Goal: Task Accomplishment & Management: Use online tool/utility

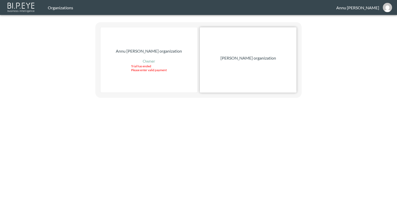
click at [269, 57] on p "[PERSON_NAME] organization" at bounding box center [248, 58] width 56 height 6
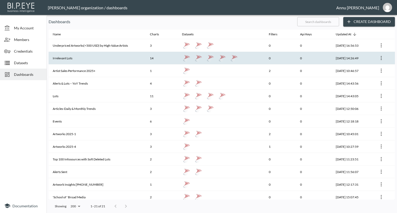
click at [118, 61] on th "Irrelevant Lots" at bounding box center [97, 58] width 97 height 13
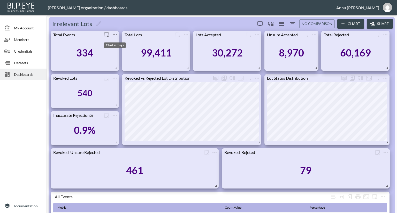
click at [114, 35] on icon "more" at bounding box center [115, 35] width 6 height 6
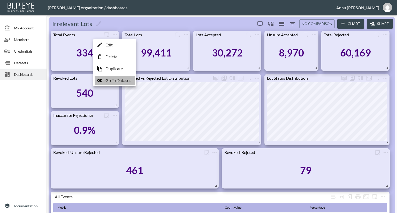
click at [116, 79] on p "Go To Dataset" at bounding box center [117, 81] width 25 height 6
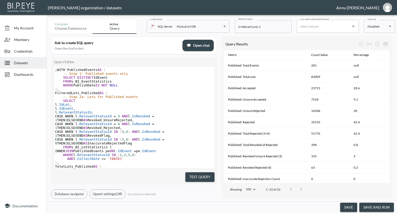
click at [377, 206] on button "save and run" at bounding box center [376, 208] width 35 height 10
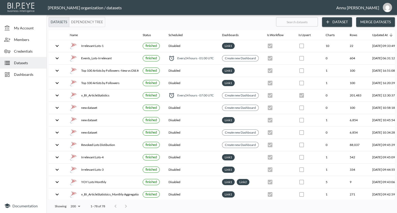
click at [37, 75] on span "Dashboards" at bounding box center [28, 74] width 28 height 5
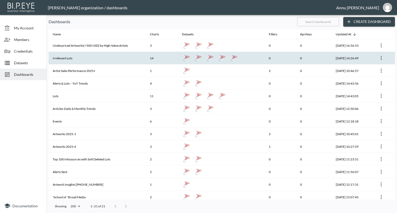
click at [103, 56] on th "Irrelevant Lots" at bounding box center [97, 58] width 97 height 13
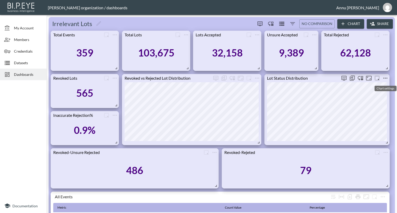
click at [385, 76] on icon "more" at bounding box center [385, 78] width 6 height 6
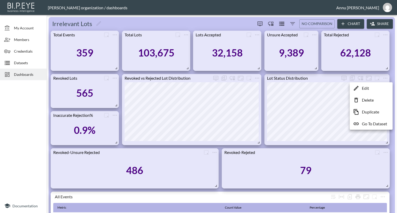
click at [376, 123] on p "Go To Dataset" at bounding box center [374, 124] width 25 height 6
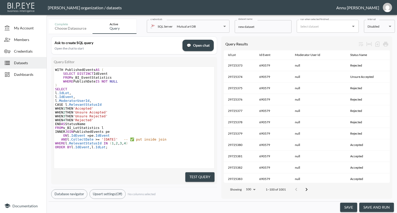
click at [371, 208] on button "save and run" at bounding box center [376, 208] width 35 height 10
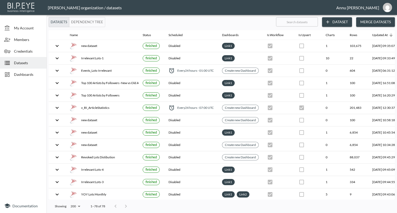
click at [34, 74] on span "Dashboards" at bounding box center [28, 74] width 28 height 5
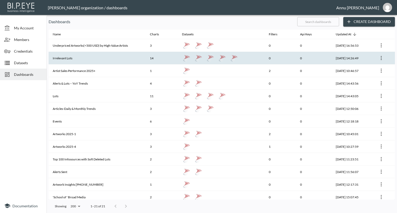
click at [66, 56] on th "Irrelevant Lots" at bounding box center [97, 58] width 97 height 13
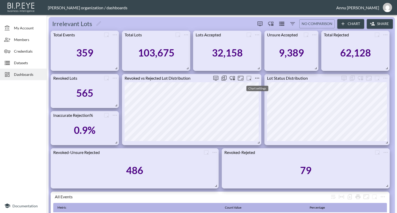
click at [257, 78] on icon "more" at bounding box center [257, 78] width 4 height 1
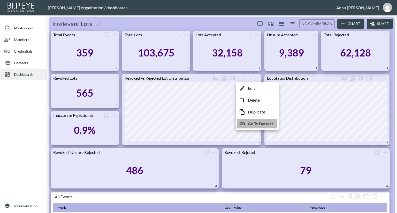
click at [252, 124] on p "Go To Dataset" at bounding box center [260, 124] width 25 height 6
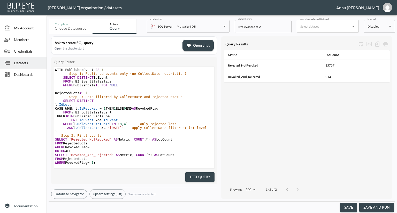
click at [378, 208] on button "save and run" at bounding box center [376, 208] width 35 height 10
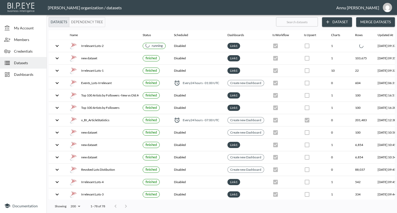
checkbox input "false"
checkbox input "true"
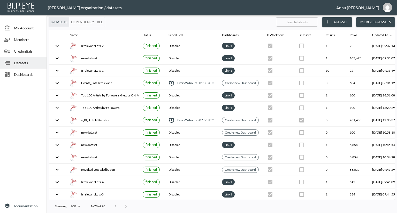
click at [25, 75] on span "Dashboards" at bounding box center [28, 74] width 28 height 5
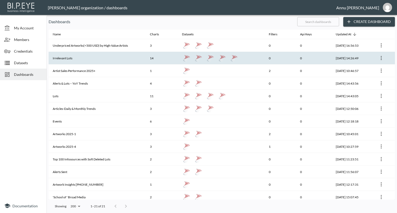
click at [128, 56] on th "Irrelevant Lots" at bounding box center [97, 58] width 97 height 13
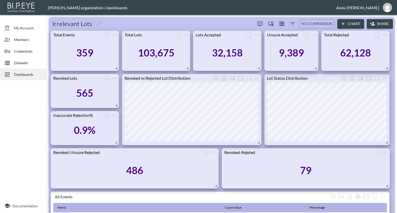
scroll to position [103, 0]
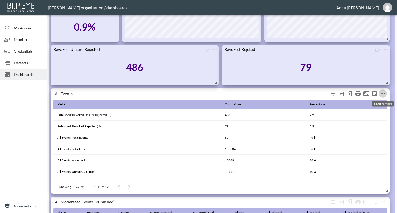
click at [382, 93] on icon "more" at bounding box center [383, 94] width 6 height 6
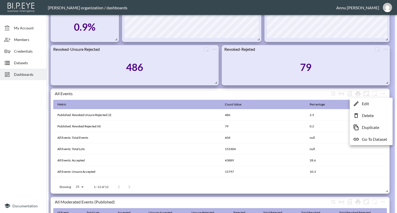
click at [374, 141] on p "Go To Dataset" at bounding box center [374, 139] width 25 height 6
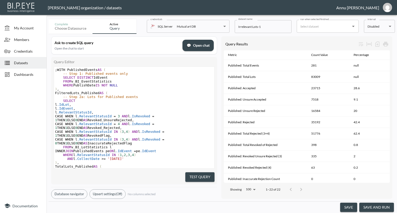
click at [374, 207] on button "save and run" at bounding box center [376, 208] width 35 height 10
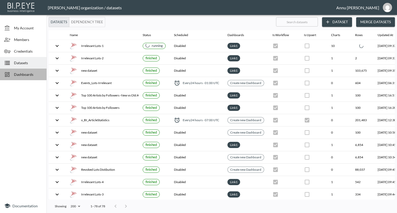
click at [20, 75] on span "Dashboards" at bounding box center [28, 74] width 28 height 5
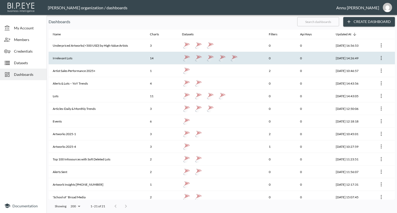
click at [63, 57] on th "Irrelevant Lots" at bounding box center [97, 58] width 97 height 13
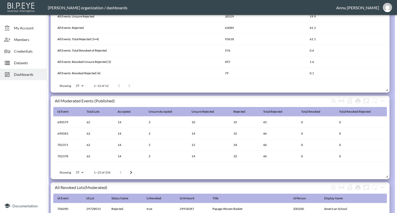
scroll to position [233, 0]
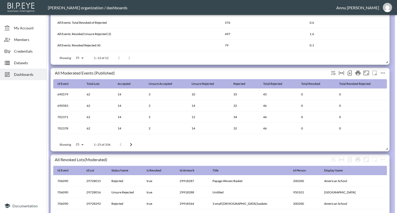
click at [383, 71] on icon "more" at bounding box center [383, 73] width 6 height 6
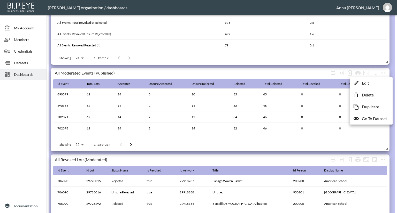
click at [376, 120] on p "Go To Dataset" at bounding box center [374, 119] width 25 height 6
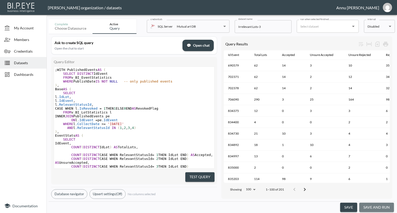
click at [383, 206] on button "save and run" at bounding box center [376, 208] width 35 height 10
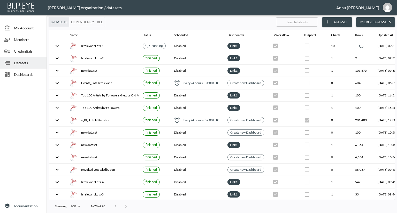
checkbox input "false"
checkbox input "true"
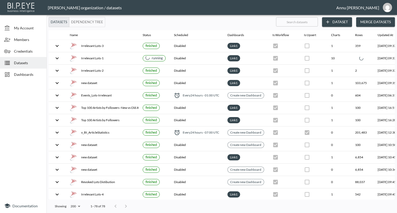
click at [37, 76] on span "Dashboards" at bounding box center [28, 74] width 28 height 5
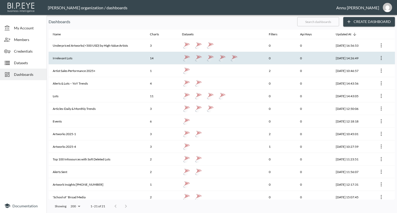
click at [67, 57] on th "Irrelevant Lots" at bounding box center [97, 58] width 97 height 13
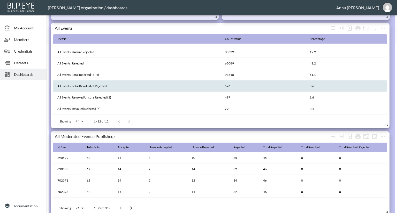
scroll to position [190, 0]
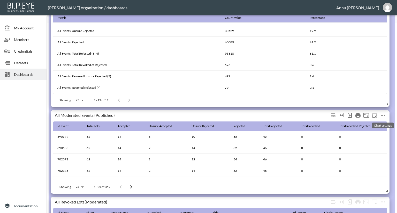
click at [382, 115] on icon "more" at bounding box center [383, 115] width 4 height 1
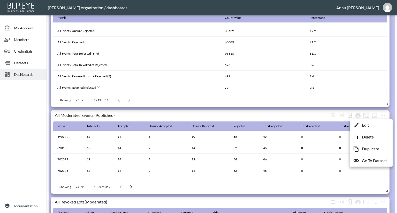
click at [372, 161] on p "Go To Dataset" at bounding box center [374, 161] width 25 height 6
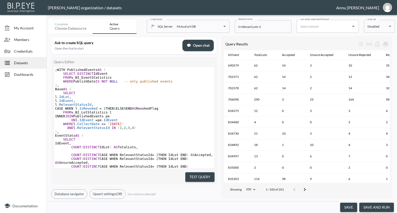
click at [375, 205] on button "save and run" at bounding box center [376, 208] width 35 height 10
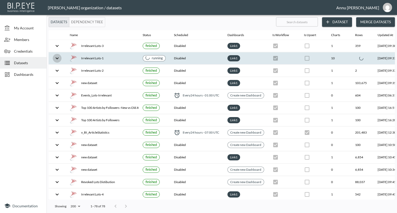
click at [56, 58] on icon "expand row" at bounding box center [57, 58] width 3 height 2
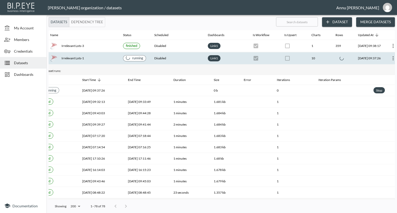
scroll to position [0, 36]
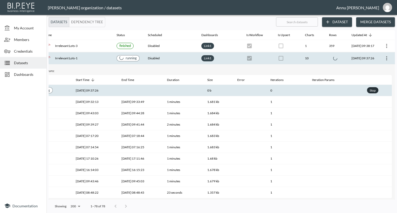
click at [373, 91] on div "Stop" at bounding box center [372, 90] width 8 height 6
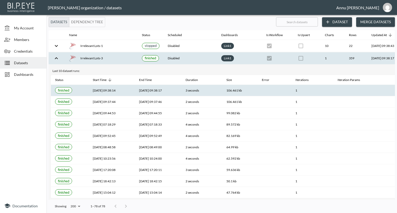
scroll to position [0, 0]
click at [26, 74] on span "Dashboards" at bounding box center [28, 74] width 28 height 5
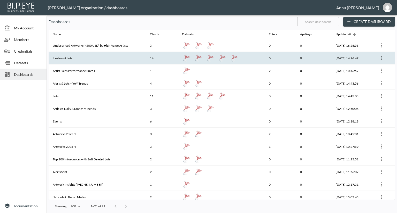
click at [130, 56] on th "Irrelevant Lots" at bounding box center [97, 58] width 97 height 13
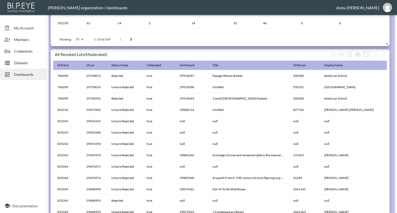
scroll to position [294, 0]
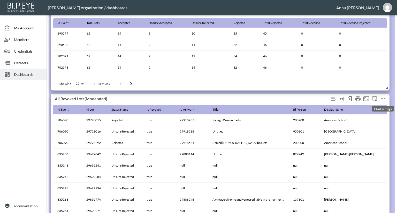
click at [383, 100] on icon "more" at bounding box center [383, 99] width 6 height 6
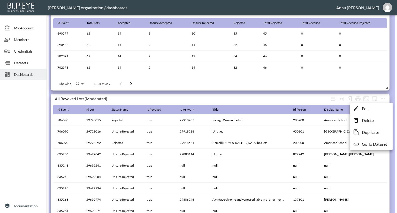
click at [374, 144] on p "Go To Dataset" at bounding box center [374, 144] width 25 height 6
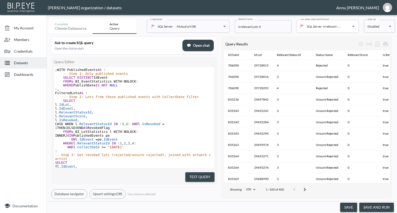
click at [377, 208] on button "save and run" at bounding box center [376, 208] width 35 height 10
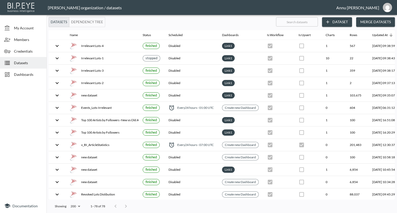
click at [36, 72] on span "Dashboards" at bounding box center [28, 74] width 28 height 5
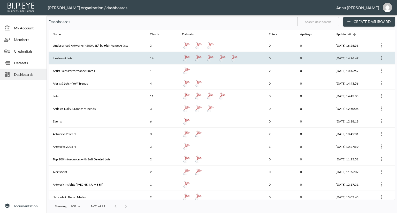
click at [79, 59] on th "Irrelevant Lots" at bounding box center [97, 58] width 97 height 13
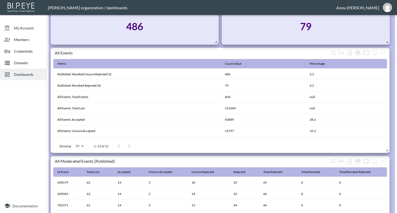
scroll to position [138, 0]
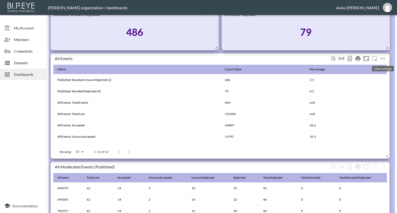
click at [384, 58] on icon "more" at bounding box center [383, 59] width 6 height 6
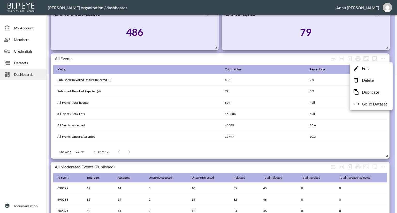
click at [21, 124] on div at bounding box center [198, 106] width 397 height 213
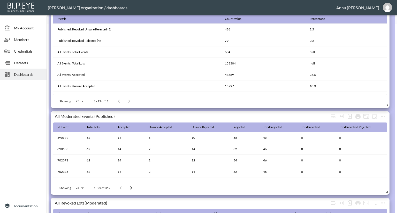
scroll to position [216, 0]
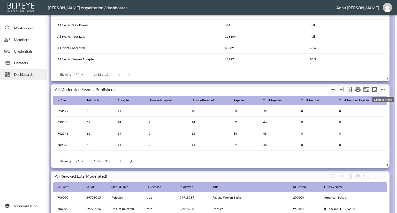
click at [384, 90] on icon "more" at bounding box center [383, 89] width 4 height 1
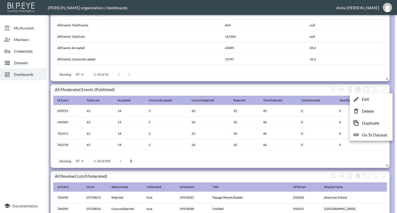
click at [375, 136] on p "Go To Dataset" at bounding box center [374, 135] width 25 height 6
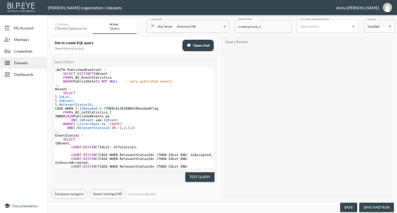
click at [380, 206] on button "save and run" at bounding box center [376, 208] width 35 height 10
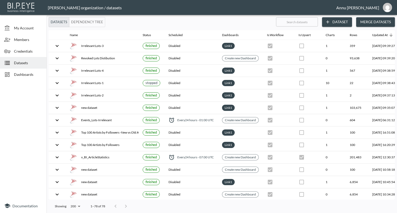
click at [33, 72] on span "Dashboards" at bounding box center [28, 74] width 28 height 5
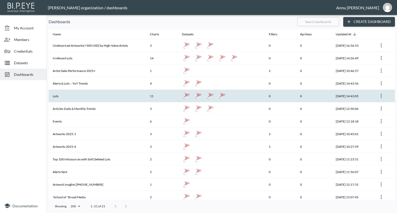
click at [74, 96] on th "Lots" at bounding box center [97, 96] width 97 height 13
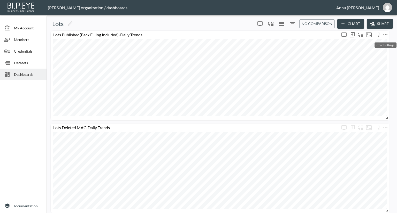
click at [384, 34] on icon "more" at bounding box center [385, 35] width 6 height 6
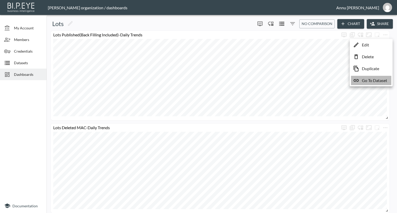
click at [372, 80] on p "Go To Dataset" at bounding box center [374, 81] width 25 height 6
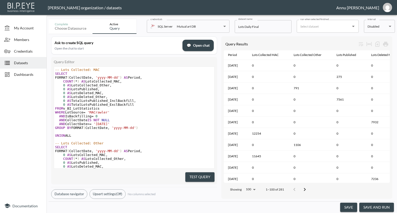
click at [365, 207] on button "save and run" at bounding box center [376, 208] width 35 height 10
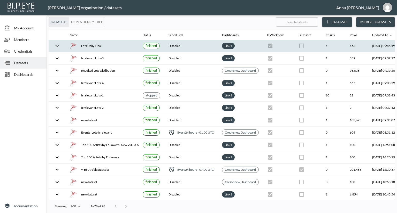
click at [116, 42] on th "Lots Daily Final" at bounding box center [102, 46] width 73 height 12
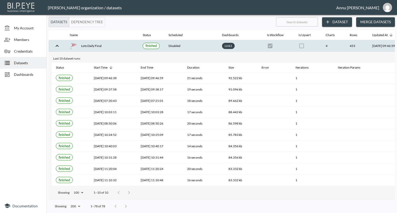
scroll to position [0, 30]
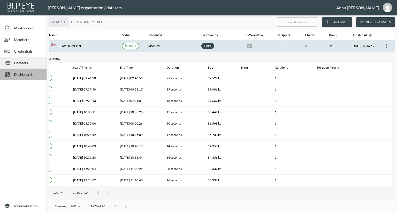
click at [18, 72] on div "Dashboards" at bounding box center [23, 75] width 47 height 12
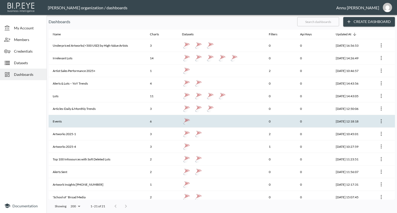
scroll to position [52, 0]
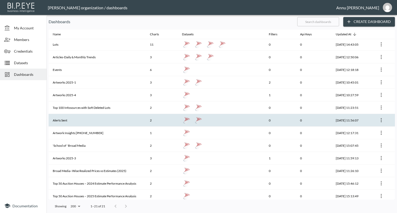
click at [381, 120] on icon "more" at bounding box center [381, 120] width 6 height 6
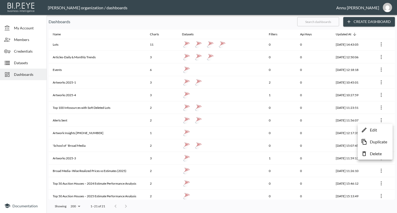
click at [376, 129] on p "Edit" at bounding box center [373, 130] width 7 height 6
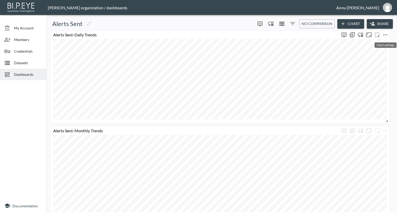
click at [386, 35] on icon "more" at bounding box center [385, 35] width 6 height 6
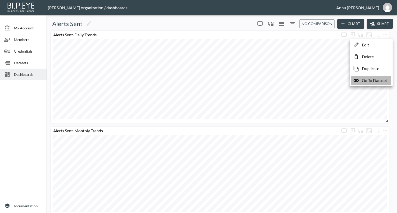
click at [377, 81] on p "Go To Dataset" at bounding box center [374, 81] width 25 height 6
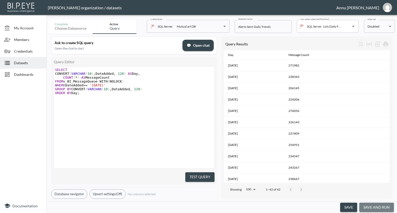
click at [381, 206] on button "save and run" at bounding box center [376, 208] width 35 height 10
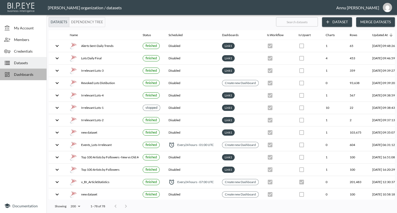
click at [35, 72] on span "Dashboards" at bounding box center [28, 74] width 28 height 5
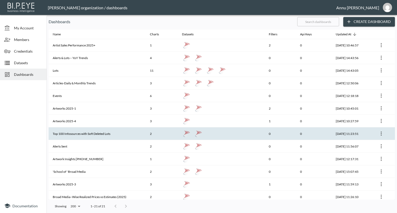
scroll to position [52, 0]
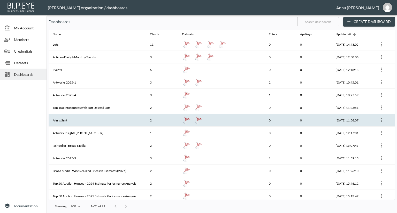
click at [79, 118] on th "Alerts Sent" at bounding box center [97, 120] width 97 height 13
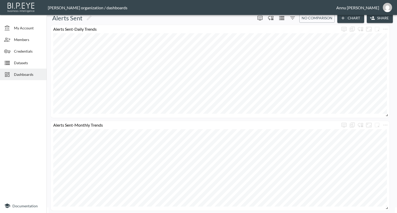
scroll to position [7, 0]
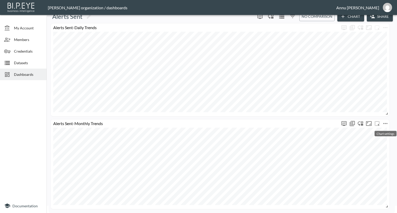
click at [387, 123] on icon "more" at bounding box center [385, 123] width 4 height 1
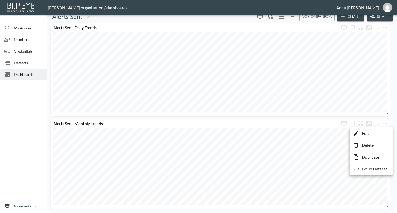
click at [375, 168] on p "Go To Dataset" at bounding box center [374, 169] width 25 height 6
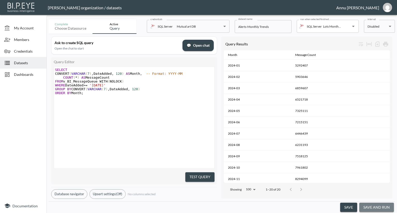
click at [379, 210] on button "save and run" at bounding box center [376, 208] width 35 height 10
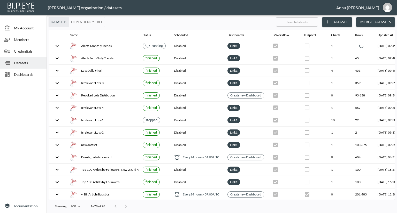
checkbox input "false"
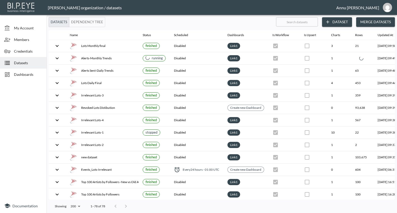
checkbox input "false"
checkbox input "true"
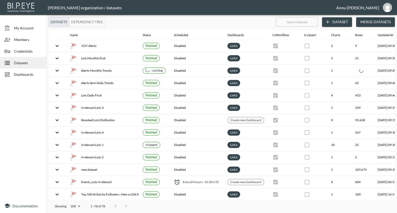
click at [33, 76] on span "Dashboards" at bounding box center [28, 74] width 28 height 5
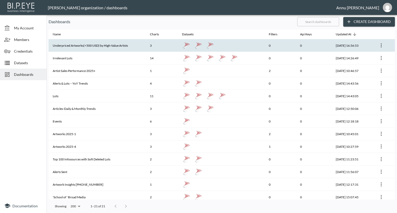
click at [112, 44] on th "Underpriced Artworks(<500 USD) by High-Value Artists" at bounding box center [97, 45] width 97 height 13
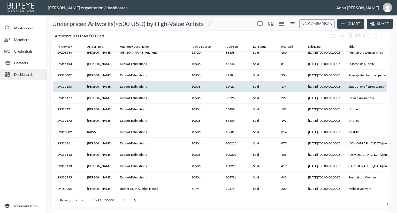
scroll to position [145, 0]
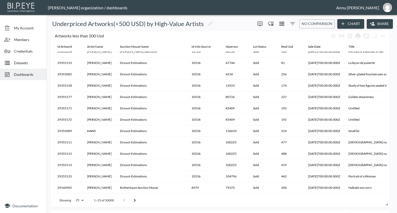
click at [134, 199] on icon "Go to next page" at bounding box center [135, 201] width 6 height 6
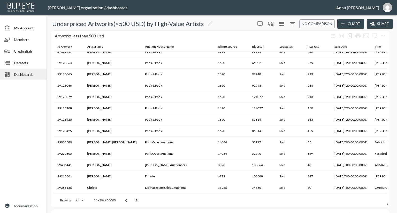
click at [134, 199] on icon "Go to next page" at bounding box center [136, 201] width 6 height 6
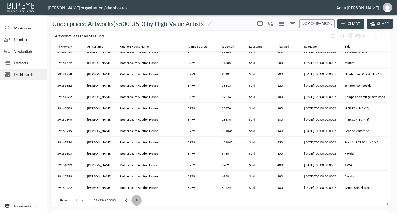
click at [134, 199] on icon "Go to next page" at bounding box center [136, 201] width 6 height 6
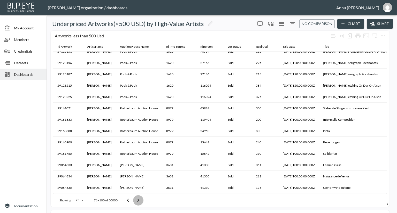
click at [134, 199] on button "Go to next page" at bounding box center [138, 201] width 10 height 10
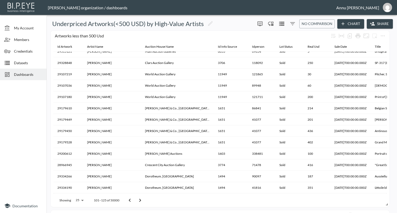
click at [134, 199] on button "Go to previous page" at bounding box center [130, 201] width 10 height 10
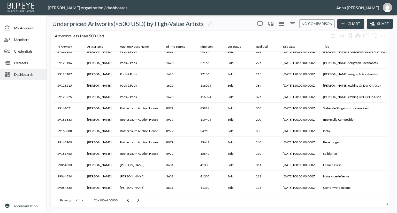
click at [137, 199] on icon "Go to next page" at bounding box center [138, 201] width 6 height 6
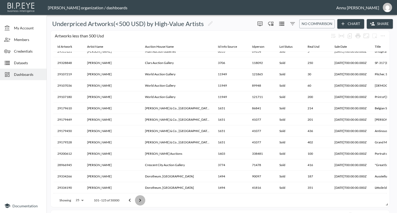
click at [137, 199] on icon "Go to next page" at bounding box center [140, 201] width 6 height 6
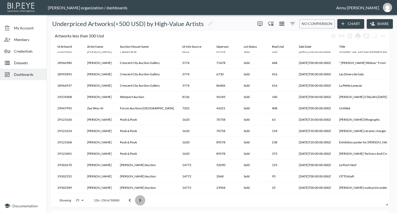
click at [137, 199] on icon "Go to next page" at bounding box center [140, 201] width 6 height 6
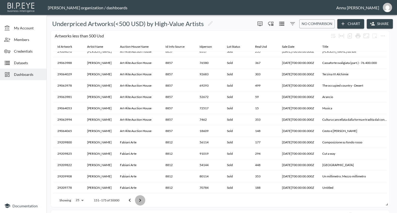
click at [137, 199] on icon "Go to next page" at bounding box center [140, 201] width 6 height 6
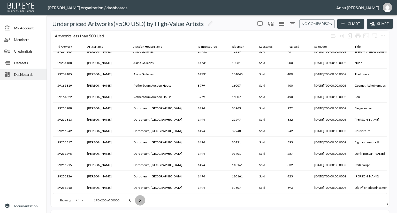
click at [137, 199] on icon "Go to next page" at bounding box center [140, 201] width 6 height 6
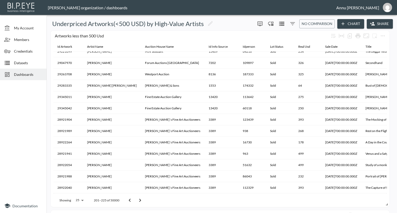
click at [137, 199] on icon "Go to next page" at bounding box center [140, 201] width 6 height 6
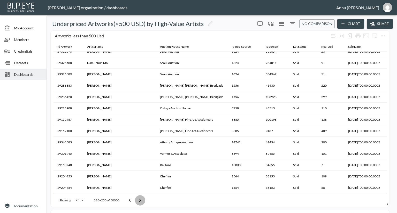
click at [137, 199] on icon "Go to next page" at bounding box center [140, 201] width 6 height 6
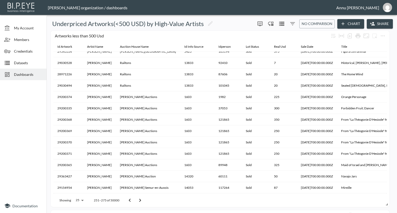
click at [137, 199] on icon "Go to next page" at bounding box center [140, 201] width 6 height 6
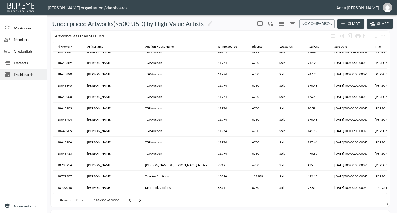
click at [137, 199] on icon "Go to next page" at bounding box center [140, 201] width 6 height 6
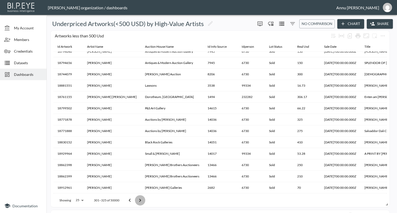
click at [137, 199] on icon "Go to next page" at bounding box center [140, 201] width 6 height 6
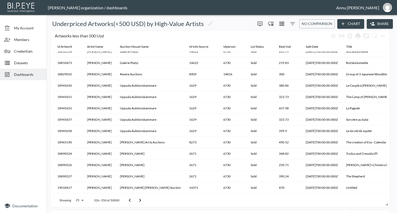
click at [137, 199] on icon "Go to next page" at bounding box center [140, 201] width 6 height 6
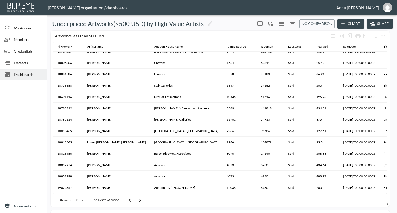
click at [137, 199] on icon "Go to next page" at bounding box center [140, 201] width 6 height 6
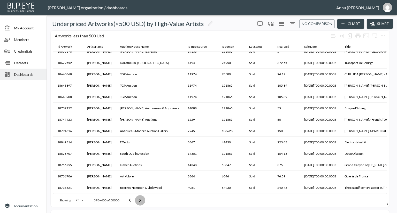
click at [137, 199] on icon "Go to next page" at bounding box center [140, 201] width 6 height 6
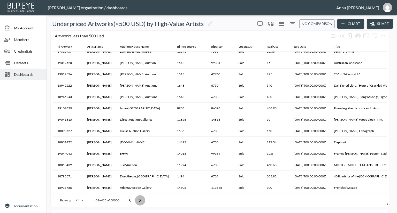
click at [137, 199] on icon "Go to next page" at bounding box center [140, 201] width 6 height 6
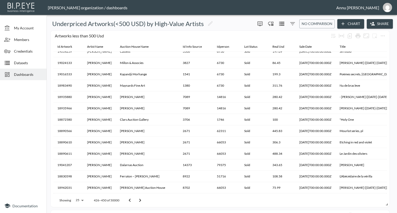
click at [137, 199] on icon "Go to next page" at bounding box center [140, 201] width 6 height 6
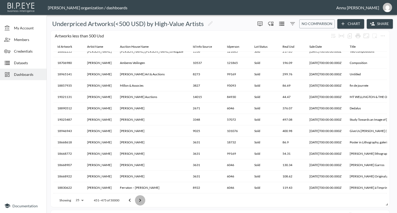
click at [137, 199] on icon "Go to next page" at bounding box center [140, 201] width 6 height 6
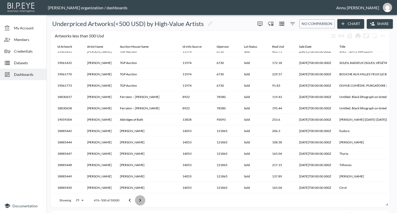
click at [137, 199] on icon "Go to next page" at bounding box center [140, 201] width 6 height 6
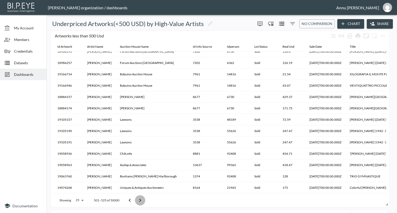
click at [137, 199] on icon "Go to next page" at bounding box center [140, 201] width 6 height 6
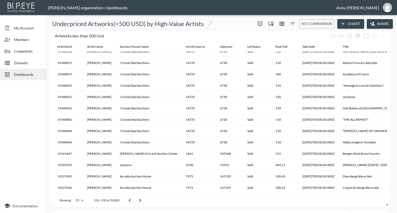
click at [137, 199] on icon "Go to next page" at bounding box center [140, 201] width 6 height 6
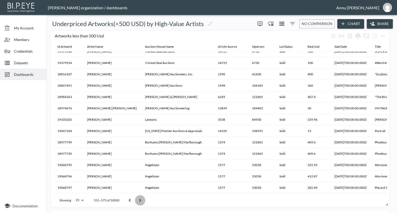
click at [137, 199] on icon "Go to next page" at bounding box center [140, 201] width 6 height 6
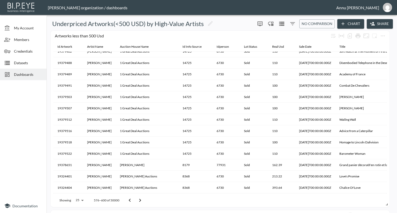
click at [137, 199] on icon "Go to next page" at bounding box center [140, 201] width 6 height 6
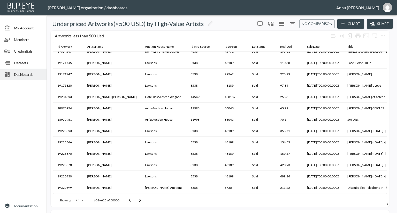
click at [137, 199] on icon "Go to next page" at bounding box center [140, 201] width 6 height 6
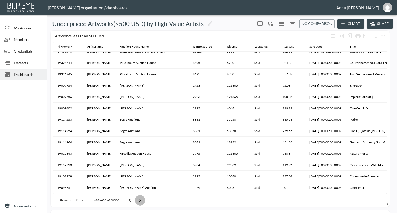
click at [137, 199] on icon "Go to next page" at bounding box center [140, 201] width 6 height 6
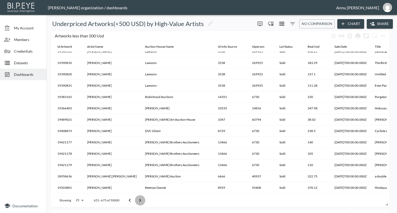
click at [137, 199] on icon "Go to next page" at bounding box center [140, 201] width 6 height 6
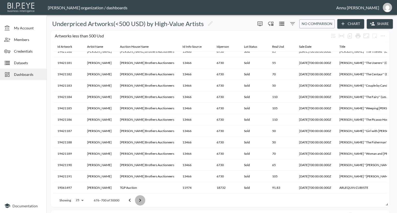
click at [137, 199] on icon "Go to next page" at bounding box center [140, 201] width 6 height 6
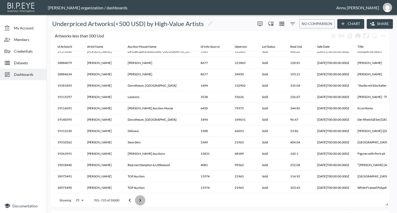
click at [137, 199] on icon "Go to next page" at bounding box center [140, 201] width 6 height 6
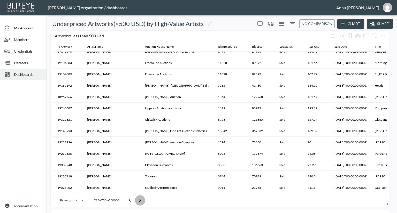
click at [137, 199] on icon "Go to next page" at bounding box center [140, 201] width 6 height 6
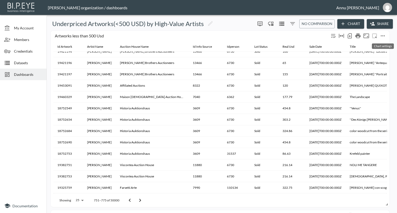
click at [382, 36] on icon "more" at bounding box center [383, 35] width 4 height 1
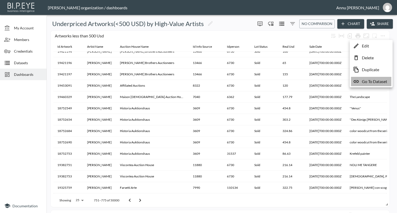
click at [369, 81] on p "Go To Dataset" at bounding box center [374, 82] width 25 height 6
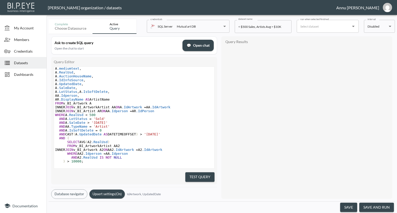
scroll to position [20, 0]
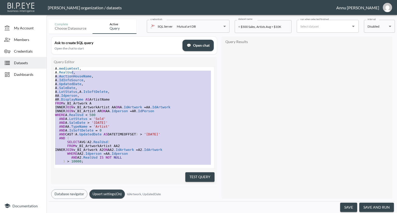
type textarea "SELECT A.IdArtwork, A.Title, A.mediumtext, A.RealUsd, A.AuctionHouseName, A.IdI…"
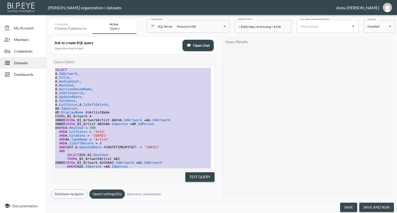
drag, startPoint x: 87, startPoint y: 159, endPoint x: 71, endPoint y: 40, distance: 120.7
click at [71, 40] on div "Ask to create SQL query Open the chat to start 💬 Open chat Query Editor SELECT …" at bounding box center [134, 117] width 166 height 163
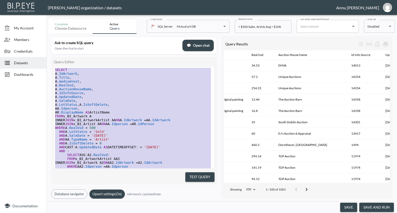
scroll to position [0, 166]
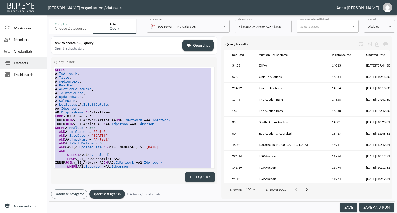
click at [40, 74] on span "Dashboards" at bounding box center [28, 74] width 28 height 5
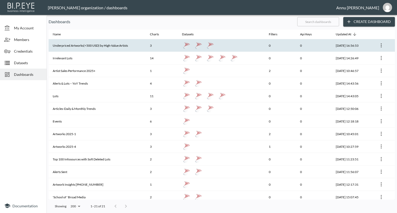
click at [86, 47] on th "Underpriced Artworks(<500 USD) by High-Value Artists" at bounding box center [97, 45] width 97 height 13
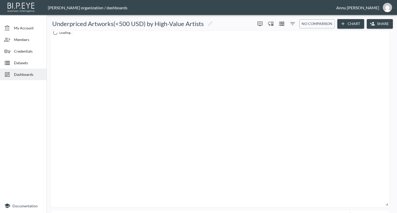
click at [31, 63] on span "Datasets" at bounding box center [28, 62] width 28 height 5
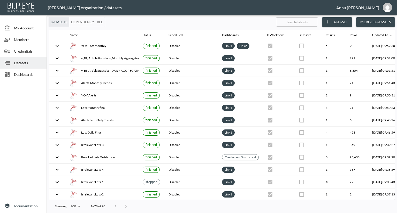
click at [330, 21] on icon "button" at bounding box center [327, 21] width 5 height 5
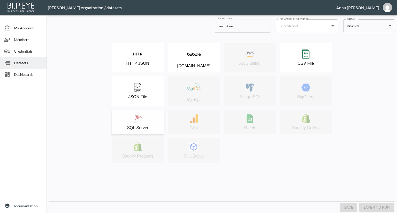
click at [148, 115] on div "SQL Server" at bounding box center [137, 122] width 47 height 16
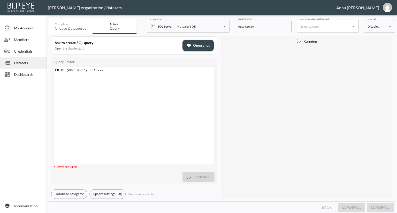
click at [130, 97] on div "Enter your query here... xxxxxxxxxx ​" at bounding box center [140, 122] width 173 height 111
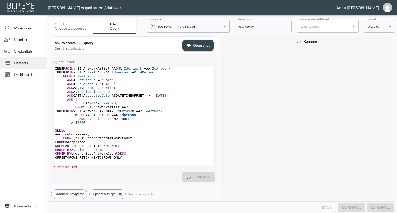
scroll to position [24, 0]
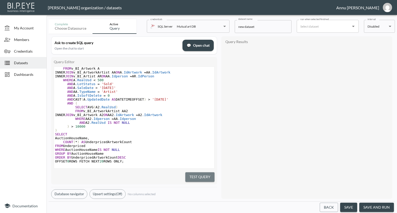
click at [205, 174] on button "Test Query" at bounding box center [199, 178] width 29 height 10
type textarea ";WITH Underpriced AS ( SELECT A.IdArtwork, A.AuctionHouseName FROM v_BI_Artwork…"
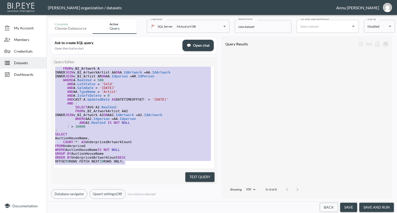
scroll to position [0, 0]
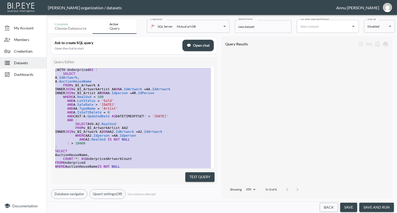
drag, startPoint x: 134, startPoint y: 155, endPoint x: 56, endPoint y: 4, distance: 169.6
click at [56, 9] on div "Nadia Senft organization / datasets Annu Jose My Account Members Credentials Da…" at bounding box center [198, 106] width 397 height 213
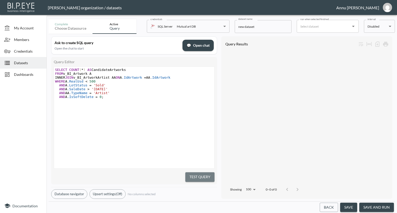
click at [186, 176] on button "Test Query" at bounding box center [199, 178] width 29 height 10
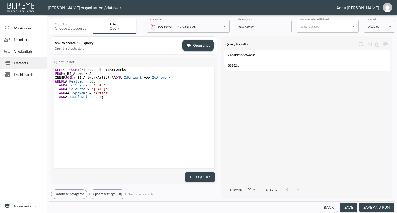
click at [183, 102] on pre "​" at bounding box center [134, 101] width 161 height 4
click at [137, 96] on pre "AND A .IsSoftDelete = 0 ;" at bounding box center [134, 97] width 161 height 4
type textarea "SELECT COUNT(*) AS CandidateArtworks FROM v_BI_Artwork A INNER JOIN v_BI_Artwor…"
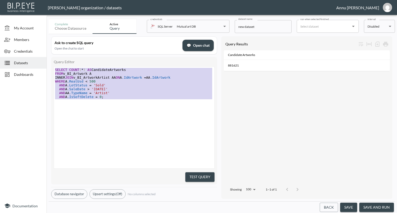
drag, startPoint x: 119, startPoint y: 100, endPoint x: 51, endPoint y: 59, distance: 79.4
click at [51, 59] on div "Ask to create SQL query Open the chat to start 💬 Open chat Query Editor SELECT …" at bounding box center [222, 118] width 346 height 168
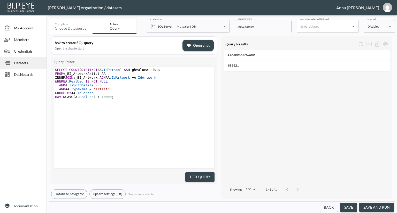
click at [190, 175] on button "Test Query" at bounding box center [199, 178] width 29 height 10
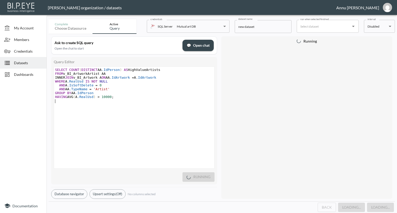
type textarea "SELECT COUNT(DISTINCT AA.IdPerson) AS HighValueArtists FROM v_BI_ArtworkArtist …"
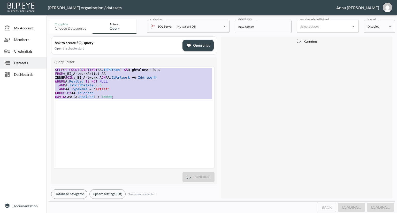
drag, startPoint x: 122, startPoint y: 101, endPoint x: 51, endPoint y: 59, distance: 81.8
click at [51, 59] on div "Query Editor SELECT COUNT(DISTINCT AA.IdPerson) AS HighValueArtists FROM v_BI_A…" at bounding box center [134, 121] width 166 height 128
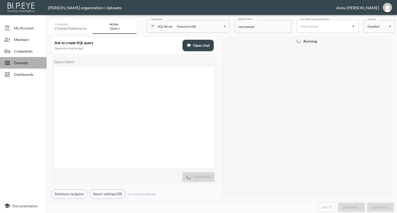
click at [33, 61] on span "Datasets" at bounding box center [28, 62] width 28 height 5
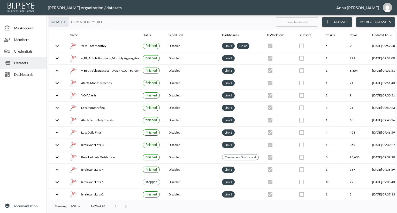
click at [334, 23] on button "Dataset" at bounding box center [337, 22] width 30 height 10
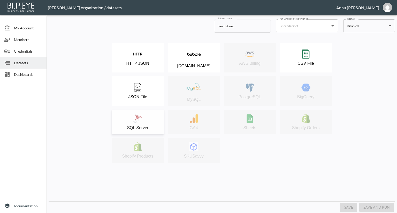
click at [138, 117] on img at bounding box center [137, 118] width 9 height 9
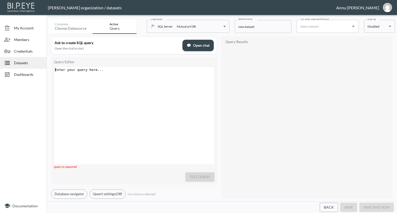
click at [130, 88] on div "Enter your query here... xxxxxxxxxx ​" at bounding box center [140, 122] width 173 height 111
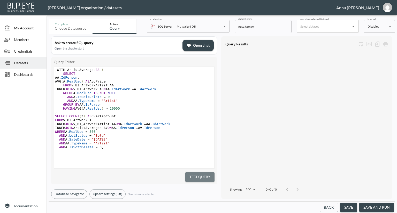
click at [191, 175] on button "Test Query" at bounding box center [199, 178] width 29 height 10
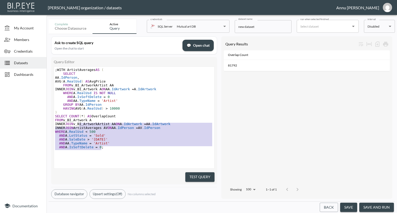
type textarea ";WITH ArtistAverages AS ( SELECT AA.IdPerson, AVG(A.RealUsd) AS AvgPrice FROM v…"
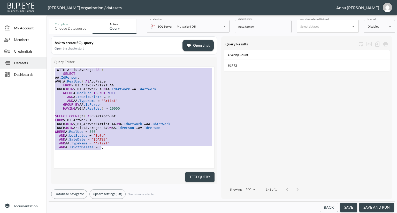
drag, startPoint x: 102, startPoint y: 149, endPoint x: 52, endPoint y: 58, distance: 104.4
click at [52, 58] on div "Query Editor ;WITH ArtistAverages AS ( SELECT AA.IdPerson, AVG(A.RealUsd) AS Av…" at bounding box center [134, 121] width 166 height 128
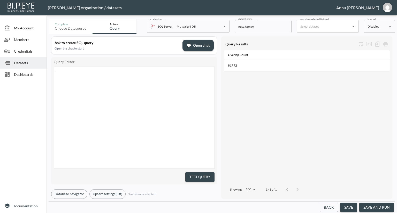
scroll to position [34, 0]
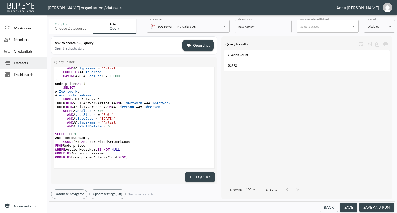
click at [193, 174] on button "Test Query" at bounding box center [199, 178] width 29 height 10
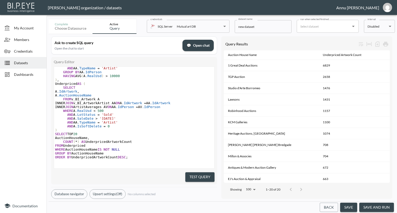
scroll to position [39, 0]
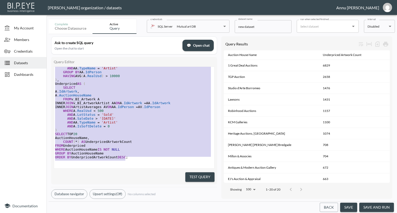
type textarea ";WITH ArtistAverages AS ( SELECT AA.IdPerson, AVG(A.RealUsd) AS AvgPrice FROM v…"
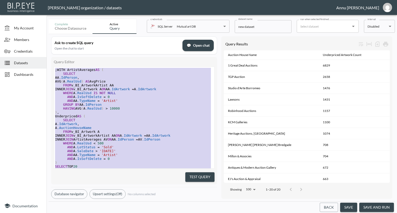
drag, startPoint x: 130, startPoint y: 150, endPoint x: 70, endPoint y: 15, distance: 147.8
click at [70, 17] on div "Complete Choose datasource Active Query credentials SQL Server Mutual art DB 82…" at bounding box center [222, 115] width 346 height 196
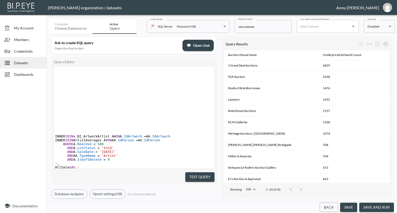
scroll to position [113, 0]
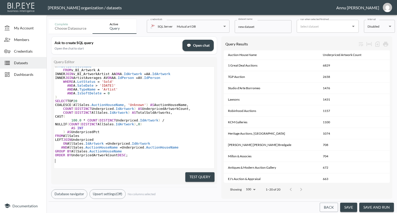
drag, startPoint x: 192, startPoint y: 172, endPoint x: 192, endPoint y: 165, distance: 6.7
click at [192, 173] on button "Test Query" at bounding box center [199, 178] width 29 height 10
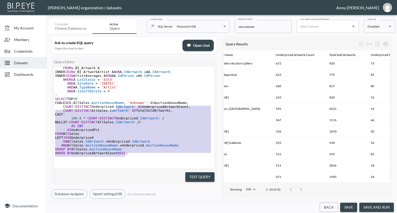
scroll to position [13, 0]
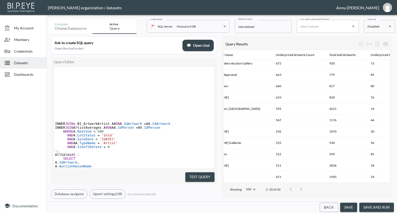
type textarea ";WITH ArtistAverages AS ( SELECT AA.IdPerson, AVG(A.RealUsd) AS AvgPrice FROM v…"
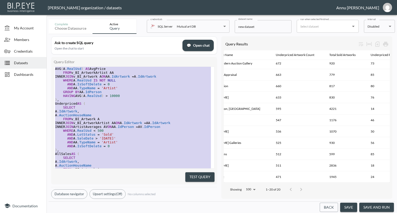
scroll to position [0, 0]
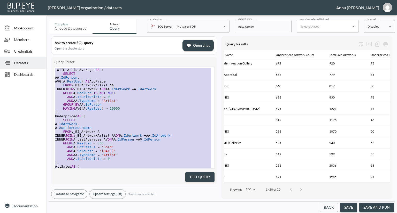
drag, startPoint x: 130, startPoint y: 146, endPoint x: 144, endPoint y: 0, distance: 146.7
click at [144, 0] on div "Nadia Senft organization / datasets Annu Jose My Account Members Credentials Da…" at bounding box center [198, 106] width 397 height 213
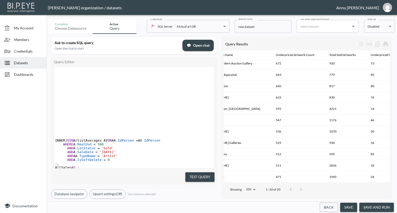
scroll to position [117, 0]
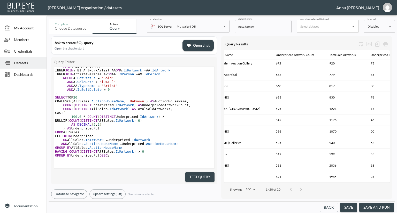
drag, startPoint x: 192, startPoint y: 172, endPoint x: 207, endPoint y: 158, distance: 20.5
click at [192, 173] on button "Test Query" at bounding box center [199, 178] width 29 height 10
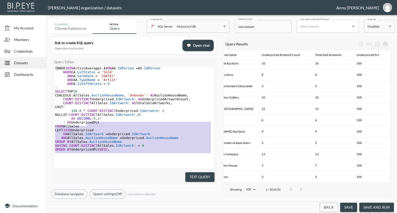
scroll to position [44, 0]
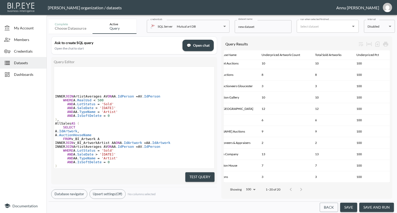
type textarea ";WITH ArtistAverages AS ( SELECT AA.IdPerson, AVG(A.RealUsd) AS AvgPrice FROM v…"
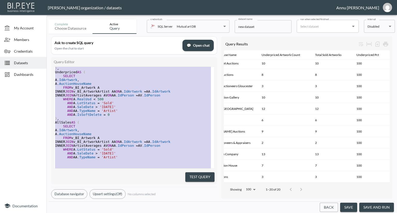
scroll to position [0, 0]
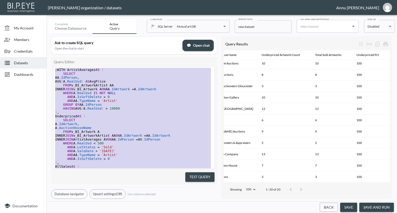
drag, startPoint x: 118, startPoint y: 148, endPoint x: 24, endPoint y: -21, distance: 193.2
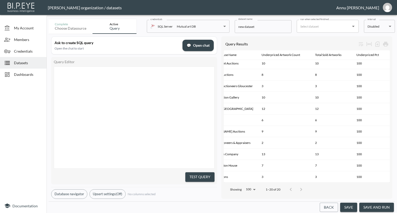
scroll to position [117, 0]
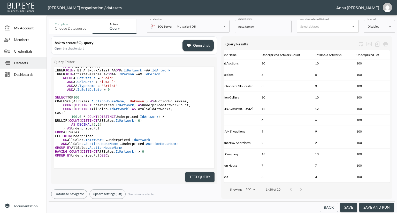
click at [195, 178] on button "Test Query" at bounding box center [199, 178] width 29 height 10
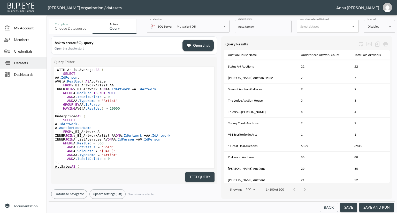
scroll to position [25, 0]
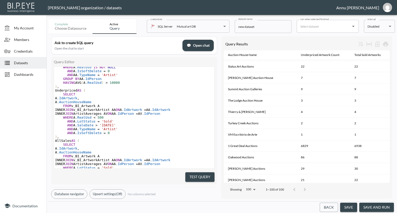
click at [98, 118] on span "500" at bounding box center [100, 118] width 6 height 4
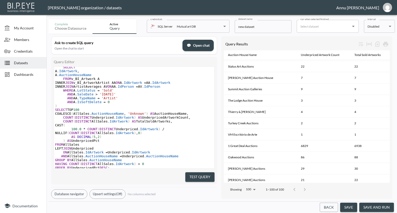
scroll to position [0, 0]
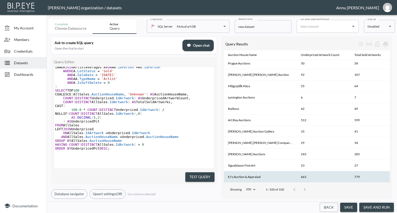
type textarea "1"
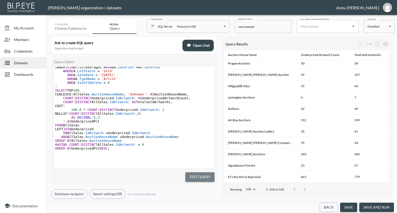
click at [212, 174] on button "Test Query" at bounding box center [199, 178] width 29 height 10
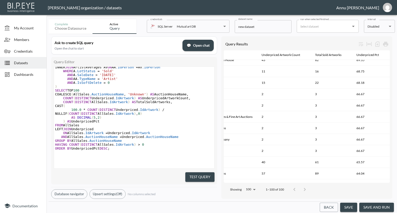
scroll to position [528, 40]
drag, startPoint x: 391, startPoint y: 105, endPoint x: 397, endPoint y: 55, distance: 50.0
click at [397, 55] on div "Complete Choose datasource Active Query credentials SQL Server Mutual art DB 82…" at bounding box center [222, 115] width 350 height 196
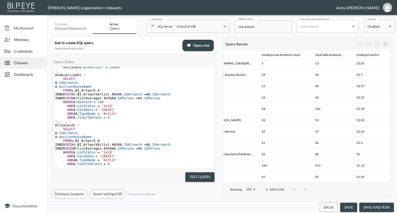
scroll to position [51, 0]
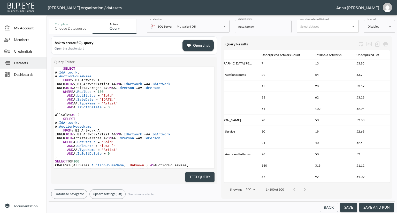
click at [97, 93] on span "100" at bounding box center [100, 92] width 6 height 4
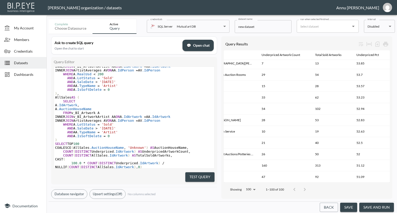
scroll to position [78, 0]
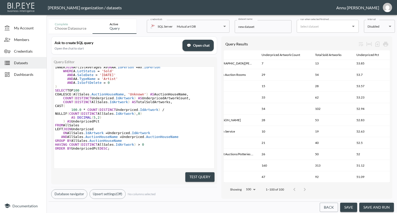
type textarea "2"
click at [193, 174] on button "Test Query" at bounding box center [199, 178] width 29 height 10
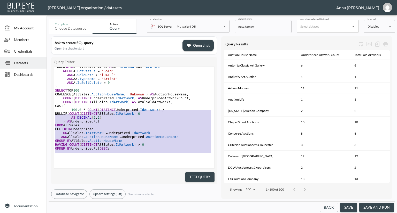
scroll to position [25, 0]
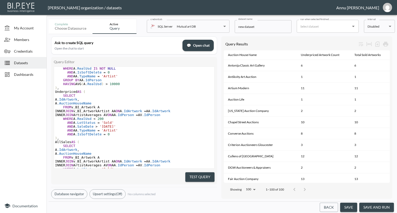
type textarea ";WITH ArtistAverages AS ( SELECT AA.IdPerson, AVG(A.RealUsd) AS AvgPrice FROM v…"
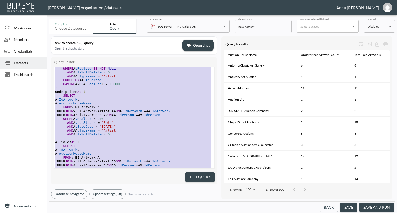
scroll to position [0, 0]
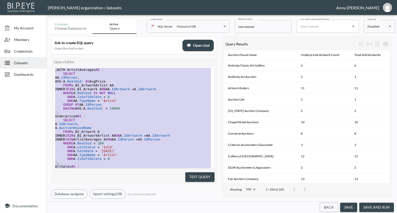
drag, startPoint x: 114, startPoint y: 150, endPoint x: 53, endPoint y: 12, distance: 150.8
click at [53, 12] on div "Nadia Senft organization / datasets Annu Jose My Account Members Credentials Da…" at bounding box center [198, 106] width 397 height 213
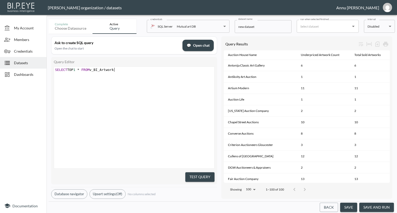
scroll to position [0, 60]
type textarea "SELECT TOP 1 * FROM v_BI_Artwork"
click at [202, 174] on button "Test Query" at bounding box center [199, 178] width 29 height 10
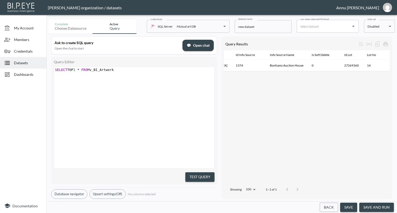
scroll to position [0, 552]
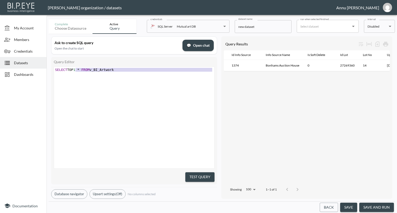
type textarea "SELECT TOP 1 * FROM v_BI_Artwork"
drag, startPoint x: 133, startPoint y: 72, endPoint x: 51, endPoint y: 65, distance: 81.9
click at [52, 66] on div "Query Editor SELECT TOP 1 * FROM v_BI_Artwork x ​ SELECT TOP 1 * FROM v_BI_Artw…" at bounding box center [134, 121] width 166 height 128
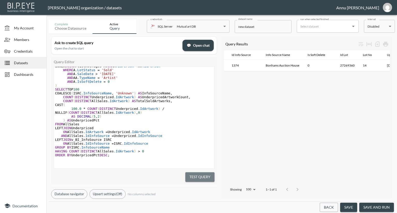
click at [190, 176] on button "Test Query" at bounding box center [199, 178] width 29 height 10
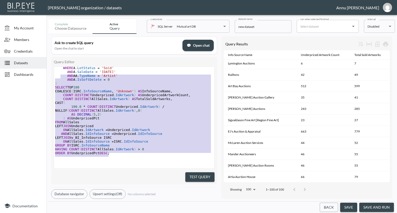
scroll to position [5, 0]
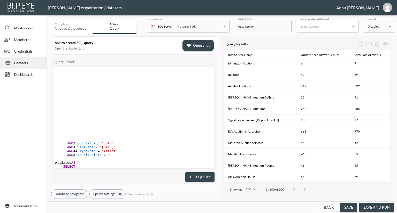
type textarea ";WITH ArtistAverages AS ( SELECT AA.IdPerson, AVG(A.RealUsd) AS AvgPrice FROM v…"
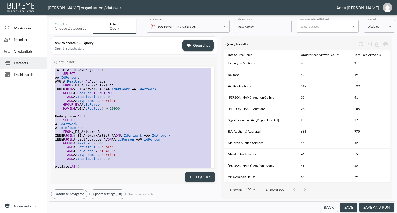
drag, startPoint x: 110, startPoint y: 149, endPoint x: 53, endPoint y: 8, distance: 151.9
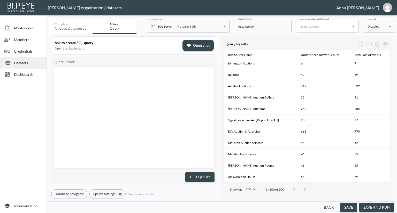
scroll to position [160, 0]
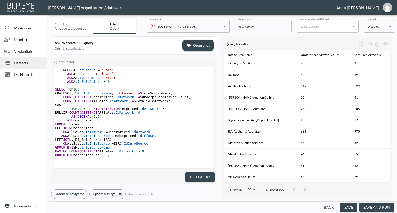
click at [197, 176] on button "Test Query" at bounding box center [199, 178] width 29 height 10
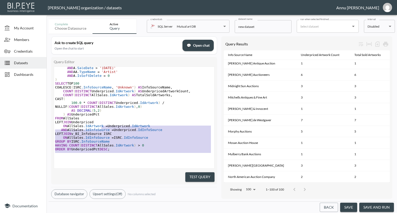
scroll to position [25, 0]
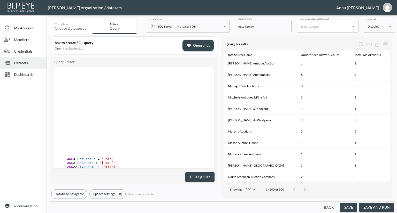
type textarea ";WITH TopArtists AS ( SELECT TOP 100 IdPerson, FollowersCount FROM v_BI_Artist …"
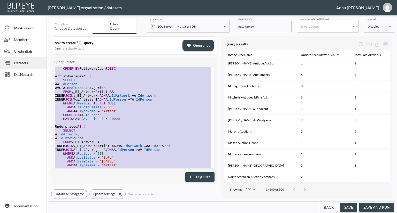
scroll to position [0, 0]
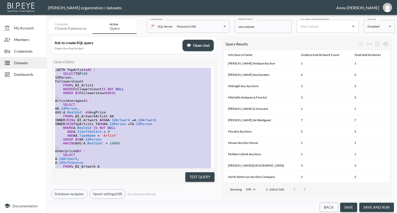
drag, startPoint x: 106, startPoint y: 131, endPoint x: 58, endPoint y: -13, distance: 152.1
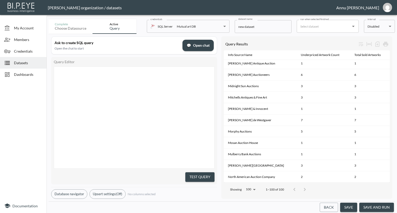
scroll to position [160, 0]
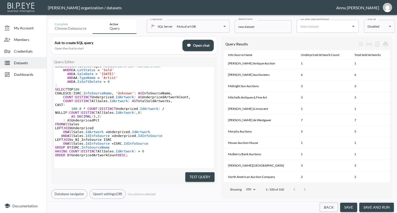
drag, startPoint x: 194, startPoint y: 173, endPoint x: 216, endPoint y: 183, distance: 24.3
click at [194, 173] on button "Test Query" at bounding box center [199, 178] width 29 height 10
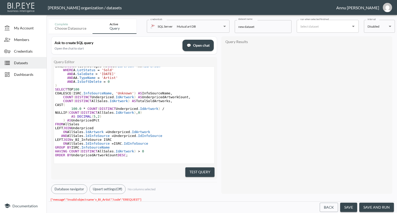
click at [188, 176] on div "Query Editor x ​ AND A .LotStatus = 'Sold' AND A .SaleDate > '2024-01-01' AND A…" at bounding box center [134, 118] width 166 height 123
click at [197, 169] on button "Test Query" at bounding box center [199, 173] width 29 height 10
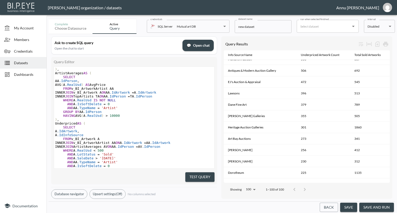
scroll to position [51, 0]
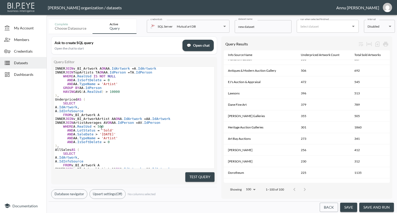
click at [105, 129] on pre "WHERE A .RealUsd < 500" at bounding box center [134, 127] width 160 height 4
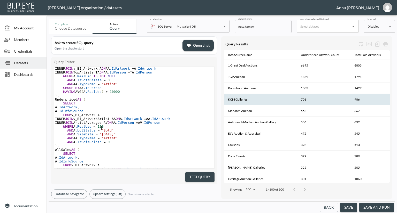
scroll to position [0, 5]
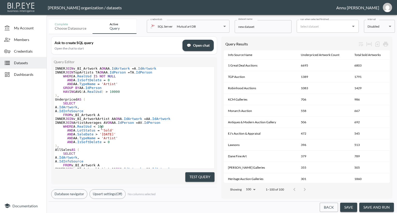
type textarea "100"
click at [200, 176] on button "Test Query" at bounding box center [199, 178] width 29 height 10
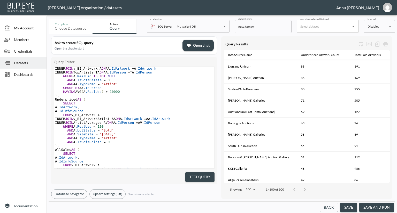
scroll to position [129, 0]
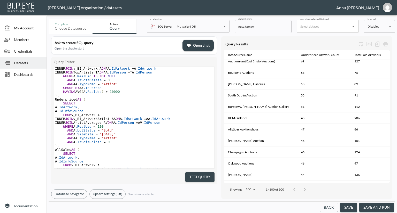
click at [97, 128] on span "100" at bounding box center [100, 127] width 6 height 4
type textarea "2"
click at [200, 175] on button "Test Query" at bounding box center [199, 178] width 29 height 10
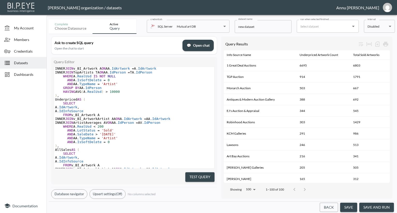
scroll to position [0, 1]
click at [98, 129] on span "200" at bounding box center [100, 127] width 6 height 4
drag, startPoint x: 97, startPoint y: 128, endPoint x: 102, endPoint y: 127, distance: 4.6
click at [97, 128] on span "200" at bounding box center [100, 127] width 6 height 4
type textarea "3"
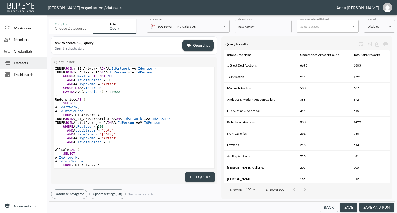
click at [193, 177] on button "Test Query" at bounding box center [199, 178] width 29 height 10
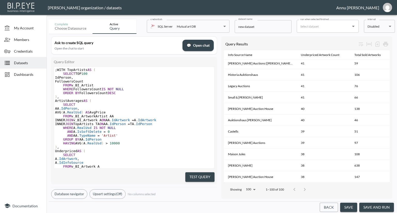
scroll to position [0, 2]
click at [89, 73] on pre "SELECT TOP 100" at bounding box center [134, 74] width 160 height 4
type textarea "200"
drag, startPoint x: 160, startPoint y: 101, endPoint x: 164, endPoint y: 100, distance: 4.2
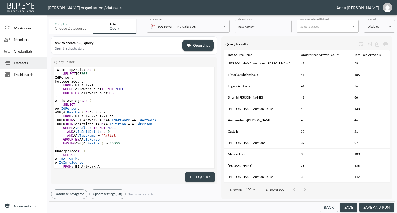
click at [160, 100] on pre "ArtistAverages AS (" at bounding box center [134, 101] width 160 height 4
click at [197, 173] on button "Test Query" at bounding box center [199, 178] width 29 height 10
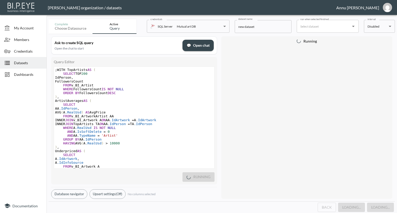
click at [90, 73] on pre "SELECT TOP 200" at bounding box center [134, 74] width 160 height 4
type textarea "100"
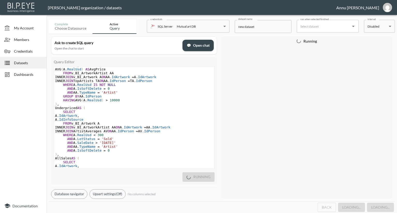
scroll to position [52, 0]
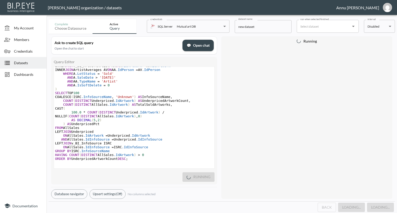
click at [83, 95] on pre "SELECT TOP 100" at bounding box center [134, 93] width 160 height 4
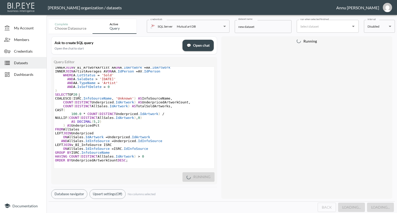
type textarea "200"
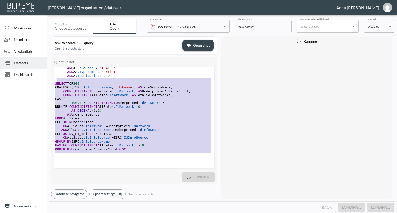
scroll to position [87, 0]
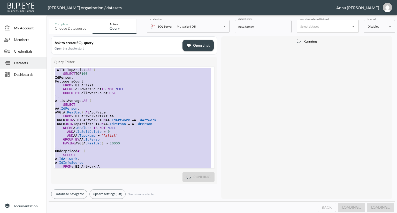
drag, startPoint x: 134, startPoint y: 147, endPoint x: 52, endPoint y: 3, distance: 165.4
type textarea ";WITH TopArtists AS ( SELECT TOP 100 IdPerson, FollowersCount FROM v_BI_Artist …"
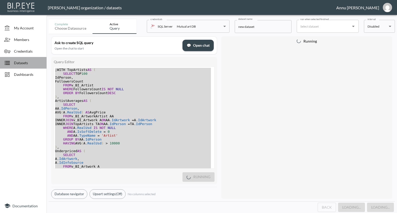
click at [23, 62] on span "Datasets" at bounding box center [28, 62] width 28 height 5
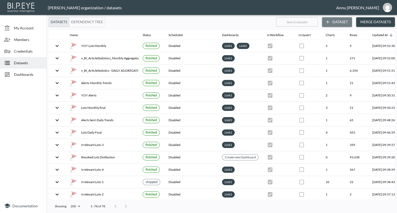
click at [333, 21] on button "Dataset" at bounding box center [337, 22] width 30 height 10
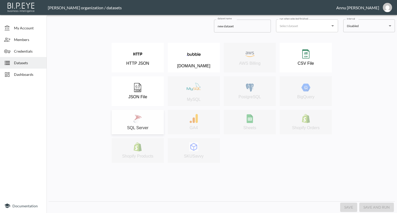
click at [145, 118] on div "SQL Server" at bounding box center [137, 122] width 47 height 16
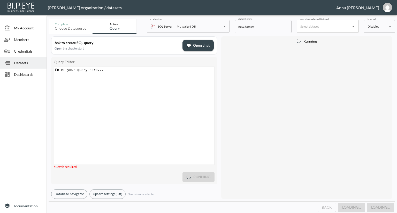
click at [112, 77] on div "Enter your query here... xxxxxxxxxx ​" at bounding box center [140, 122] width 173 height 111
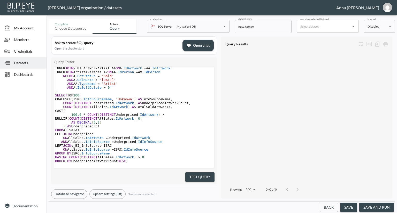
click at [204, 177] on button "Test Query" at bounding box center [199, 178] width 29 height 10
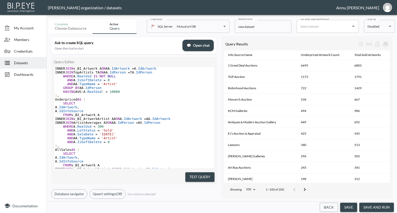
click at [97, 127] on span "300" at bounding box center [100, 127] width 6 height 4
type textarea "5"
click at [171, 147] on pre ") ," at bounding box center [134, 146] width 160 height 4
click at [197, 175] on button "Test Query" at bounding box center [199, 178] width 29 height 10
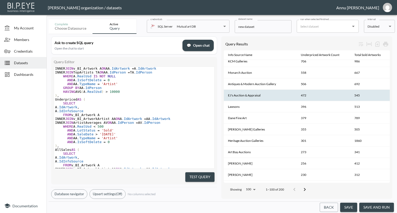
scroll to position [52, 0]
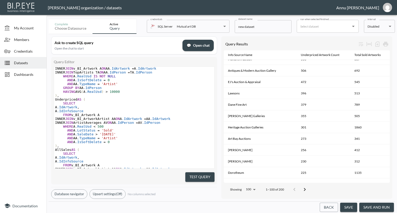
click at [364, 206] on button "save and run" at bounding box center [376, 208] width 35 height 10
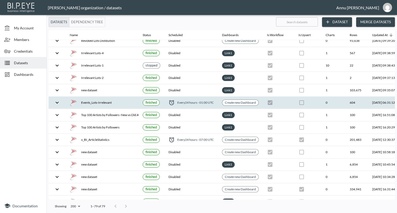
scroll to position [155, 0]
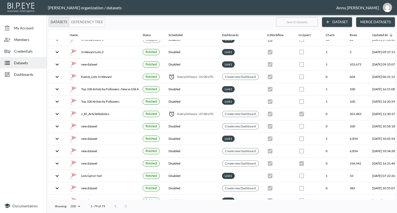
click at [23, 74] on span "Dashboards" at bounding box center [28, 74] width 28 height 5
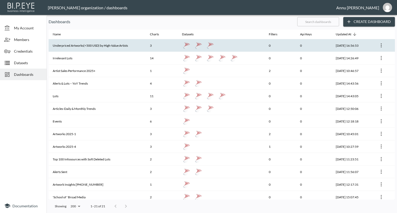
click at [83, 47] on th "Underpriced Artworks(<500 USD) by High-Value Artists" at bounding box center [97, 45] width 97 height 13
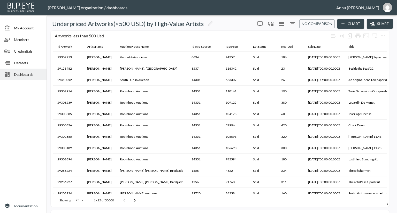
click at [346, 24] on button "Chart" at bounding box center [350, 24] width 27 height 10
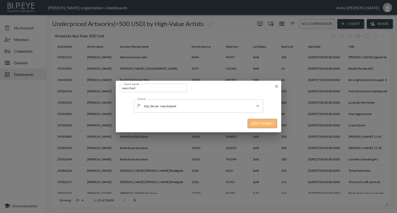
click at [263, 121] on button "Edit Chart" at bounding box center [262, 124] width 29 height 10
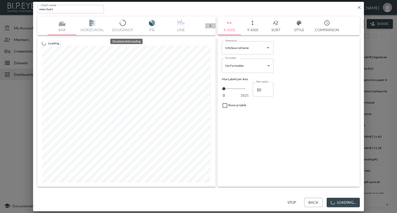
click at [212, 27] on icon at bounding box center [210, 25] width 5 height 5
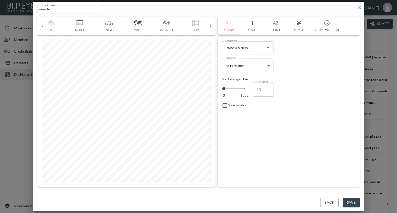
scroll to position [0, 148]
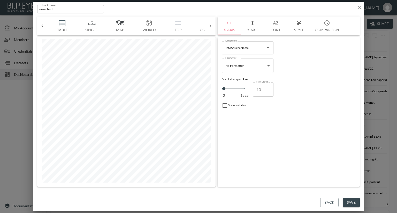
click at [64, 23] on img "button" at bounding box center [62, 23] width 21 height 6
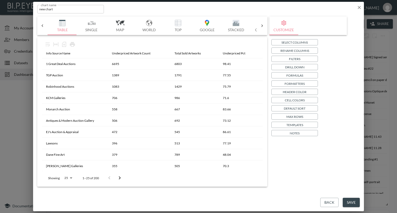
click at [292, 42] on p "Select Columns" at bounding box center [294, 42] width 26 height 5
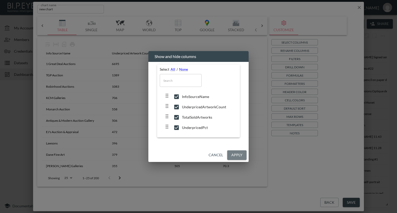
click at [238, 154] on button "Apply" at bounding box center [236, 156] width 19 height 10
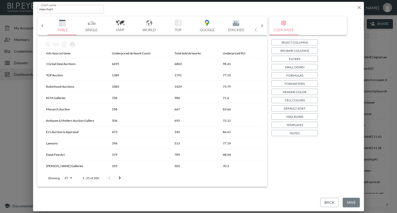
click at [348, 202] on button "Save" at bounding box center [351, 203] width 17 height 10
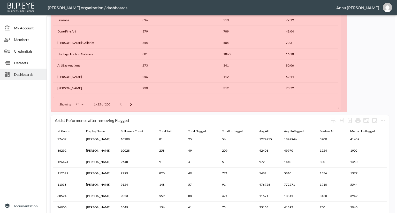
scroll to position [299, 0]
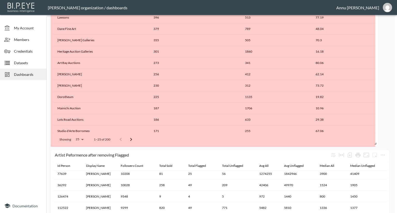
drag, startPoint x: 131, startPoint y: 164, endPoint x: 376, endPoint y: 143, distance: 245.8
click at [376, 143] on span at bounding box center [374, 142] width 5 height 5
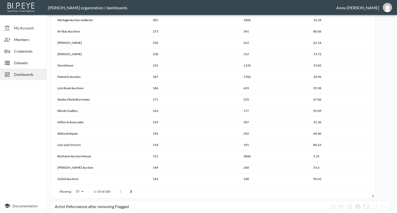
scroll to position [325, 0]
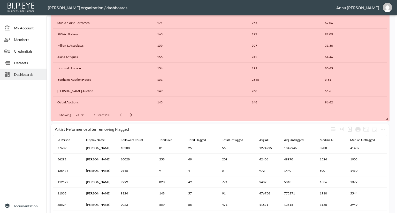
drag, startPoint x: 372, startPoint y: 118, endPoint x: 387, endPoint y: 119, distance: 15.0
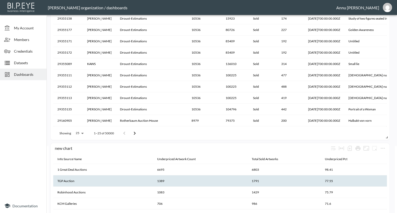
scroll to position [118, 0]
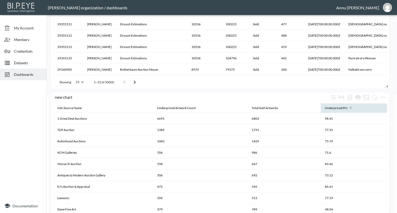
click at [349, 109] on icon at bounding box center [350, 108] width 5 height 5
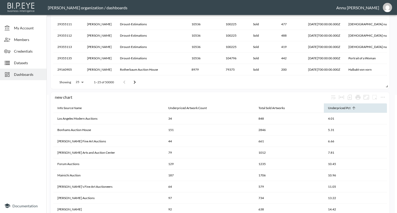
click at [352, 109] on icon at bounding box center [353, 108] width 3 height 3
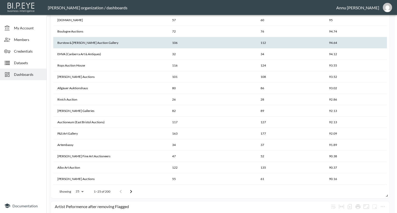
scroll to position [273, 0]
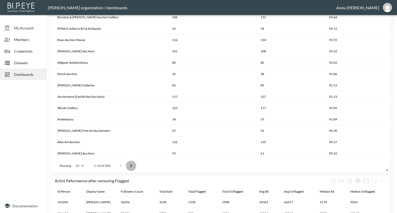
click at [133, 166] on icon "Go to next page" at bounding box center [131, 166] width 6 height 6
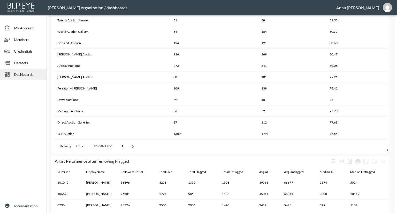
scroll to position [325, 0]
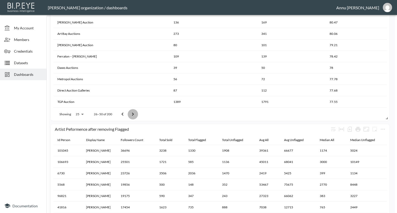
click at [134, 115] on icon "Go to next page" at bounding box center [133, 114] width 6 height 6
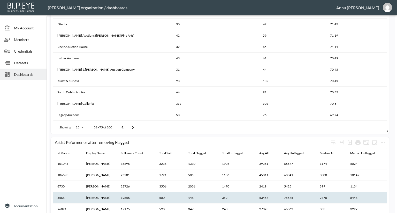
scroll to position [351, 0]
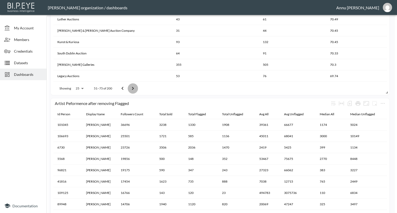
click at [134, 89] on icon "Go to next page" at bounding box center [133, 89] width 6 height 6
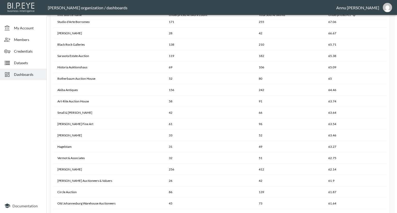
scroll to position [299, 0]
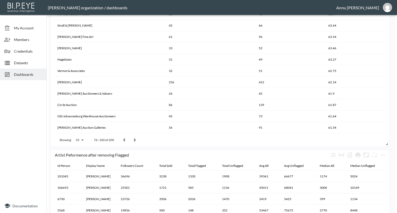
click at [137, 138] on button "Go to next page" at bounding box center [134, 140] width 10 height 10
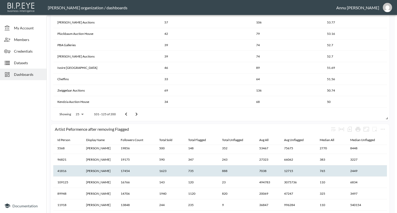
scroll to position [52, 0]
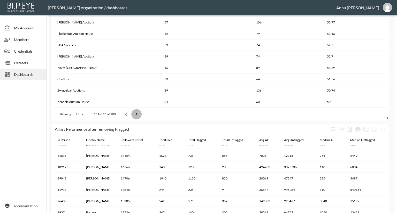
click at [137, 114] on icon "Go to next page" at bounding box center [137, 114] width 2 height 3
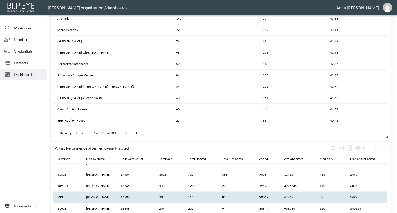
scroll to position [351, 0]
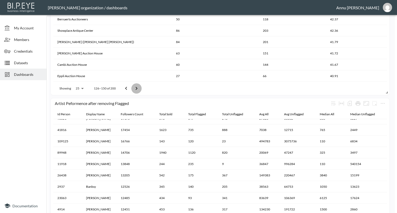
click at [136, 88] on icon "Go to next page" at bounding box center [136, 89] width 6 height 6
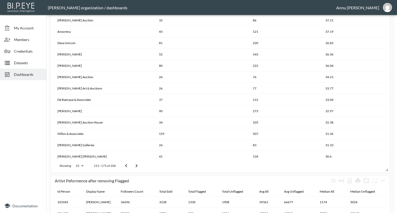
scroll to position [32, 0]
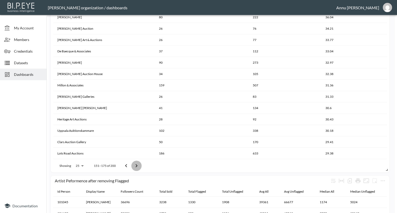
click at [134, 166] on icon "Go to next page" at bounding box center [136, 166] width 6 height 6
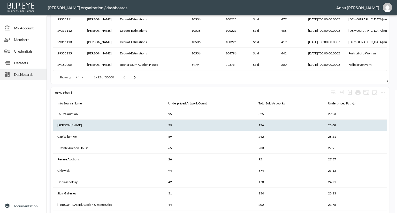
scroll to position [155, 0]
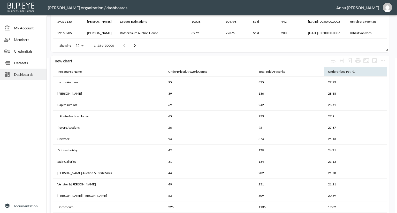
click at [352, 71] on icon at bounding box center [353, 71] width 3 height 3
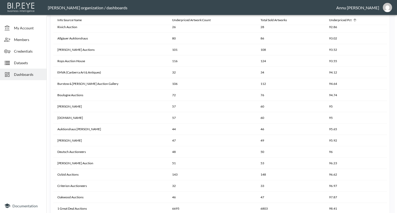
scroll to position [258, 0]
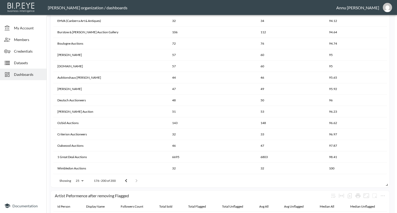
click at [124, 180] on icon "Go to previous page" at bounding box center [126, 181] width 6 height 6
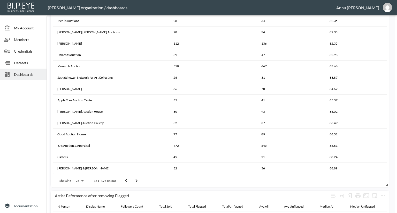
click at [124, 180] on icon "Go to previous page" at bounding box center [126, 181] width 6 height 6
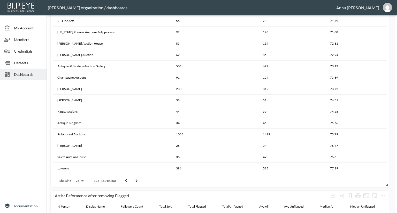
click at [124, 180] on icon "Go to previous page" at bounding box center [126, 181] width 6 height 6
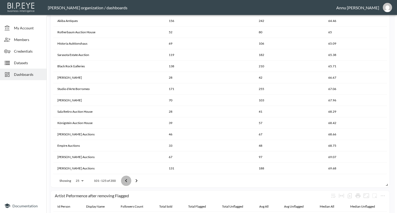
click at [124, 180] on icon "Go to previous page" at bounding box center [126, 181] width 6 height 6
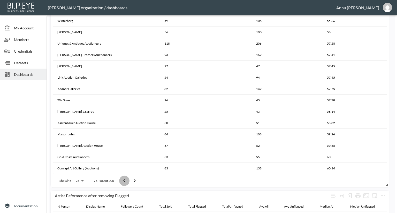
click at [124, 180] on icon "Go to previous page" at bounding box center [124, 181] width 6 height 6
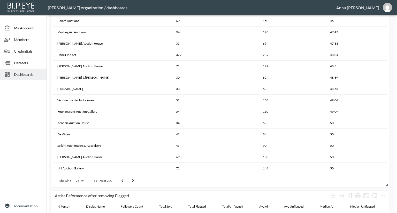
click at [124, 180] on icon "Go to previous page" at bounding box center [122, 181] width 6 height 6
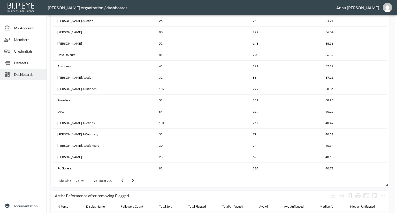
click at [124, 180] on icon "Go to previous page" at bounding box center [122, 181] width 6 height 6
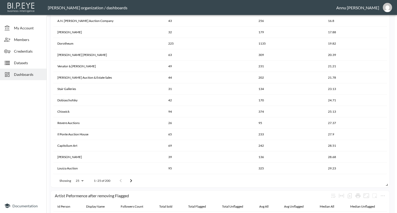
click at [134, 181] on icon "Go to next page" at bounding box center [131, 181] width 6 height 6
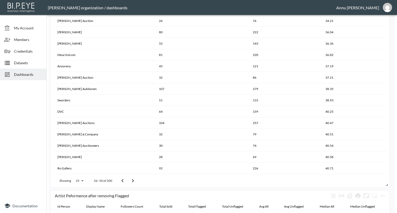
click at [136, 181] on button "Go to next page" at bounding box center [133, 181] width 10 height 10
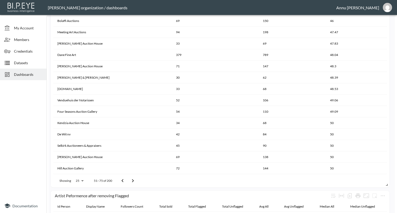
click at [133, 180] on icon "Go to next page" at bounding box center [133, 181] width 6 height 6
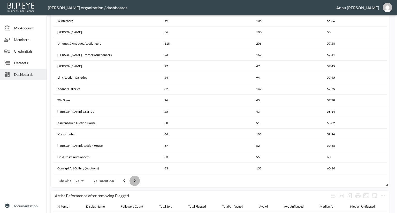
click at [137, 182] on icon "Go to next page" at bounding box center [135, 181] width 6 height 6
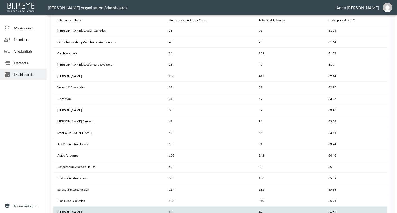
scroll to position [155, 0]
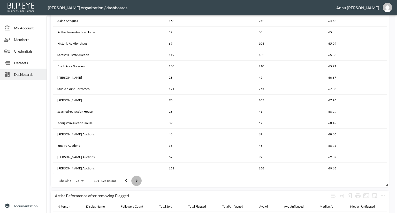
click at [140, 180] on button "Go to next page" at bounding box center [136, 181] width 10 height 10
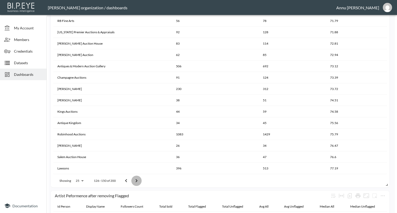
click at [140, 180] on button "Go to next page" at bounding box center [136, 181] width 10 height 10
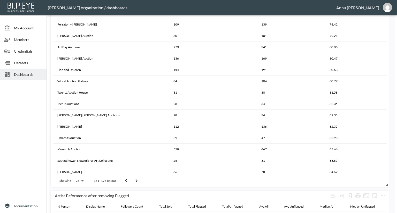
scroll to position [233, 0]
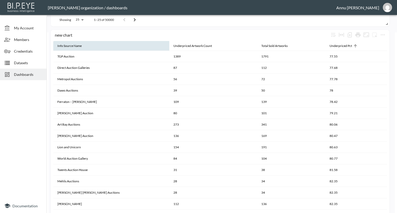
click at [89, 45] on th "Info Source Name" at bounding box center [111, 46] width 116 height 10
click at [135, 48] on th "Info Source Name" at bounding box center [111, 46] width 116 height 10
click at [141, 47] on th "Info Source Name" at bounding box center [111, 46] width 116 height 10
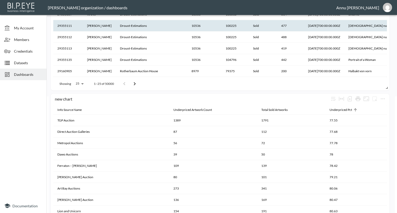
scroll to position [78, 0]
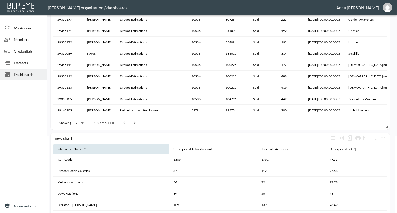
click at [85, 147] on icon at bounding box center [85, 149] width 5 height 5
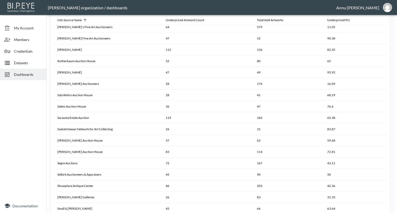
scroll to position [284, 0]
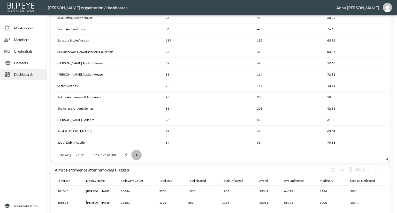
click at [137, 155] on icon "Go to next page" at bounding box center [136, 155] width 6 height 6
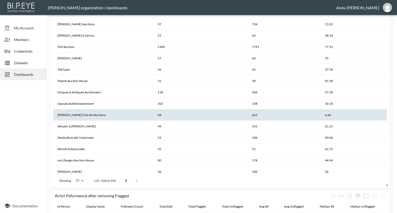
scroll to position [155, 0]
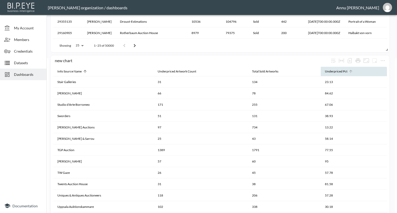
click at [349, 72] on icon at bounding box center [350, 71] width 3 height 3
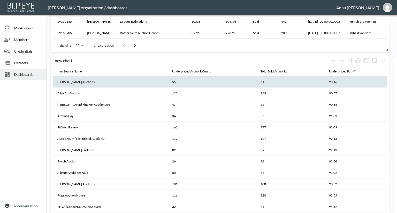
click at [260, 80] on th "61" at bounding box center [290, 81] width 68 height 11
click at [263, 72] on div "Total Sold Artworks" at bounding box center [273, 71] width 26 height 6
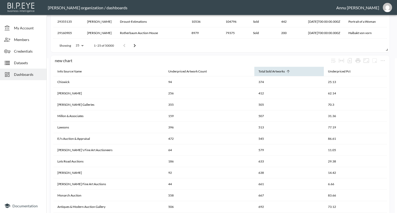
click at [287, 71] on icon at bounding box center [288, 71] width 3 height 3
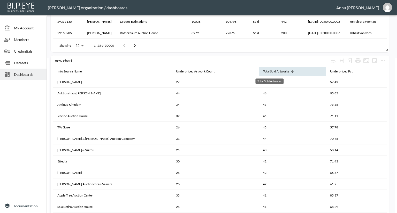
click at [281, 71] on div "Total Sold Artworks" at bounding box center [276, 71] width 26 height 6
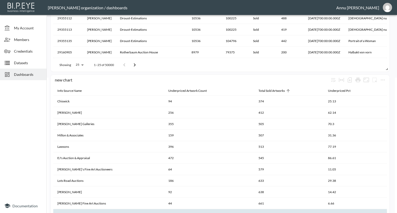
scroll to position [129, 0]
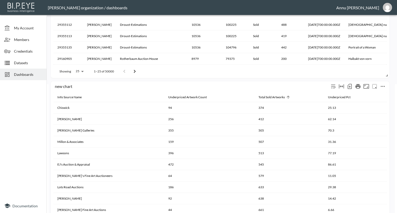
click at [381, 85] on icon "more" at bounding box center [383, 86] width 6 height 6
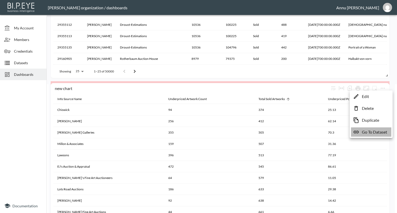
click at [368, 133] on p "Go To Dataset" at bounding box center [374, 132] width 25 height 6
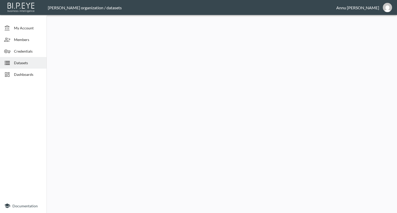
click at [14, 83] on div at bounding box center [23, 140] width 47 height 117
click at [20, 63] on span "Datasets" at bounding box center [28, 62] width 28 height 5
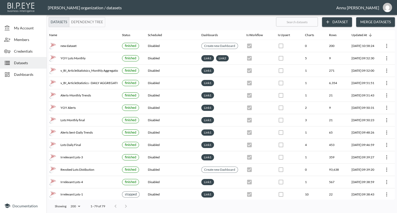
scroll to position [0, 30]
click at [29, 75] on span "Dashboards" at bounding box center [28, 74] width 28 height 5
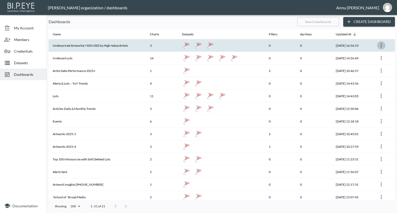
click at [378, 46] on icon "more" at bounding box center [381, 45] width 6 height 6
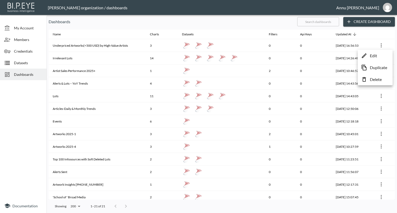
click at [249, 49] on div at bounding box center [198, 106] width 397 height 213
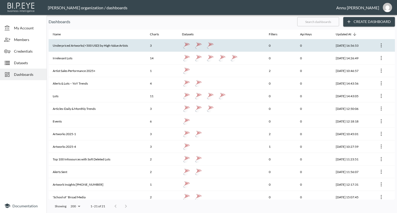
click at [126, 48] on th "Underpriced Artworks(<500 USD) by High-Value Artists" at bounding box center [97, 45] width 97 height 13
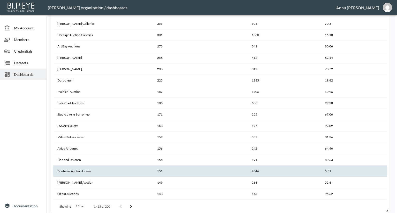
scroll to position [258, 0]
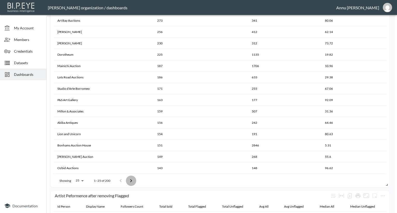
click at [131, 180] on icon "Go to next page" at bounding box center [131, 181] width 6 height 6
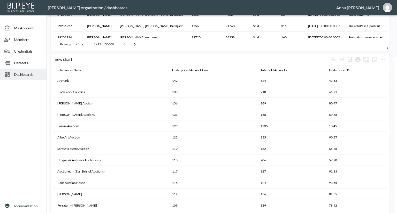
scroll to position [155, 0]
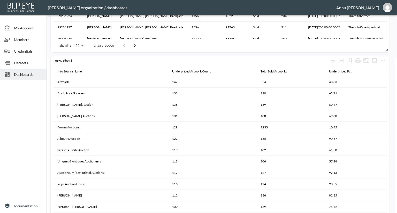
click at [31, 63] on span "Datasets" at bounding box center [28, 62] width 28 height 5
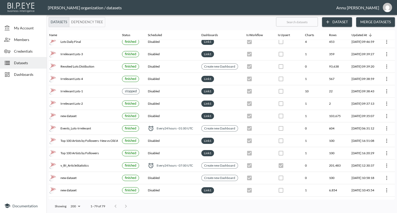
scroll to position [103, 30]
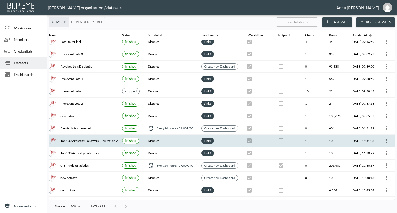
click at [386, 140] on icon "more" at bounding box center [386, 141] width 1 height 4
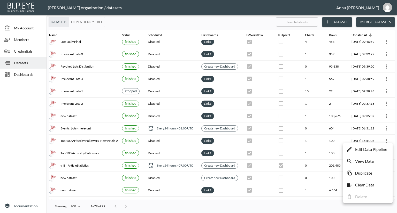
click at [363, 151] on p "Edit Data Pipeline" at bounding box center [371, 149] width 32 height 6
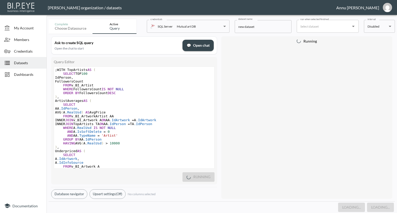
type input "Top 100 Artists by Followers -New vs Old Avg/Median 2025"
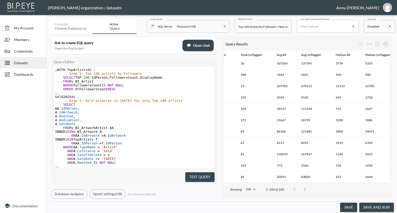
scroll to position [1019, 182]
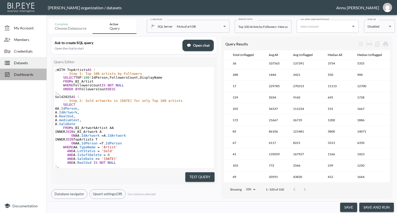
click at [24, 75] on span "Dashboards" at bounding box center [28, 74] width 28 height 5
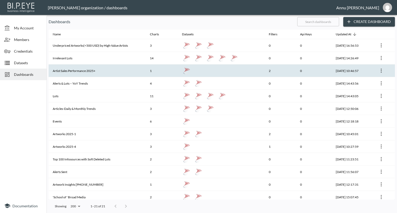
click at [92, 70] on th "Artist Sales Performance 2025+" at bounding box center [97, 71] width 97 height 13
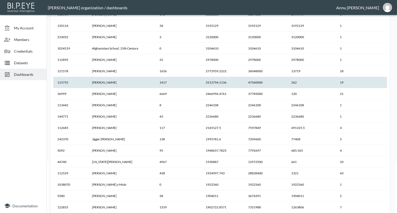
scroll to position [69, 0]
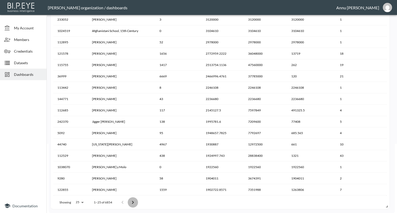
click at [136, 202] on button "Go to next page" at bounding box center [133, 203] width 10 height 10
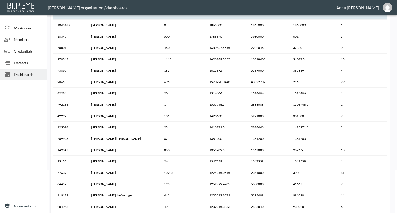
scroll to position [0, 0]
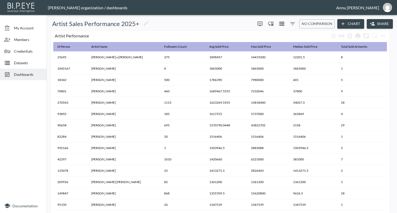
click at [21, 61] on span "Datasets" at bounding box center [28, 62] width 28 height 5
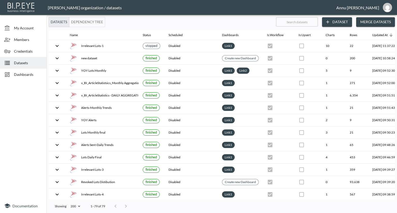
click at [344, 21] on button "Dataset" at bounding box center [337, 22] width 30 height 10
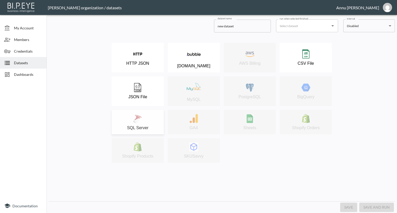
click at [140, 119] on img at bounding box center [137, 118] width 9 height 9
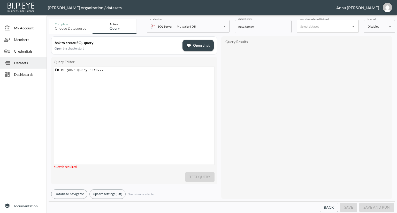
click at [121, 73] on div "Enter your query here... xxxxxxxxxx ​" at bounding box center [134, 70] width 161 height 6
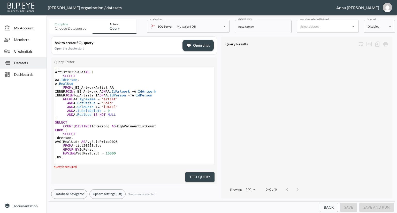
scroll to position [36, 0]
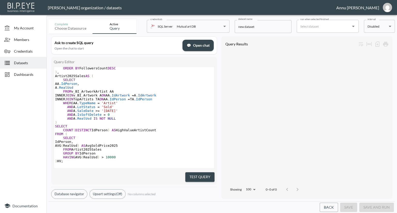
click at [202, 175] on button "Test Query" at bounding box center [199, 178] width 29 height 10
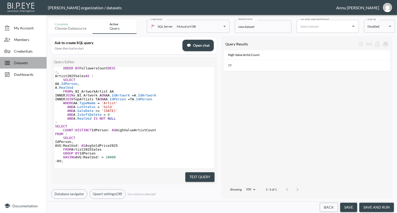
click at [21, 64] on span "Datasets" at bounding box center [28, 62] width 28 height 5
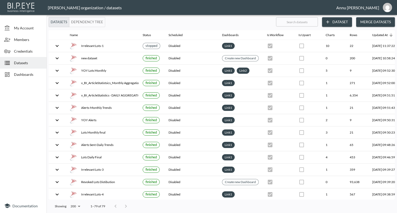
click at [21, 61] on span "Datasets" at bounding box center [28, 62] width 28 height 5
click at [22, 74] on span "Dashboards" at bounding box center [28, 74] width 28 height 5
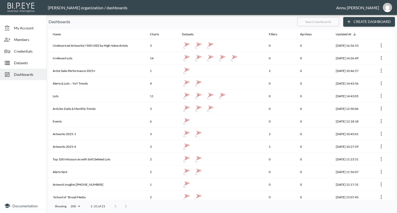
click at [24, 64] on span "Datasets" at bounding box center [28, 62] width 28 height 5
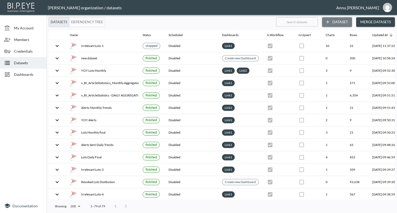
click at [333, 23] on button "Dataset" at bounding box center [337, 22] width 30 height 10
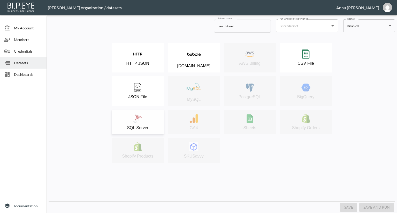
click at [142, 121] on div "SQL Server" at bounding box center [137, 122] width 47 height 16
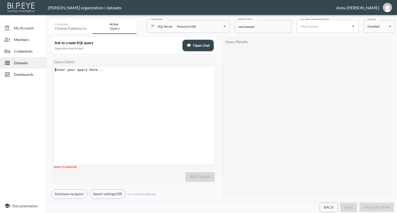
click at [111, 72] on div "Enter your query here... xxxxxxxxxx ​" at bounding box center [134, 70] width 161 height 6
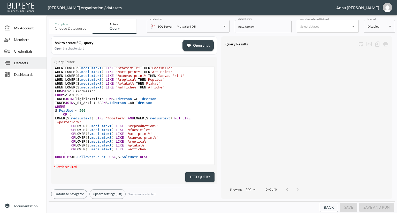
scroll to position [232, 0]
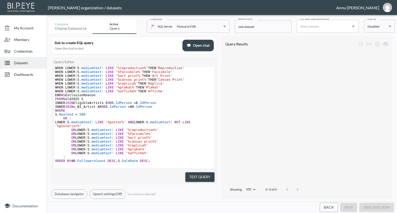
drag, startPoint x: 193, startPoint y: 173, endPoint x: 194, endPoint y: 168, distance: 4.7
click at [193, 173] on button "Test Query" at bounding box center [199, 178] width 29 height 10
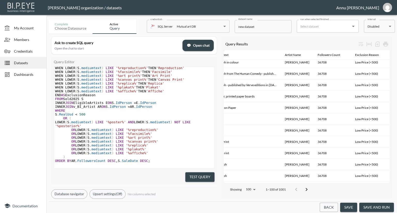
scroll to position [1019, 192]
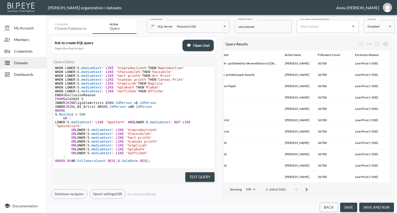
click at [307, 187] on icon "Go to next page" at bounding box center [306, 190] width 6 height 6
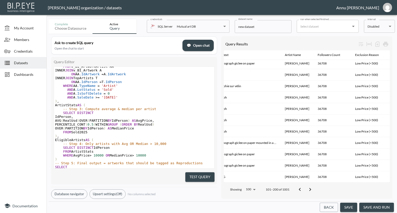
scroll to position [0, 0]
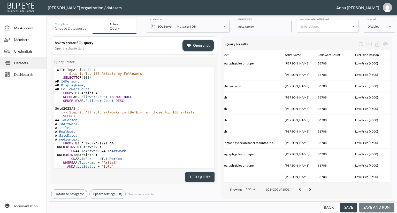
click at [375, 204] on button "save and run" at bounding box center [376, 208] width 35 height 10
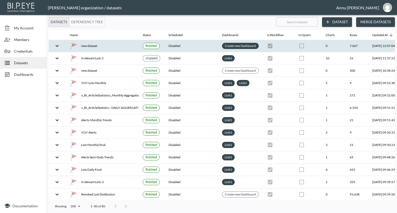
click at [254, 47] on link "Create new Dashboard" at bounding box center [240, 46] width 33 height 6
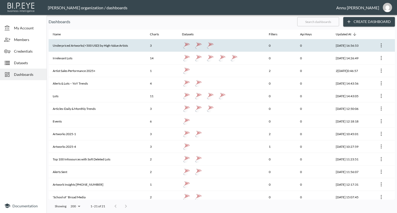
click at [119, 46] on th "Underpriced Artworks(<500 USD) by High-Value Artists" at bounding box center [97, 45] width 97 height 13
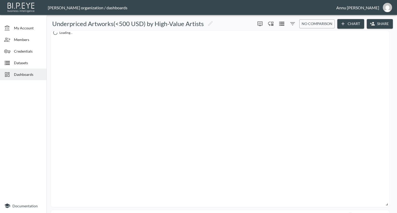
click at [345, 23] on button "Chart" at bounding box center [350, 24] width 27 height 10
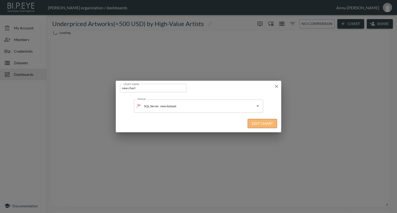
click at [256, 124] on button "Edit Chart" at bounding box center [262, 124] width 29 height 10
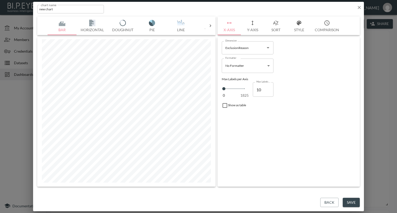
click at [209, 26] on icon at bounding box center [210, 25] width 5 height 5
click at [61, 20] on img "button" at bounding box center [62, 23] width 21 height 6
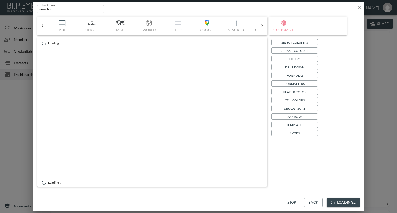
click at [282, 41] on p "Select Columns" at bounding box center [294, 42] width 26 height 5
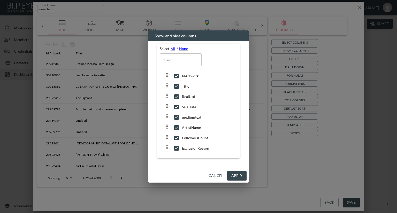
click at [242, 177] on button "Apply" at bounding box center [236, 176] width 19 height 10
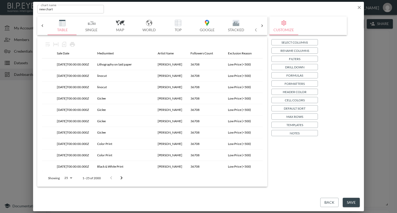
scroll to position [155, 124]
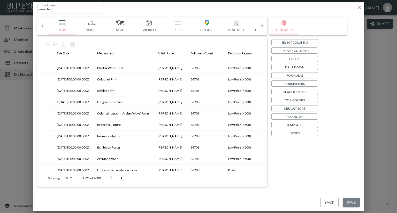
click at [351, 202] on button "Save" at bounding box center [351, 203] width 17 height 10
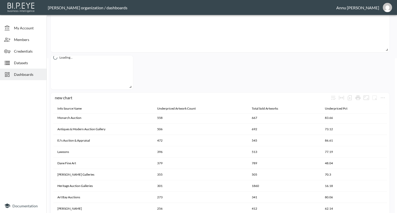
scroll to position [83, 0]
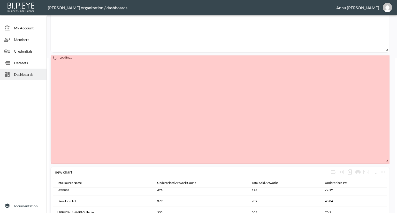
drag, startPoint x: 129, startPoint y: 87, endPoint x: 388, endPoint y: 161, distance: 269.0
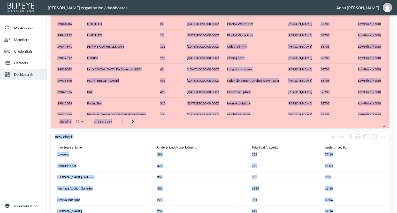
scroll to position [411, 0]
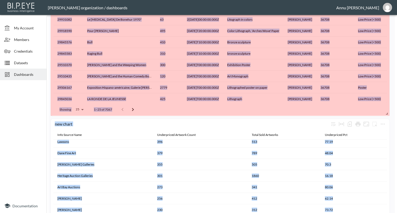
drag, startPoint x: 388, startPoint y: 161, endPoint x: 397, endPoint y: 113, distance: 48.9
click at [397, 113] on div "My Account Members Credentials Datasets Dashboards Documentation Underpriced Ar…" at bounding box center [198, 106] width 397 height 213
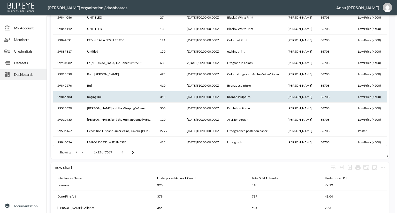
scroll to position [359, 0]
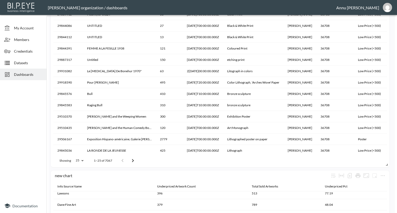
click at [135, 161] on icon "Go to next page" at bounding box center [133, 161] width 6 height 6
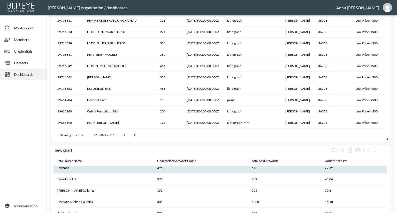
scroll to position [385, 0]
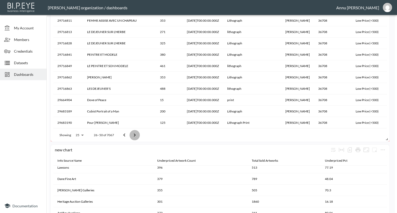
click at [133, 135] on icon "Go to next page" at bounding box center [135, 135] width 6 height 6
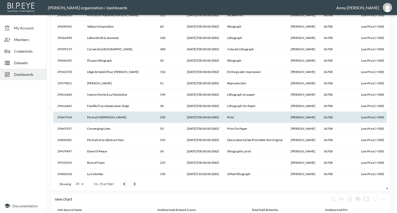
scroll to position [333, 0]
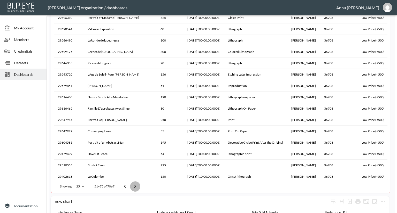
click at [134, 187] on icon "Go to next page" at bounding box center [135, 187] width 6 height 6
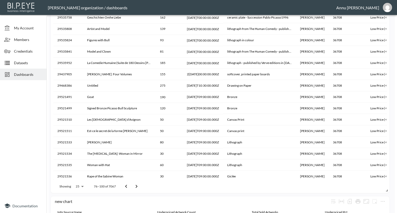
click at [134, 187] on icon "Go to next page" at bounding box center [136, 187] width 6 height 6
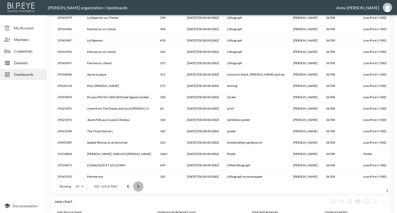
click at [134, 187] on button "Go to next page" at bounding box center [138, 187] width 10 height 10
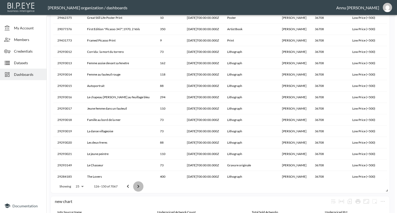
click at [134, 187] on button "Go to next page" at bounding box center [138, 187] width 10 height 10
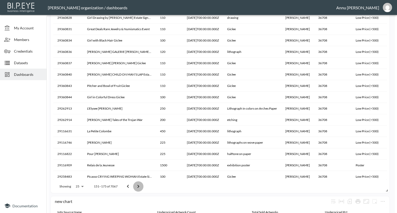
click at [134, 187] on button "Go to next page" at bounding box center [138, 187] width 10 height 10
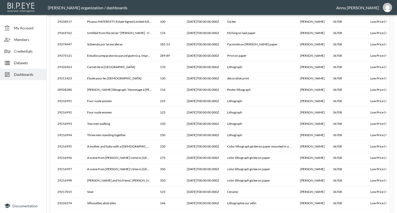
scroll to position [359, 0]
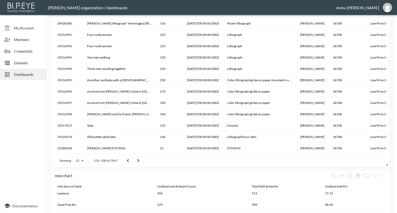
click at [139, 159] on icon "Go to next page" at bounding box center [138, 161] width 6 height 6
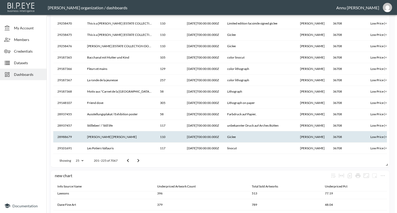
scroll to position [0, 0]
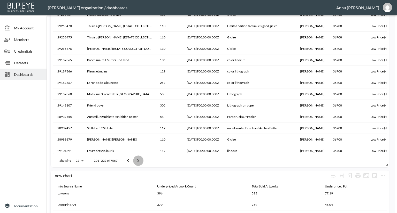
click at [138, 163] on icon "Go to next page" at bounding box center [138, 161] width 6 height 6
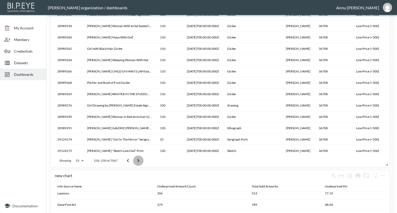
click at [138, 163] on icon "Go to next page" at bounding box center [138, 161] width 6 height 6
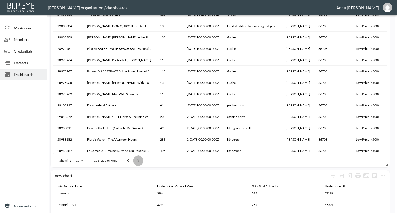
click at [138, 163] on icon "Go to next page" at bounding box center [138, 161] width 6 height 6
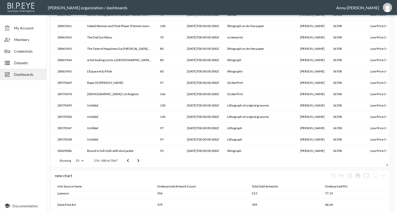
click at [138, 163] on icon "Go to next page" at bounding box center [138, 161] width 6 height 6
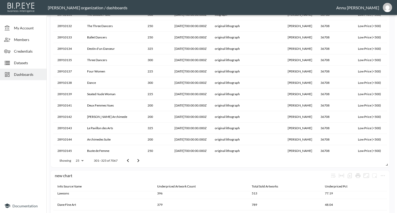
click at [138, 163] on icon "Go to next page" at bounding box center [138, 161] width 6 height 6
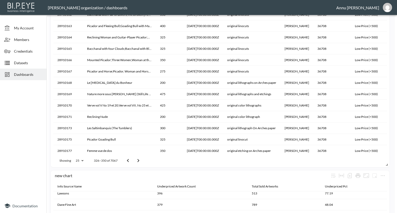
click at [138, 163] on icon "Go to next page" at bounding box center [138, 161] width 6 height 6
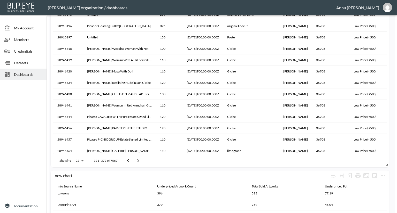
click at [138, 163] on icon "Go to next page" at bounding box center [138, 161] width 6 height 6
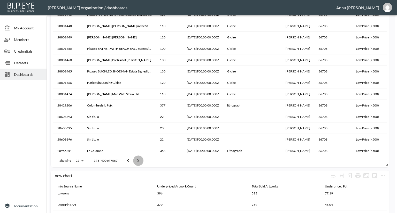
click at [138, 163] on icon "Go to next page" at bounding box center [138, 161] width 6 height 6
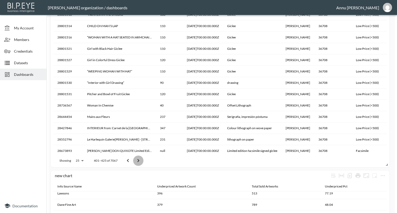
click at [138, 163] on icon "Go to next page" at bounding box center [138, 161] width 6 height 6
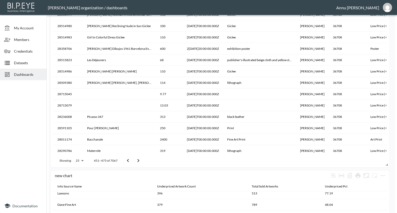
click at [138, 163] on icon "Go to next page" at bounding box center [138, 161] width 6 height 6
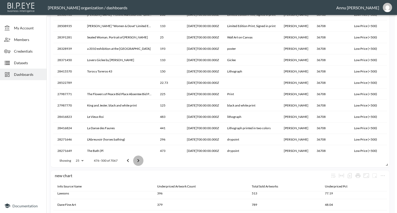
click at [138, 163] on icon "Go to next page" at bounding box center [138, 161] width 6 height 6
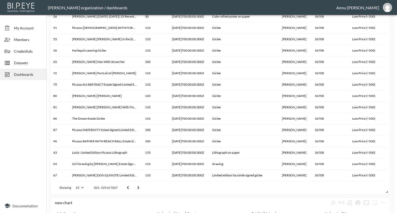
scroll to position [359, 0]
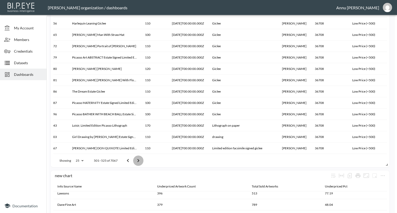
click at [138, 160] on icon "Go to next page" at bounding box center [138, 161] width 6 height 6
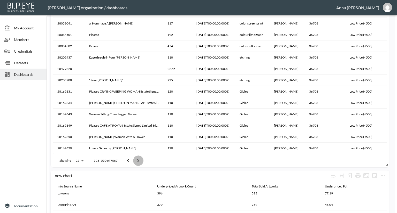
click at [138, 160] on icon "Go to next page" at bounding box center [138, 161] width 6 height 6
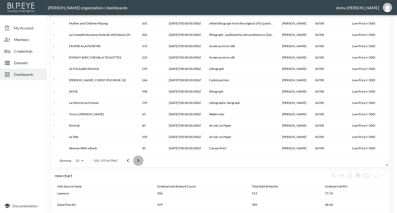
click at [139, 161] on icon "Go to next page" at bounding box center [138, 161] width 6 height 6
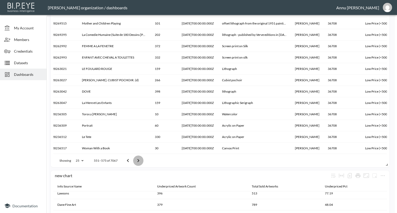
click at [139, 161] on icon "Go to next page" at bounding box center [138, 161] width 6 height 6
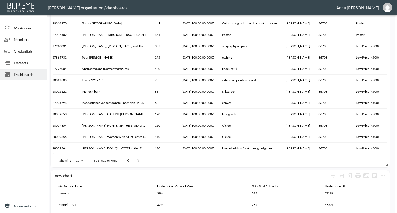
click at [139, 161] on icon "Go to next page" at bounding box center [138, 161] width 6 height 6
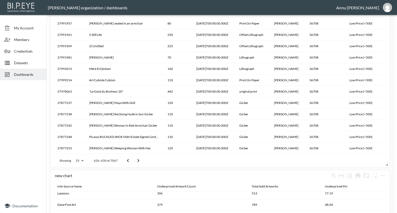
click at [139, 161] on icon "Go to next page" at bounding box center [138, 161] width 6 height 6
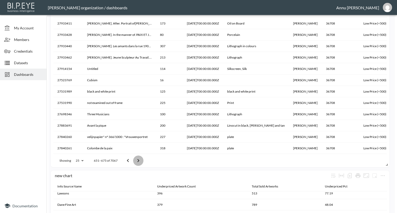
click at [139, 161] on icon "Go to next page" at bounding box center [138, 161] width 6 height 6
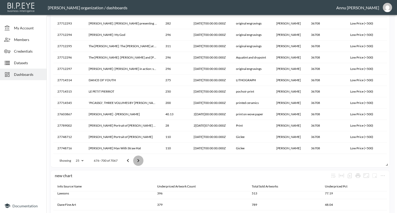
click at [139, 161] on icon "Go to next page" at bounding box center [138, 161] width 6 height 6
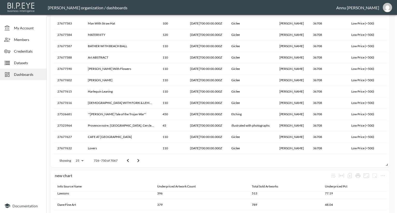
click at [139, 161] on icon "Go to next page" at bounding box center [138, 161] width 6 height 6
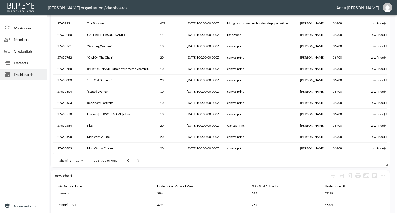
click at [139, 161] on icon "Go to next page" at bounding box center [138, 161] width 6 height 6
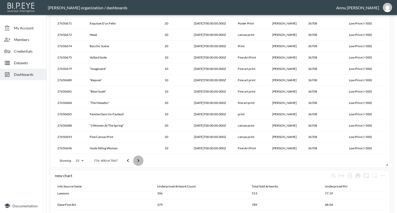
click at [139, 161] on icon "Go to next page" at bounding box center [138, 161] width 6 height 6
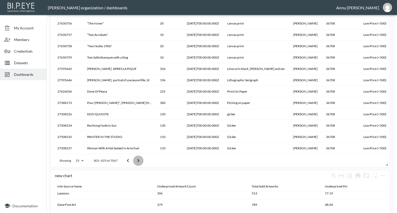
click at [139, 161] on icon "Go to next page" at bounding box center [138, 161] width 6 height 6
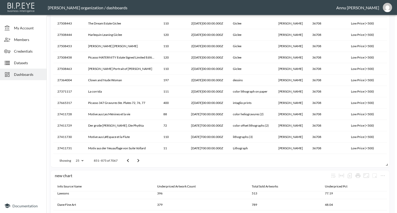
click at [139, 161] on icon "Go to next page" at bounding box center [138, 161] width 6 height 6
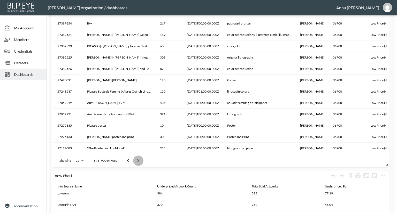
scroll to position [5, 0]
click at [139, 161] on icon "Go to next page" at bounding box center [138, 161] width 6 height 6
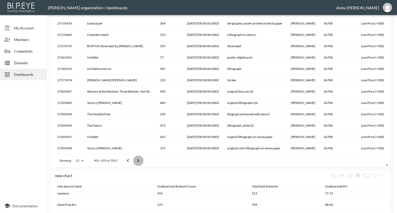
click at [139, 161] on icon "Go to next page" at bounding box center [138, 161] width 6 height 6
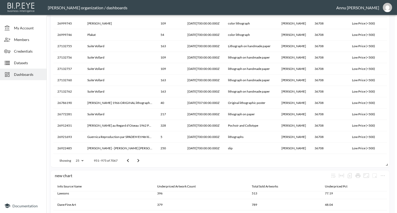
click at [139, 161] on icon "Go to next page" at bounding box center [138, 161] width 6 height 6
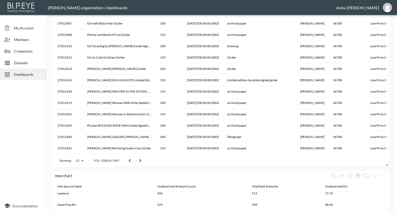
click at [141, 160] on icon "Go to next page" at bounding box center [140, 161] width 6 height 6
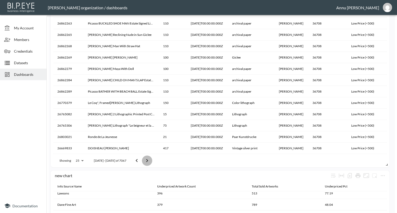
click at [144, 160] on icon "Go to next page" at bounding box center [147, 161] width 6 height 6
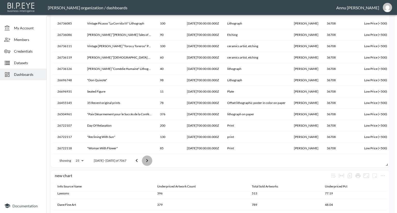
click at [144, 160] on icon "Go to next page" at bounding box center [147, 161] width 6 height 6
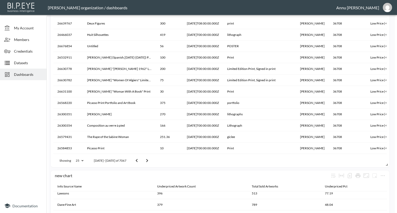
click at [144, 160] on icon "Go to next page" at bounding box center [147, 161] width 6 height 6
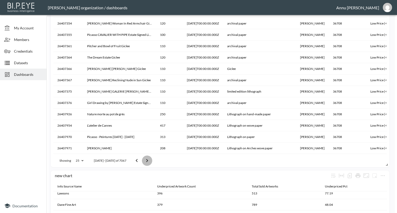
click at [144, 160] on icon "Go to next page" at bounding box center [147, 161] width 6 height 6
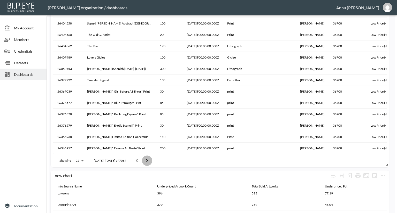
click at [144, 160] on icon "Go to next page" at bounding box center [147, 161] width 6 height 6
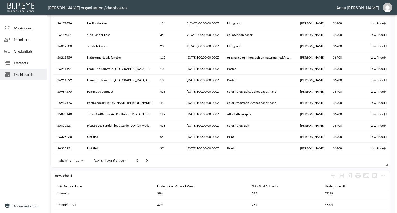
click at [144, 160] on icon "Go to next page" at bounding box center [147, 161] width 6 height 6
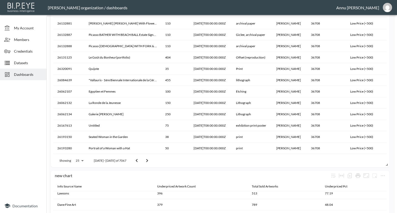
click at [144, 160] on icon "Go to next page" at bounding box center [147, 161] width 6 height 6
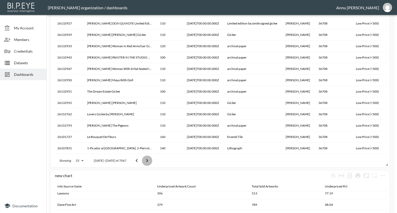
click at [144, 160] on icon "Go to next page" at bounding box center [147, 161] width 6 height 6
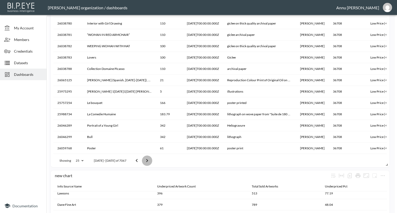
click at [144, 160] on icon "Go to next page" at bounding box center [147, 161] width 6 height 6
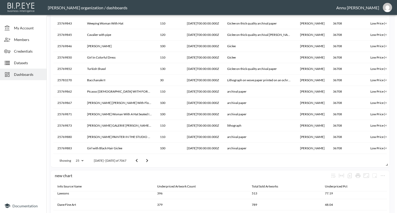
click at [144, 160] on icon "Go to next page" at bounding box center [147, 161] width 6 height 6
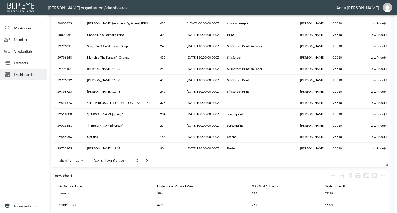
click at [144, 160] on icon "Go to next page" at bounding box center [147, 161] width 6 height 6
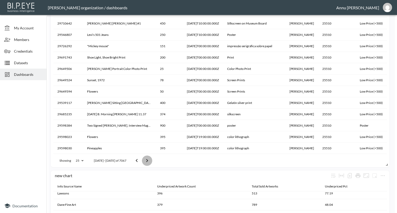
click at [144, 160] on icon "Go to next page" at bounding box center [147, 161] width 6 height 6
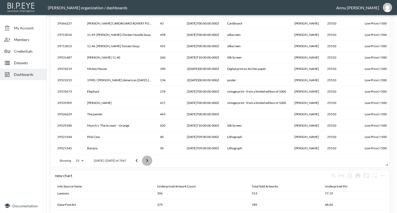
click at [144, 160] on icon "Go to next page" at bounding box center [147, 161] width 6 height 6
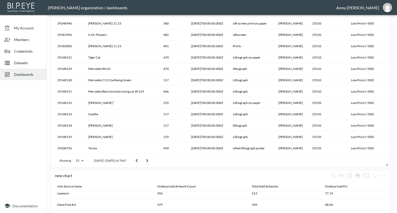
click at [144, 160] on icon "Go to next page" at bounding box center [147, 161] width 6 height 6
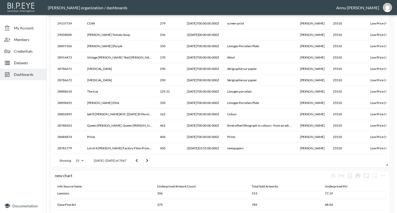
scroll to position [0, 0]
click at [144, 160] on icon "Go to next page" at bounding box center [147, 161] width 6 height 6
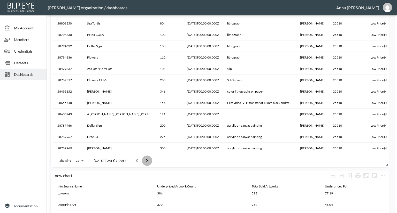
click at [144, 160] on icon "Go to next page" at bounding box center [147, 161] width 6 height 6
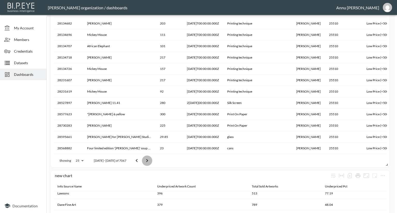
click at [144, 160] on icon "Go to next page" at bounding box center [147, 161] width 6 height 6
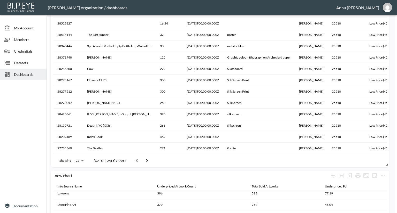
click at [144, 160] on icon "Go to next page" at bounding box center [147, 161] width 6 height 6
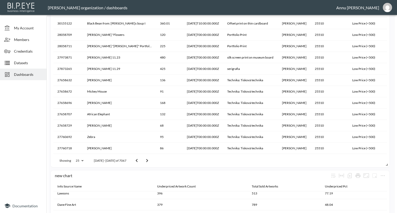
click at [144, 160] on icon "Go to next page" at bounding box center [147, 161] width 6 height 6
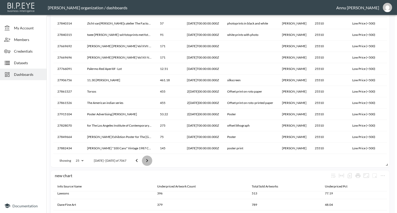
click at [144, 160] on icon "Go to next page" at bounding box center [147, 161] width 6 height 6
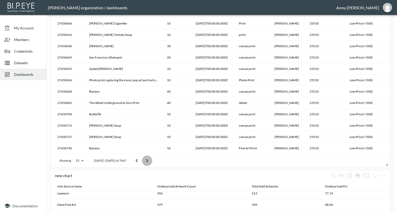
click at [144, 160] on icon "Go to next page" at bounding box center [147, 161] width 6 height 6
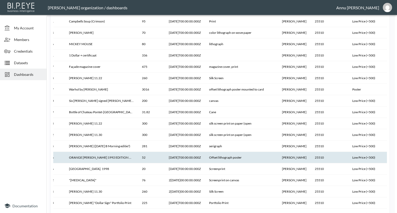
scroll to position [5, 24]
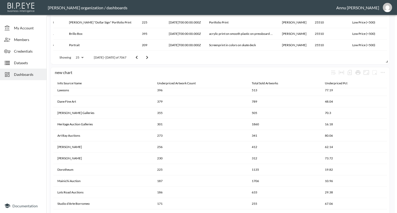
click at [144, 58] on icon "Go to next page" at bounding box center [147, 58] width 6 height 6
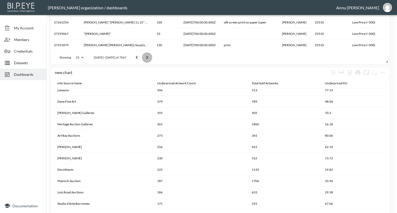
click at [144, 58] on icon "Go to next page" at bounding box center [147, 58] width 6 height 6
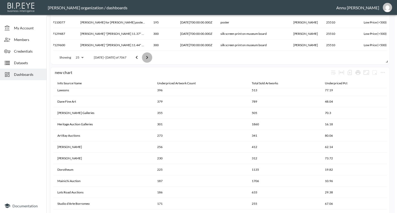
click at [144, 58] on icon "Go to next page" at bounding box center [147, 58] width 6 height 6
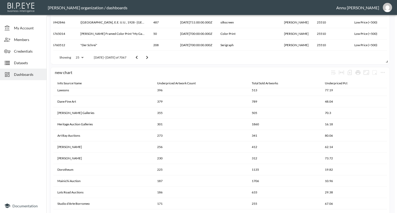
click at [144, 58] on icon "Go to next page" at bounding box center [147, 58] width 6 height 6
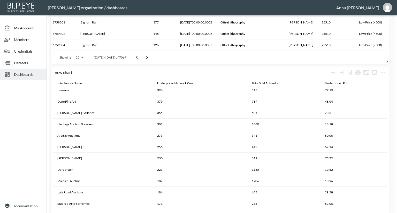
click at [144, 58] on icon "Go to next page" at bounding box center [147, 58] width 6 height 6
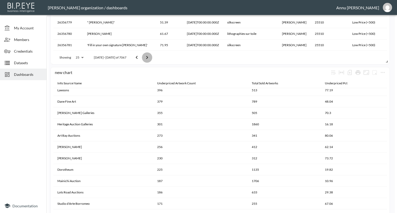
click at [144, 58] on icon "Go to next page" at bounding box center [147, 58] width 6 height 6
click at [144, 59] on icon "Go to next page" at bounding box center [147, 58] width 6 height 6
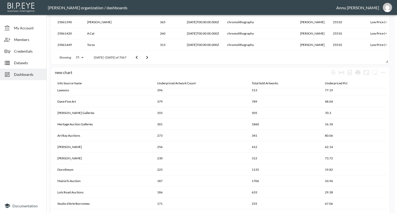
click at [144, 59] on icon "Go to next page" at bounding box center [147, 58] width 6 height 6
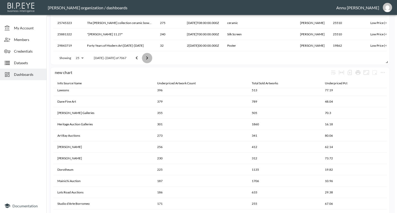
click at [144, 59] on icon "Go to next page" at bounding box center [147, 58] width 6 height 6
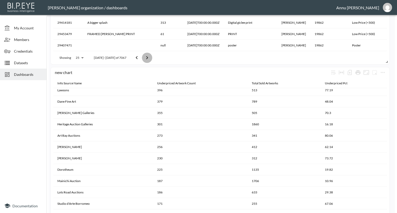
click at [144, 59] on icon "Go to next page" at bounding box center [147, 58] width 6 height 6
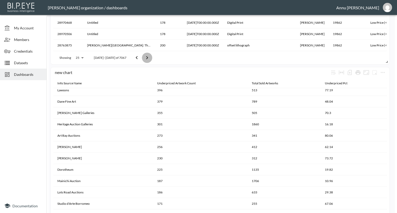
click at [144, 59] on icon "Go to next page" at bounding box center [147, 58] width 6 height 6
click at [144, 60] on icon "Go to next page" at bounding box center [147, 58] width 6 height 6
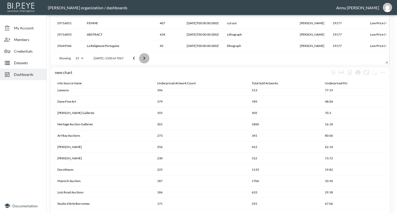
click at [143, 60] on icon "Go to next page" at bounding box center [144, 58] width 6 height 6
click at [143, 60] on icon "Go to next page" at bounding box center [141, 58] width 6 height 6
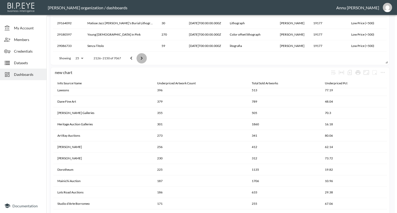
click at [143, 60] on icon "Go to next page" at bounding box center [141, 58] width 6 height 6
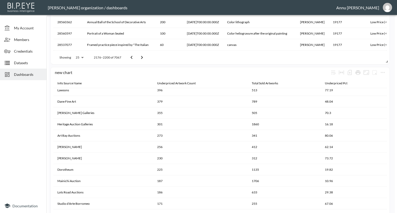
click at [143, 60] on icon "Go to next page" at bounding box center [142, 58] width 6 height 6
click at [143, 60] on button "Go to next page" at bounding box center [142, 57] width 10 height 10
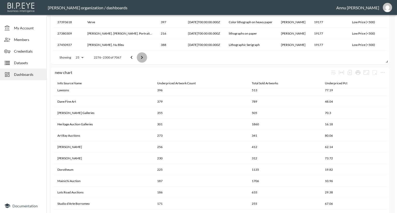
click at [143, 60] on button "Go to next page" at bounding box center [142, 57] width 10 height 10
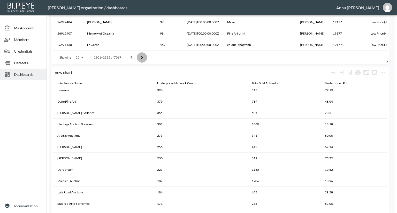
click at [143, 60] on button "Go to next page" at bounding box center [142, 57] width 10 height 10
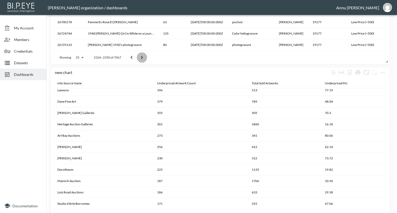
click at [143, 60] on button "Go to next page" at bounding box center [142, 57] width 10 height 10
click at [143, 61] on button "Go to next page" at bounding box center [142, 57] width 10 height 10
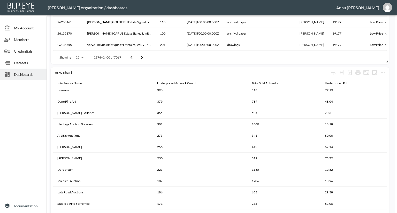
click at [143, 61] on button "Go to next page" at bounding box center [142, 57] width 10 height 10
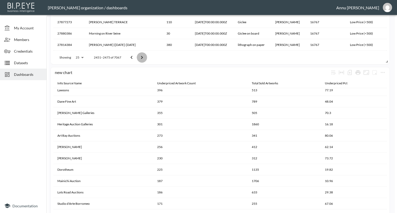
click at [143, 61] on button "Go to next page" at bounding box center [142, 57] width 10 height 10
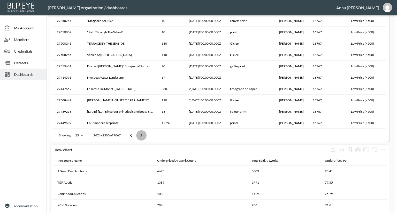
click at [143, 136] on icon "Go to next page" at bounding box center [141, 136] width 6 height 6
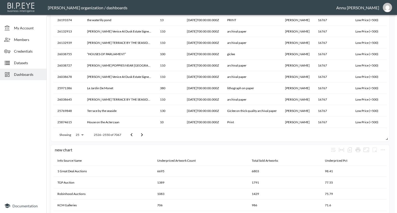
click at [143, 136] on icon "Go to next page" at bounding box center [142, 135] width 6 height 6
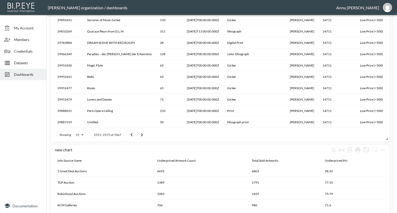
click at [143, 136] on icon "Go to next page" at bounding box center [142, 135] width 6 height 6
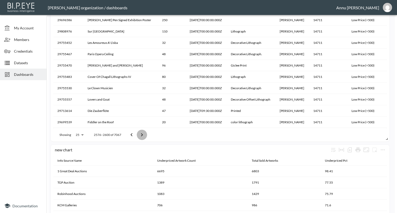
click at [143, 136] on icon "Go to next page" at bounding box center [142, 135] width 6 height 6
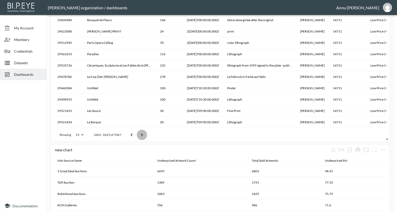
click at [143, 136] on icon "Go to next page" at bounding box center [142, 135] width 6 height 6
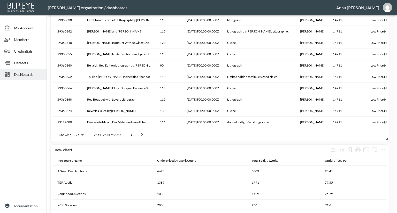
click at [143, 136] on icon "Go to next page" at bounding box center [142, 135] width 6 height 6
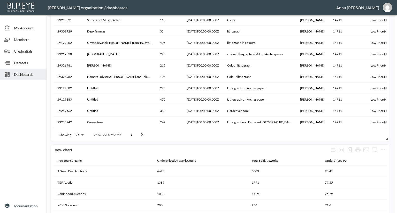
click at [143, 136] on icon "Go to next page" at bounding box center [142, 135] width 6 height 6
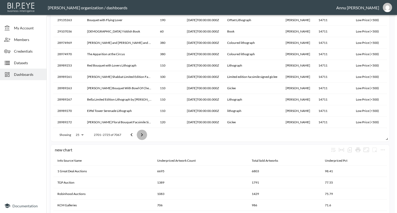
click at [143, 136] on icon "Go to next page" at bounding box center [142, 135] width 6 height 6
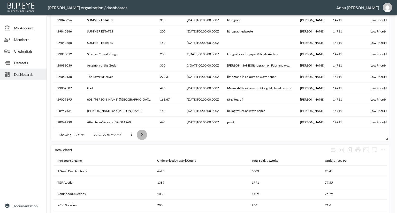
click at [143, 136] on icon "Go to next page" at bounding box center [142, 135] width 6 height 6
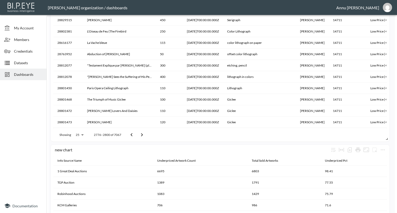
click at [143, 136] on icon "Go to next page" at bounding box center [142, 135] width 6 height 6
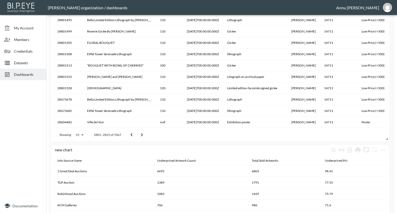
click at [143, 136] on icon "Go to next page" at bounding box center [142, 135] width 6 height 6
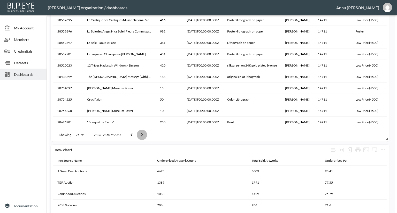
click at [143, 136] on icon "Go to next page" at bounding box center [142, 135] width 6 height 6
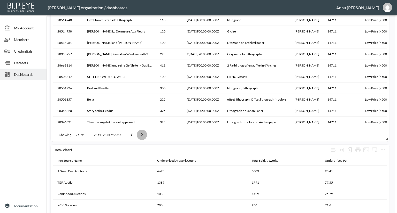
click at [143, 136] on icon "Go to next page" at bounding box center [142, 135] width 6 height 6
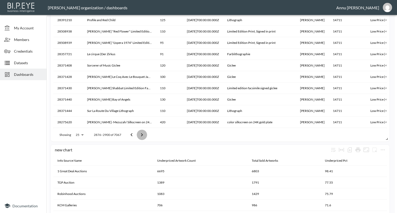
click at [143, 136] on icon "Go to next page" at bounding box center [142, 135] width 6 height 6
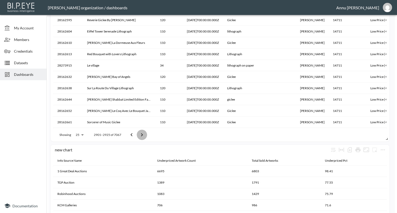
click at [143, 136] on icon "Go to next page" at bounding box center [142, 135] width 6 height 6
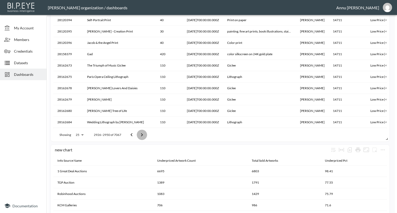
click at [143, 136] on icon "Go to next page" at bounding box center [142, 135] width 6 height 6
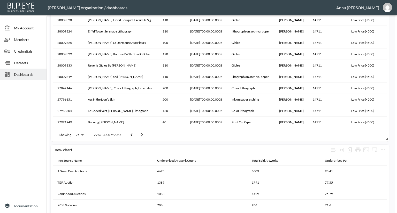
click at [143, 136] on icon "Go to next page" at bounding box center [142, 135] width 6 height 6
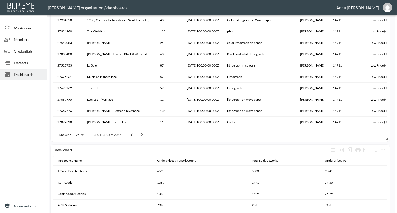
click at [143, 136] on icon "Go to next page" at bounding box center [142, 135] width 6 height 6
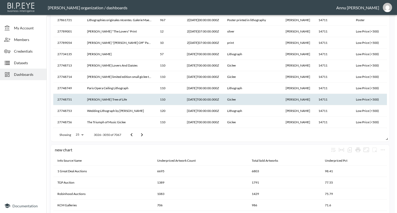
scroll to position [1, 0]
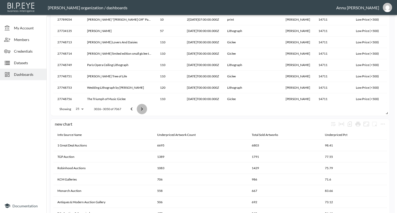
click at [144, 109] on icon "Go to next page" at bounding box center [142, 109] width 6 height 6
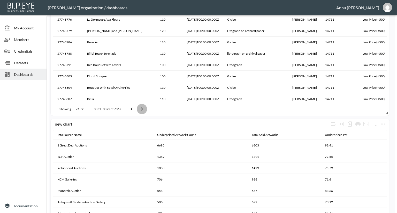
click at [144, 109] on icon "Go to next page" at bounding box center [142, 109] width 6 height 6
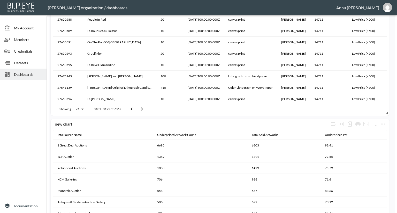
click at [144, 109] on icon "Go to next page" at bounding box center [142, 109] width 6 height 6
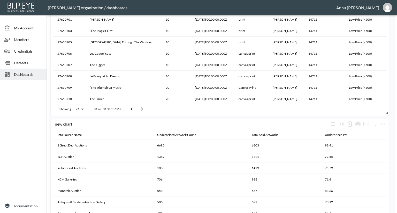
click at [144, 109] on icon "Go to next page" at bounding box center [142, 109] width 6 height 6
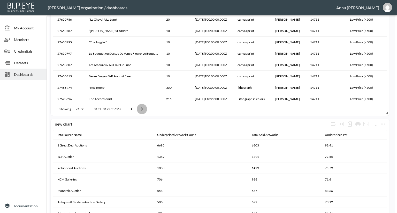
click at [144, 109] on icon "Go to next page" at bounding box center [142, 109] width 6 height 6
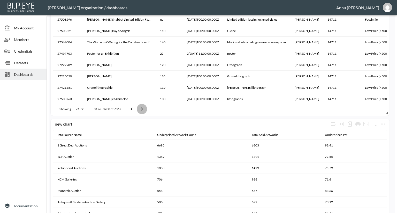
click at [144, 109] on icon "Go to next page" at bounding box center [142, 109] width 6 height 6
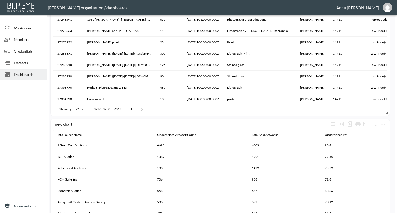
click at [144, 109] on icon "Go to next page" at bounding box center [142, 109] width 6 height 6
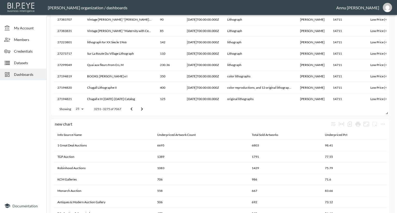
click at [144, 109] on icon "Go to next page" at bounding box center [142, 109] width 6 height 6
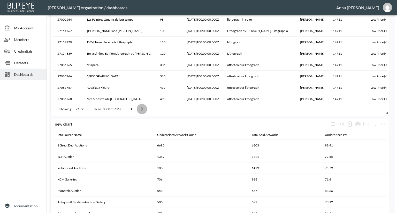
click at [144, 109] on icon "Go to next page" at bounding box center [142, 109] width 6 height 6
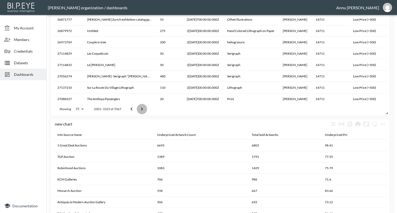
click at [144, 109] on icon "Go to next page" at bounding box center [142, 109] width 6 height 6
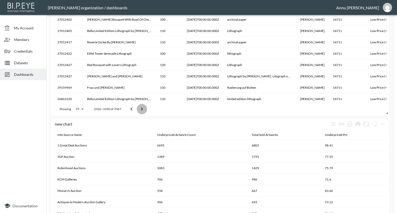
click at [144, 109] on icon "Go to next page" at bounding box center [142, 109] width 6 height 6
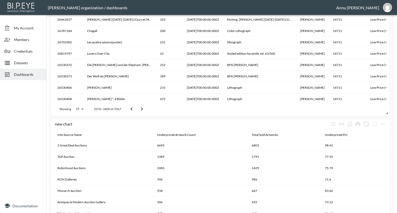
click at [144, 109] on icon "Go to next page" at bounding box center [142, 109] width 6 height 6
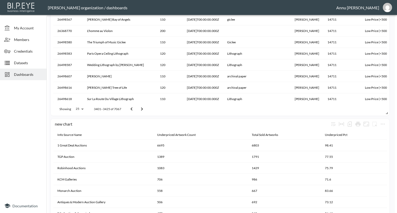
click at [144, 109] on icon "Go to next page" at bounding box center [142, 109] width 6 height 6
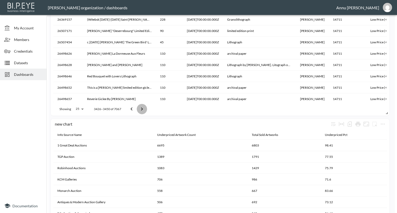
click at [144, 109] on icon "Go to next page" at bounding box center [142, 109] width 6 height 6
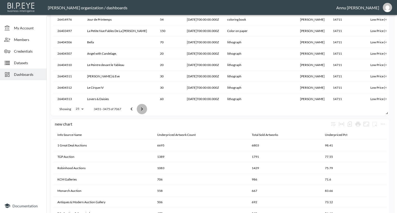
click at [144, 109] on icon "Go to next page" at bounding box center [142, 109] width 6 height 6
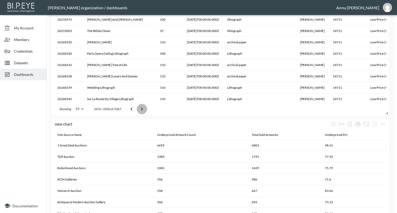
click at [144, 109] on icon "Go to next page" at bounding box center [142, 109] width 6 height 6
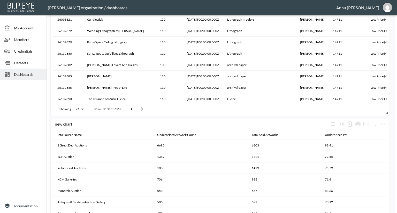
click at [144, 109] on icon "Go to next page" at bounding box center [142, 109] width 6 height 6
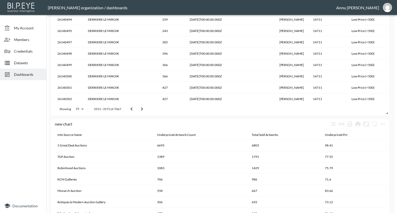
click at [144, 109] on icon "Go to next page" at bounding box center [142, 109] width 6 height 6
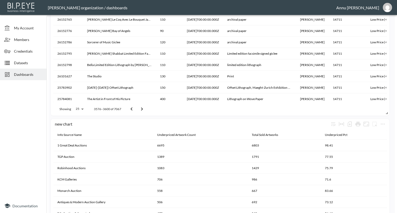
click at [144, 109] on icon "Go to next page" at bounding box center [142, 109] width 6 height 6
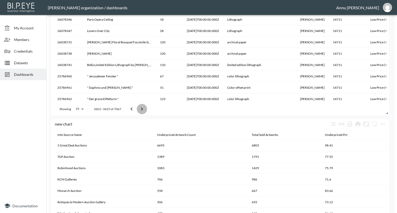
click at [144, 109] on icon "Go to next page" at bounding box center [142, 109] width 6 height 6
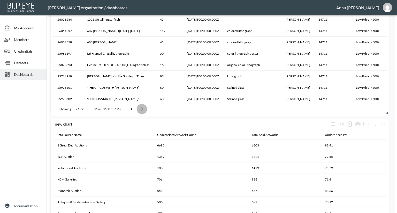
click at [144, 109] on icon "Go to next page" at bounding box center [142, 109] width 6 height 6
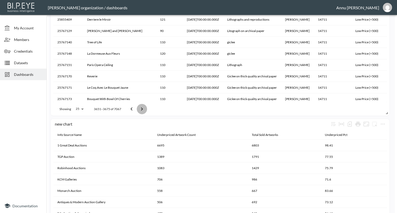
click at [144, 109] on icon "Go to next page" at bounding box center [142, 109] width 6 height 6
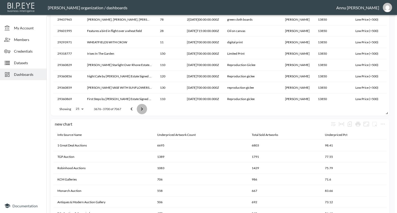
click at [144, 109] on icon "Go to next page" at bounding box center [142, 109] width 6 height 6
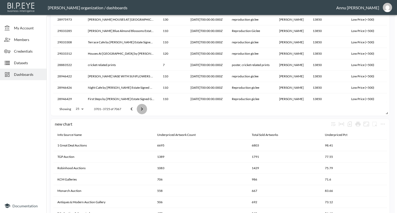
click at [144, 109] on icon "Go to next page" at bounding box center [142, 109] width 6 height 6
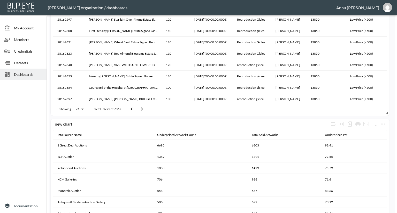
click at [144, 109] on icon "Go to next page" at bounding box center [142, 109] width 6 height 6
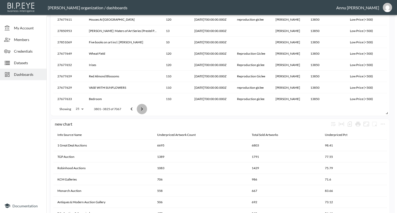
click at [144, 109] on icon "Go to next page" at bounding box center [142, 109] width 6 height 6
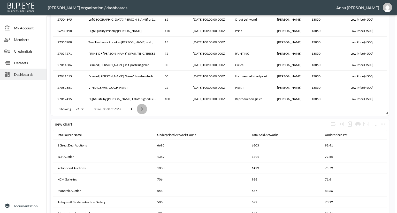
click at [144, 109] on icon "Go to next page" at bounding box center [142, 109] width 6 height 6
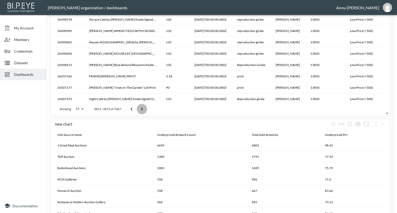
click at [144, 109] on icon "Go to next page" at bounding box center [142, 109] width 6 height 6
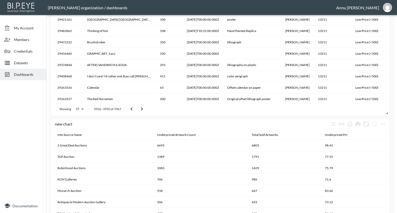
click at [144, 109] on icon "Go to next page" at bounding box center [142, 109] width 6 height 6
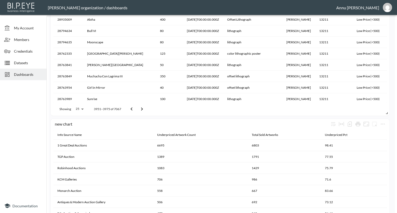
click at [144, 109] on icon "Go to next page" at bounding box center [142, 109] width 6 height 6
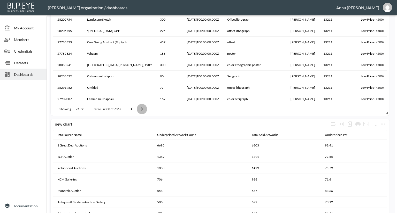
click at [144, 109] on icon "Go to next page" at bounding box center [142, 109] width 6 height 6
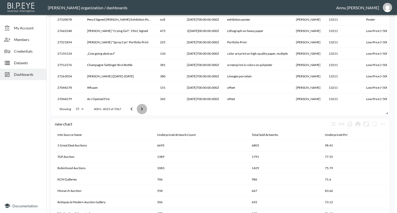
click at [144, 109] on icon "Go to next page" at bounding box center [142, 109] width 6 height 6
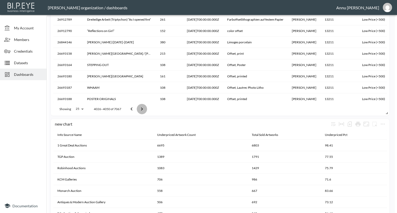
click at [144, 109] on icon "Go to next page" at bounding box center [142, 109] width 6 height 6
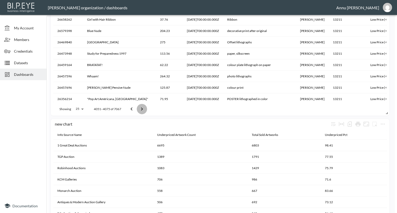
click at [144, 109] on icon "Go to next page" at bounding box center [142, 109] width 6 height 6
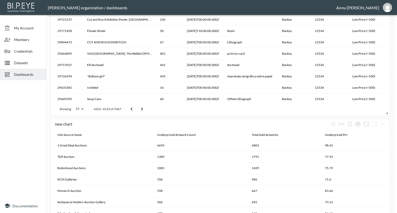
click at [144, 109] on icon "Go to next page" at bounding box center [142, 109] width 6 height 6
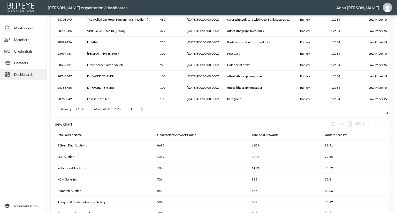
click at [144, 109] on icon "Go to next page" at bounding box center [142, 109] width 6 height 6
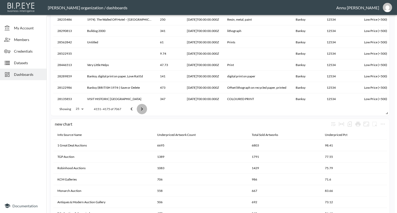
click at [144, 109] on icon "Go to next page" at bounding box center [142, 109] width 6 height 6
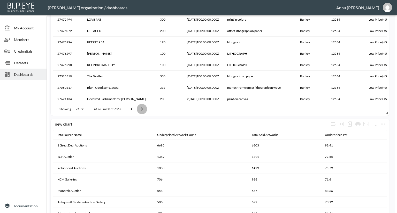
click at [144, 109] on icon "Go to next page" at bounding box center [142, 109] width 6 height 6
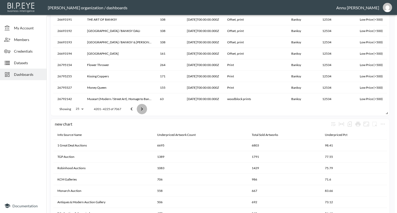
click at [144, 109] on icon "Go to next page" at bounding box center [142, 109] width 6 height 6
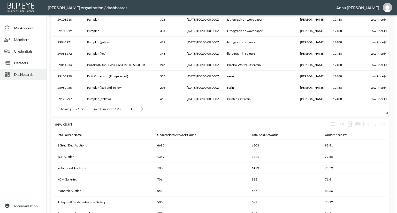
click at [144, 109] on icon "Go to next page" at bounding box center [142, 109] width 6 height 6
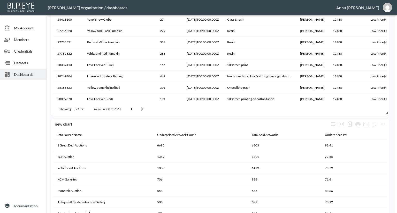
click at [144, 109] on icon "Go to next page" at bounding box center [142, 109] width 6 height 6
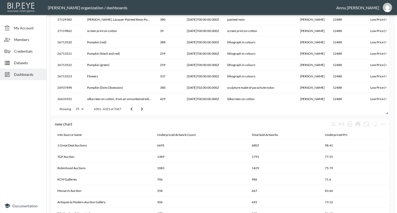
click at [144, 109] on icon "Go to next page" at bounding box center [142, 109] width 6 height 6
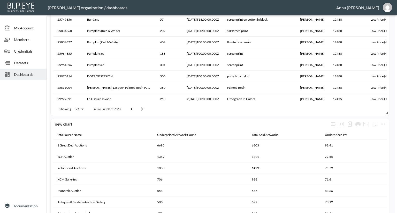
click at [144, 109] on icon "Go to next page" at bounding box center [142, 109] width 6 height 6
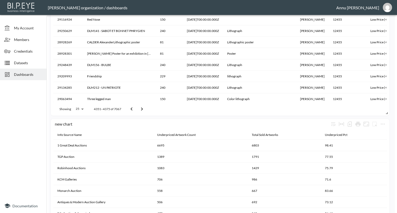
click at [144, 109] on icon "Go to next page" at bounding box center [142, 109] width 6 height 6
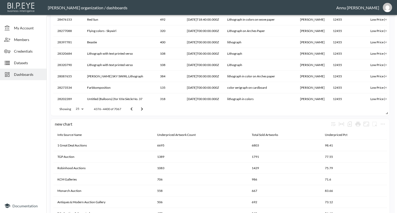
click at [144, 109] on icon "Go to next page" at bounding box center [142, 109] width 6 height 6
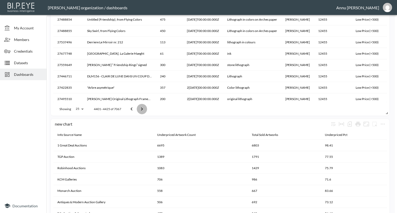
click at [144, 109] on icon "Go to next page" at bounding box center [142, 109] width 6 height 6
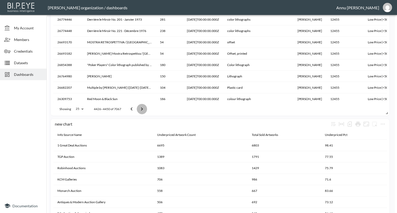
click at [144, 109] on icon "Go to next page" at bounding box center [142, 109] width 6 height 6
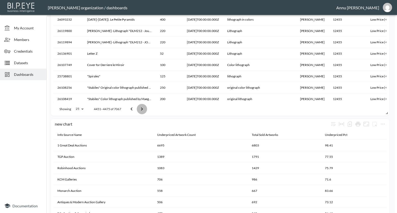
click at [144, 109] on icon "Go to next page" at bounding box center [142, 109] width 6 height 6
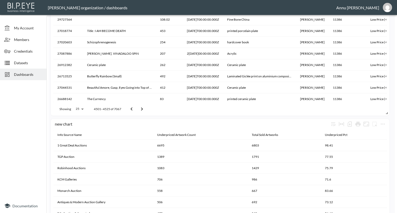
click at [144, 109] on icon "Go to next page" at bounding box center [142, 109] width 6 height 6
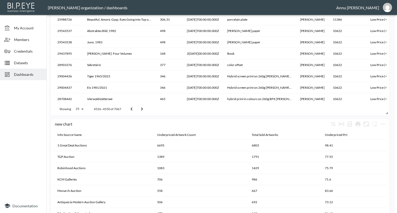
click at [144, 109] on icon "Go to next page" at bounding box center [142, 109] width 6 height 6
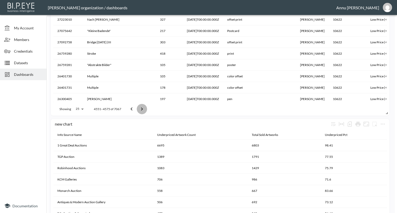
click at [144, 109] on icon "Go to next page" at bounding box center [142, 109] width 6 height 6
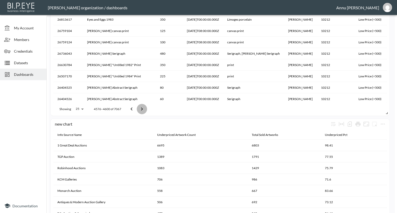
click at [144, 109] on icon "Go to next page" at bounding box center [142, 109] width 6 height 6
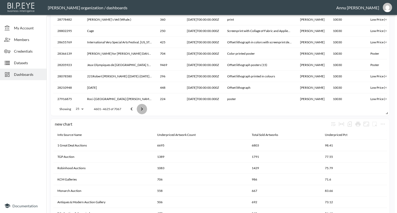
click at [144, 109] on icon "Go to next page" at bounding box center [142, 109] width 6 height 6
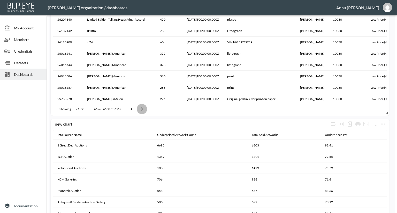
click at [144, 109] on icon "Go to next page" at bounding box center [142, 109] width 6 height 6
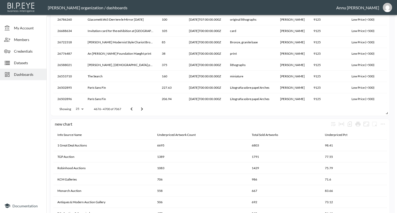
click at [144, 109] on icon "Go to next page" at bounding box center [142, 109] width 6 height 6
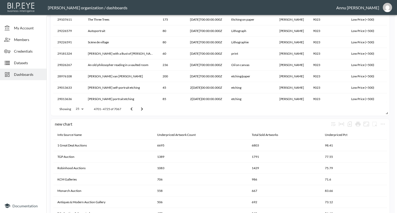
click at [144, 109] on icon "Go to next page" at bounding box center [142, 109] width 6 height 6
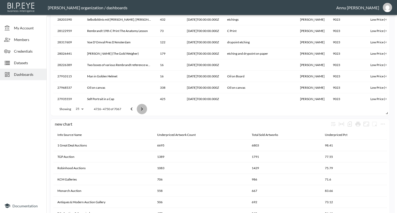
click at [144, 109] on icon "Go to next page" at bounding box center [142, 109] width 6 height 6
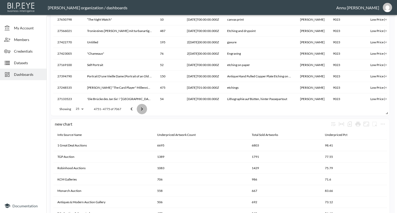
click at [144, 109] on icon "Go to next page" at bounding box center [142, 109] width 6 height 6
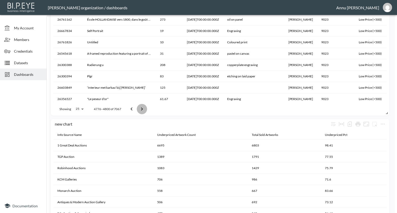
click at [144, 109] on icon "Go to next page" at bounding box center [142, 109] width 6 height 6
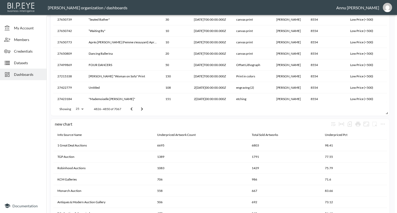
click at [144, 109] on icon "Go to next page" at bounding box center [142, 109] width 6 height 6
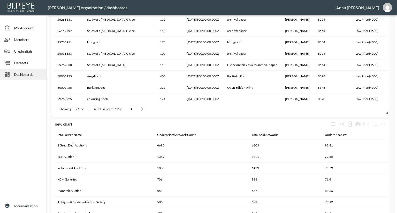
click at [144, 109] on icon "Go to next page" at bounding box center [142, 109] width 6 height 6
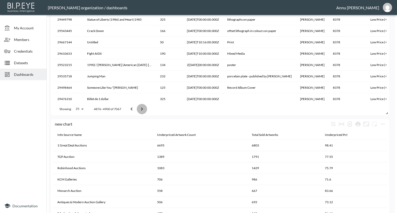
click at [144, 109] on icon "Go to next page" at bounding box center [142, 109] width 6 height 6
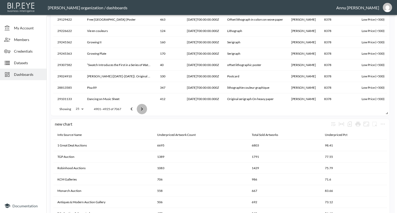
click at [144, 109] on icon "Go to next page" at bounding box center [142, 109] width 6 height 6
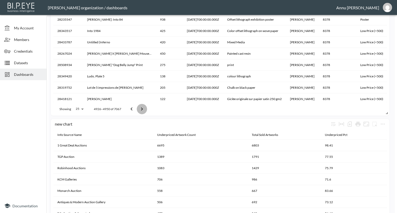
click at [144, 109] on icon "Go to next page" at bounding box center [142, 109] width 6 height 6
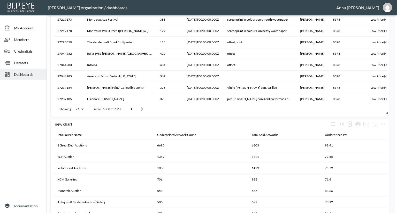
click at [144, 109] on icon "Go to next page" at bounding box center [142, 109] width 6 height 6
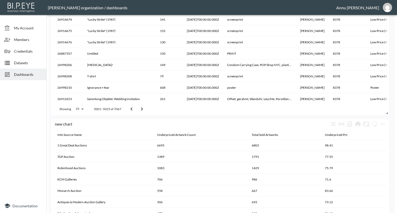
click at [144, 109] on icon "Go to next page" at bounding box center [142, 109] width 6 height 6
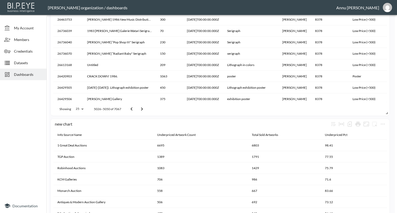
click at [144, 109] on icon "Go to next page" at bounding box center [142, 109] width 6 height 6
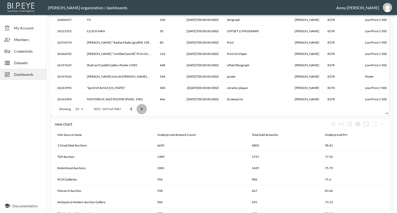
click at [143, 108] on icon "Go to next page" at bounding box center [141, 109] width 6 height 6
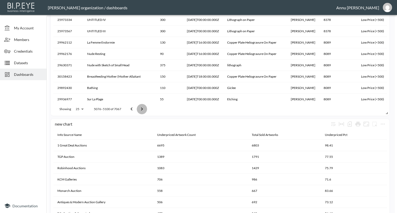
click at [143, 108] on icon "Go to next page" at bounding box center [142, 109] width 6 height 6
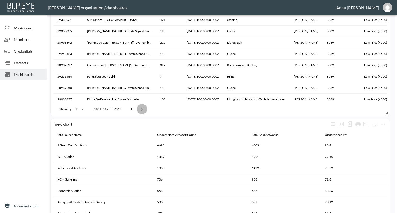
click at [143, 108] on icon "Go to next page" at bounding box center [142, 109] width 6 height 6
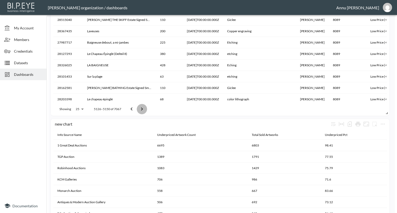
click at [143, 108] on icon "Go to next page" at bounding box center [142, 109] width 6 height 6
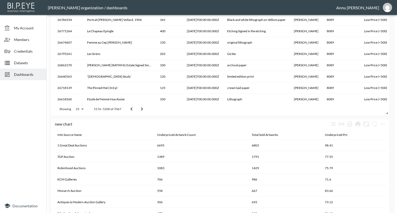
click at [143, 108] on icon "Go to next page" at bounding box center [142, 109] width 6 height 6
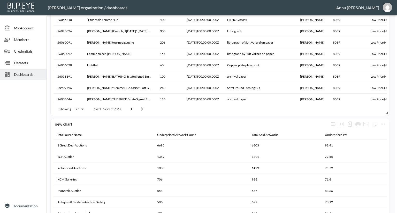
click at [143, 108] on icon "Go to next page" at bounding box center [142, 109] width 6 height 6
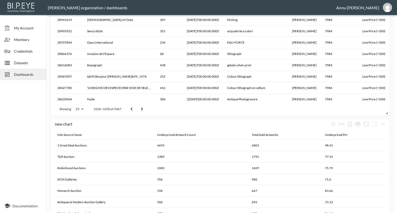
click at [143, 108] on icon "Go to next page" at bounding box center [142, 109] width 6 height 6
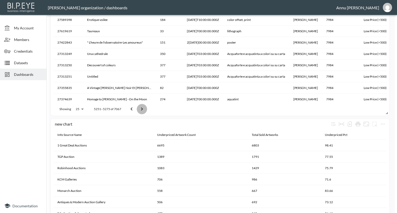
click at [143, 108] on icon "Go to next page" at bounding box center [142, 109] width 6 height 6
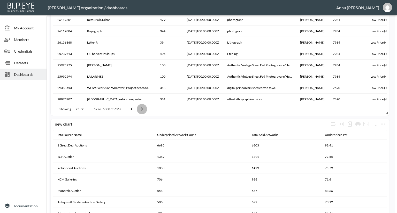
click at [143, 108] on icon "Go to next page" at bounding box center [142, 109] width 6 height 6
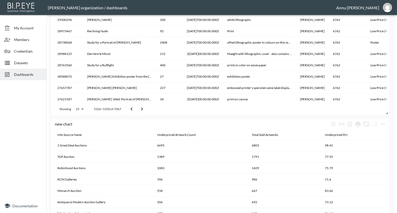
click at [143, 108] on icon "Go to next page" at bounding box center [142, 109] width 6 height 6
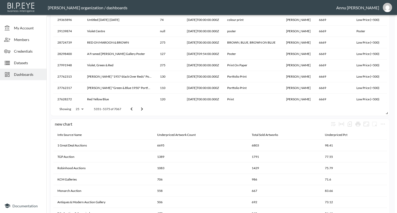
click at [143, 108] on icon "Go to next page" at bounding box center [142, 109] width 6 height 6
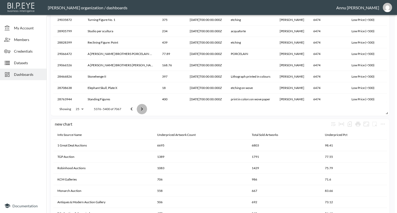
click at [143, 108] on icon "Go to next page" at bounding box center [142, 109] width 6 height 6
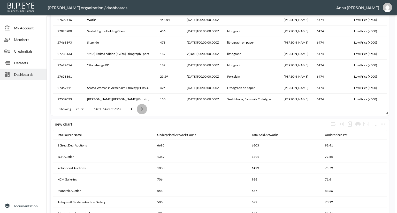
click at [143, 108] on icon "Go to next page" at bounding box center [142, 109] width 6 height 6
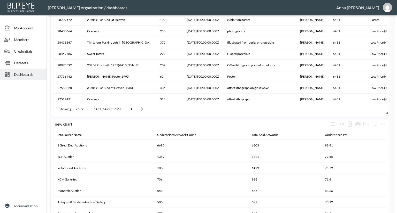
click at [143, 108] on icon "Go to next page" at bounding box center [142, 109] width 6 height 6
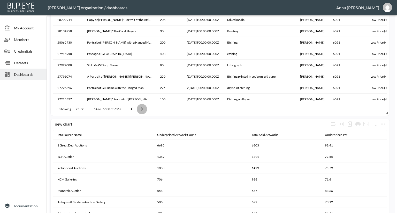
click at [143, 108] on icon "Go to next page" at bounding box center [142, 109] width 6 height 6
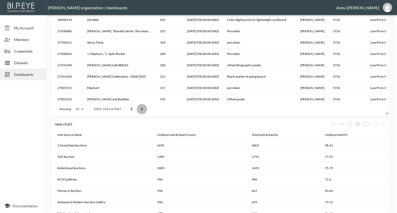
click at [143, 108] on icon "Go to next page" at bounding box center [142, 109] width 6 height 6
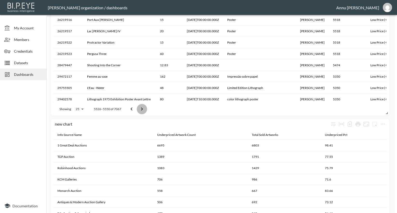
click at [143, 108] on icon "Go to next page" at bounding box center [142, 109] width 6 height 6
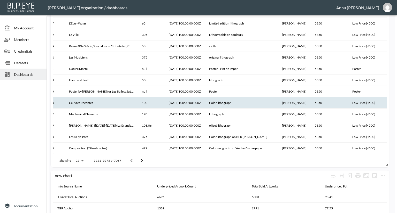
scroll to position [5, 24]
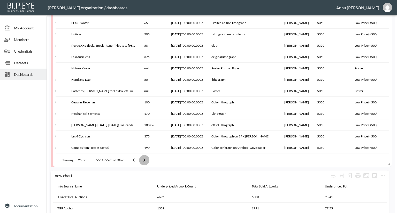
click at [141, 161] on button "Go to next page" at bounding box center [144, 160] width 10 height 10
click at [141, 161] on icon "Go to next page" at bounding box center [144, 160] width 6 height 6
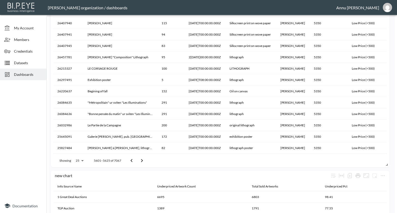
scroll to position [5, 1]
click at [141, 161] on icon "Go to next page" at bounding box center [142, 161] width 6 height 6
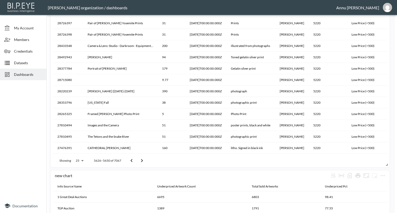
click at [141, 161] on icon "Go to next page" at bounding box center [142, 161] width 6 height 6
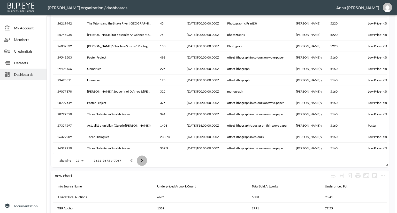
click at [141, 161] on icon "Go to next page" at bounding box center [142, 161] width 6 height 6
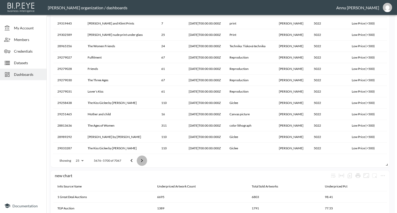
click at [141, 161] on icon "Go to next page" at bounding box center [142, 161] width 6 height 6
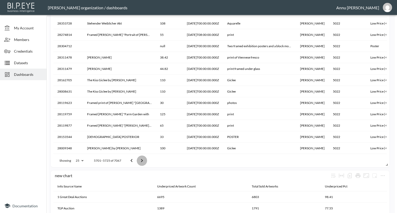
click at [141, 161] on icon "Go to next page" at bounding box center [142, 161] width 6 height 6
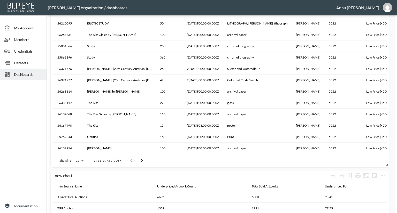
scroll to position [5, 0]
click at [141, 161] on icon "Go to next page" at bounding box center [142, 161] width 6 height 6
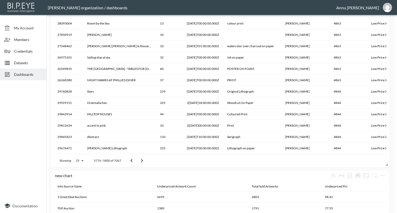
click at [141, 160] on icon "Go to next page" at bounding box center [142, 161] width 6 height 6
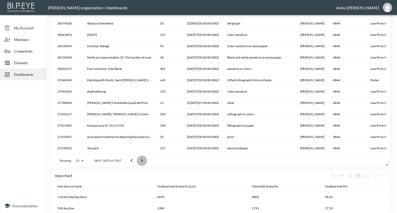
click at [141, 160] on icon "Go to next page" at bounding box center [142, 161] width 6 height 6
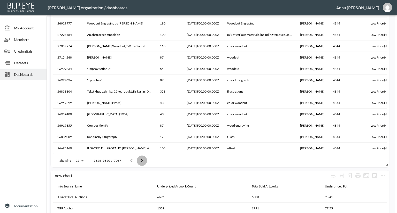
click at [141, 160] on icon "Go to next page" at bounding box center [142, 161] width 6 height 6
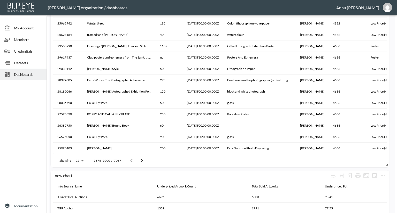
click at [141, 160] on icon "Go to next page" at bounding box center [142, 161] width 6 height 6
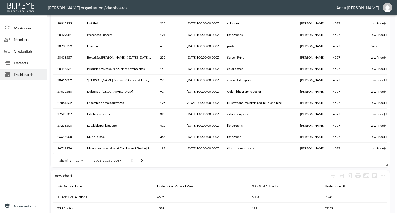
click at [141, 160] on icon "Go to next page" at bounding box center [142, 161] width 6 height 6
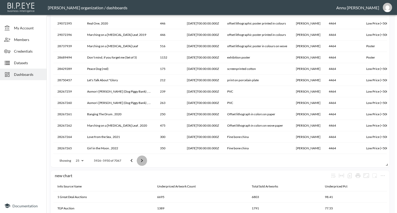
click at [141, 160] on icon "Go to next page" at bounding box center [142, 161] width 6 height 6
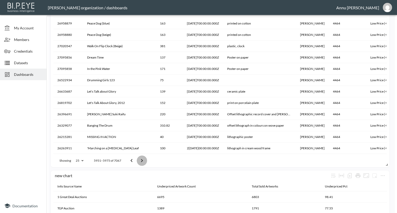
click at [141, 160] on icon "Go to next page" at bounding box center [142, 161] width 6 height 6
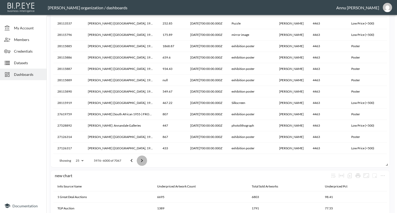
click at [141, 160] on icon "Go to next page" at bounding box center [142, 161] width 6 height 6
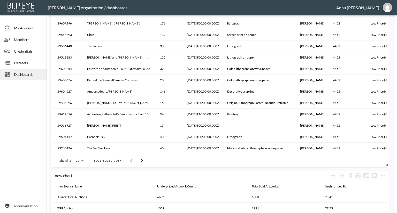
click at [140, 160] on icon "Go to next page" at bounding box center [142, 161] width 6 height 6
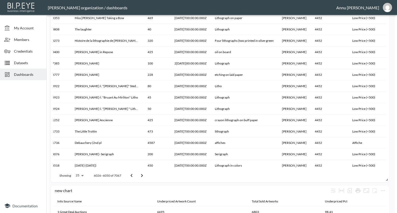
scroll to position [333, 0]
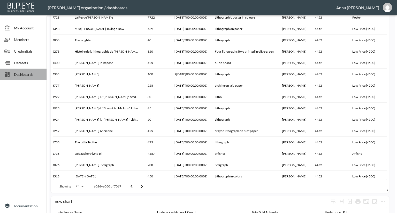
click at [26, 74] on span "Dashboards" at bounding box center [28, 74] width 28 height 5
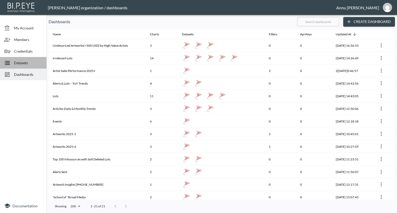
click at [18, 60] on span "Datasets" at bounding box center [28, 62] width 28 height 5
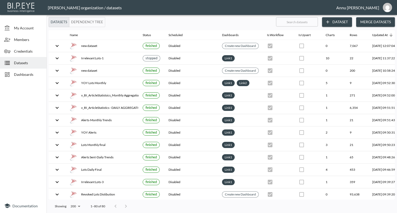
click at [337, 24] on button "Dataset" at bounding box center [337, 22] width 30 height 10
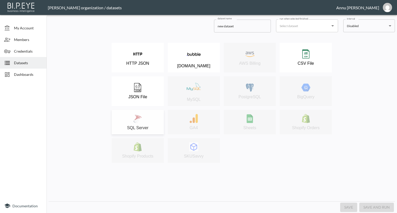
click at [146, 122] on div "SQL Server" at bounding box center [137, 122] width 47 height 16
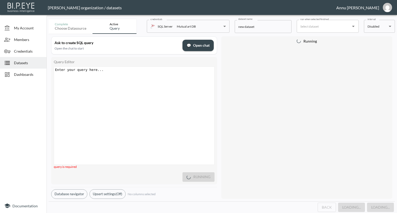
click at [120, 72] on div "Enter your query here... xxxxxxxxxx ​" at bounding box center [134, 70] width 161 height 6
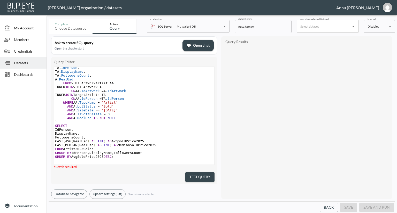
scroll to position [79, 0]
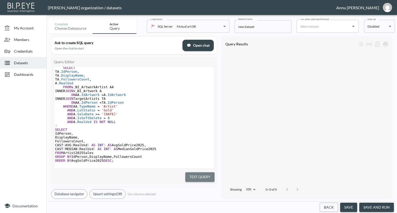
drag, startPoint x: 191, startPoint y: 176, endPoint x: 192, endPoint y: 170, distance: 5.8
click at [191, 174] on button "Test Query" at bounding box center [199, 178] width 29 height 10
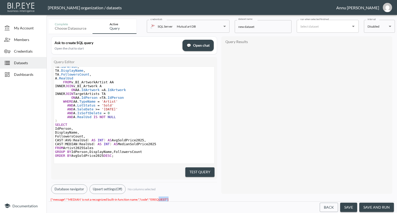
scroll to position [2, 0]
drag, startPoint x: 169, startPoint y: 196, endPoint x: 50, endPoint y: 200, distance: 119.2
click at [50, 200] on div "{"message":"'MEDIAN' is not a recognized built-in function name.","code":"EREQU…" at bounding box center [222, 199] width 346 height 5
copy span "{"message":"'MEDIAN' is not a recognized built-in function name.","code":"EREQU…"
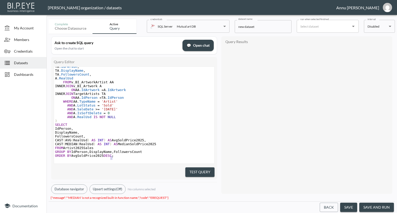
type textarea ";WITH RankedArtists AS ( SELECT IdPerson, DisplayName, FollowersCount, ROW_NUMB…"
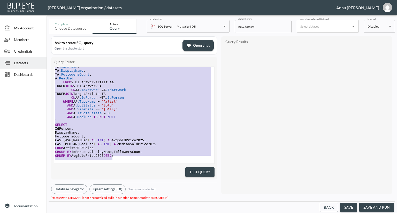
scroll to position [0, 0]
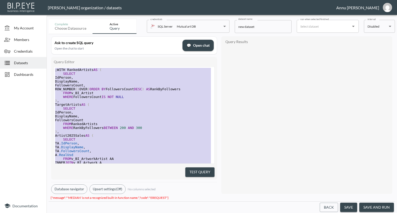
drag, startPoint x: 114, startPoint y: 152, endPoint x: 18, endPoint y: -22, distance: 199.2
click at [18, 0] on html "BI.P.EYE, Interactive Analytics Dashboards - app [PERSON_NAME] organization / d…" at bounding box center [198, 106] width 397 height 213
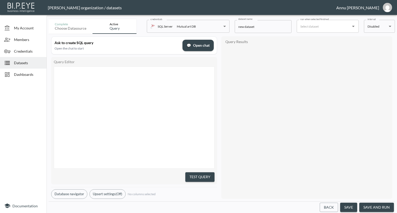
paste textarea
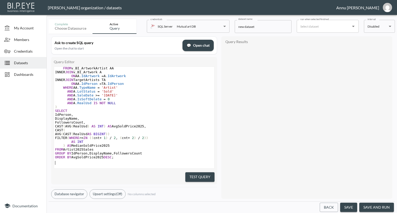
click at [197, 160] on div "FROM RankedArtists WHERE RankByFollowers BETWEEN 200 AND 300 ) , Artist2025Sale…" at bounding box center [134, 95] width 160 height 143
click at [194, 176] on button "Test Query" at bounding box center [199, 178] width 29 height 10
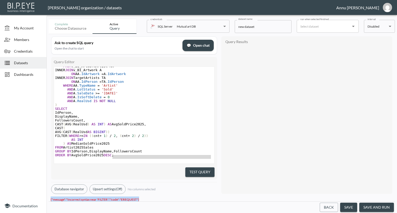
drag, startPoint x: 141, startPoint y: 197, endPoint x: 49, endPoint y: 197, distance: 91.2
click at [49, 197] on div "{"message":"Incorrect syntax near 'FILTER'.","code":"EREQUEST"}" at bounding box center [222, 199] width 346 height 5
copy span "{"message":"Incorrect syntax near 'FILTER'.","code":"EREQUEST"}"
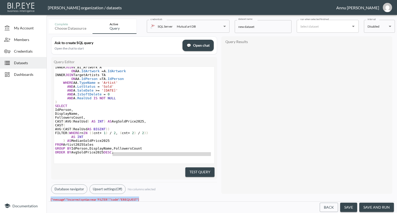
scroll to position [111, 0]
click at [134, 151] on pre "ORDER BY AvgSoldPrice2025 DESC ;" at bounding box center [134, 153] width 160 height 4
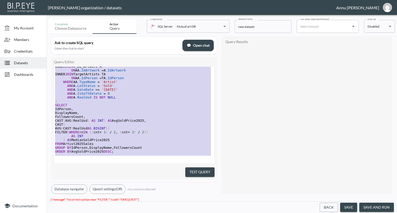
type textarea ";WITH RankedArtists AS ( SELECT IdPerson, DisplayName, FollowersCount, ROW_NUMB…"
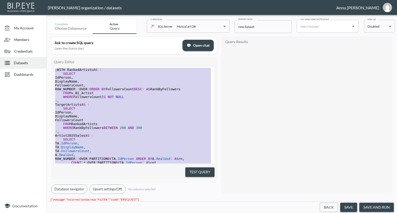
drag, startPoint x: 119, startPoint y: 151, endPoint x: 27, endPoint y: -15, distance: 189.6
click at [27, 0] on html "BI.P.EYE, Interactive Analytics Dashboards - app [PERSON_NAME] organization / d…" at bounding box center [198, 106] width 397 height 213
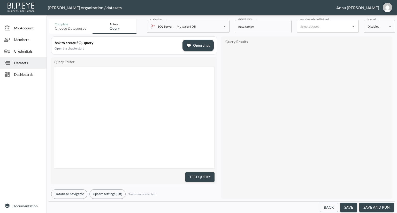
scroll to position [133, 0]
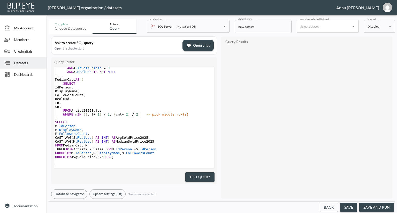
click at [193, 175] on button "Test Query" at bounding box center [199, 178] width 29 height 10
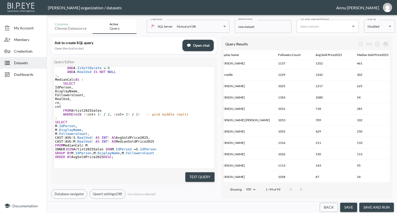
scroll to position [1008, 37]
click at [302, 187] on div at bounding box center [296, 190] width 21 height 10
click at [302, 188] on div at bounding box center [296, 190] width 21 height 10
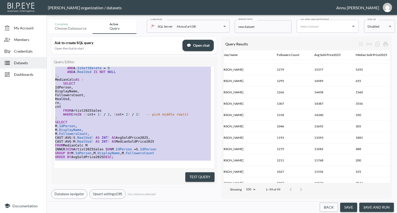
scroll to position [0, 0]
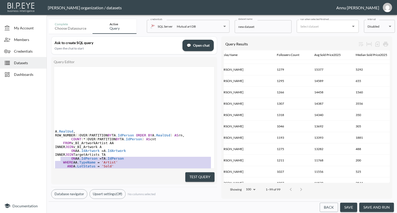
type textarea ";WITH RankedArtists AS ( SELECT IdPerson, DisplayName, FollowersCount, ROW_NUMB…"
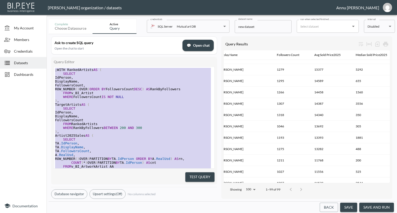
drag, startPoint x: 125, startPoint y: 154, endPoint x: 46, endPoint y: -4, distance: 176.4
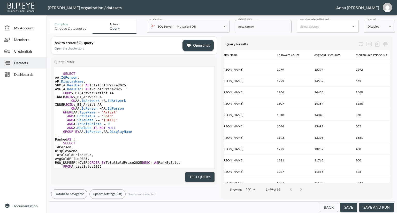
scroll to position [50, 0]
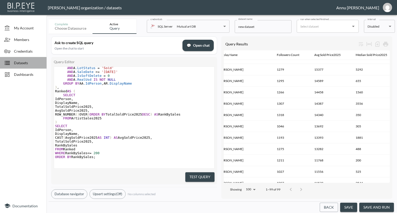
click at [22, 62] on span "Datasets" at bounding box center [28, 62] width 28 height 5
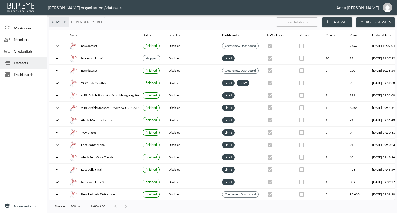
click at [22, 61] on span "Datasets" at bounding box center [28, 62] width 28 height 5
click at [335, 22] on button "Dataset" at bounding box center [337, 22] width 30 height 10
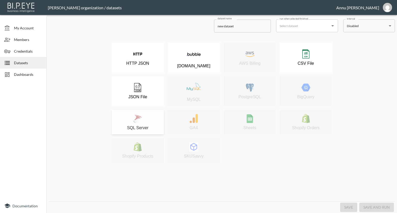
click at [142, 122] on div "SQL Server" at bounding box center [137, 122] width 47 height 16
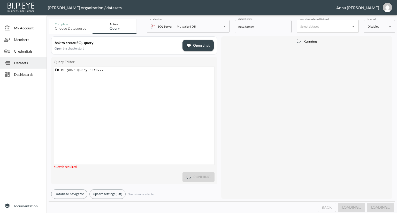
click at [112, 82] on div "Enter your query here... xxxxxxxxxx ​" at bounding box center [140, 122] width 173 height 111
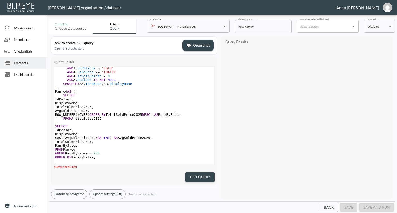
scroll to position [51, 0]
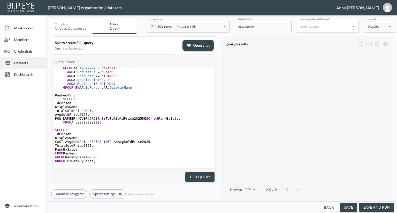
click at [191, 176] on button "Test Query" at bounding box center [199, 178] width 29 height 10
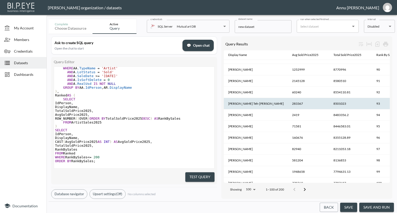
scroll to position [1019, 28]
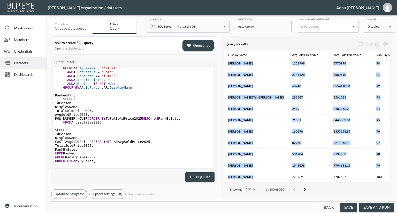
drag, startPoint x: 274, startPoint y: 178, endPoint x: 267, endPoint y: 178, distance: 7.0
click at [267, 178] on div "Id Person Display Name Avg Sold Price2025 Total Sold Price2025 Rank By Sales 10…" at bounding box center [307, 116] width 166 height 133
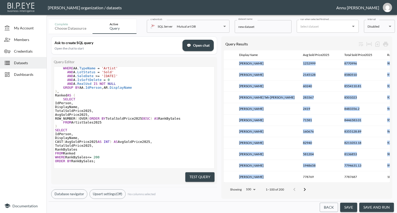
scroll to position [1019, 0]
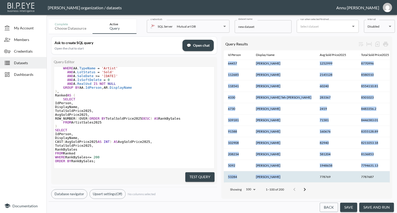
click at [283, 172] on th "[PERSON_NAME]" at bounding box center [284, 177] width 64 height 11
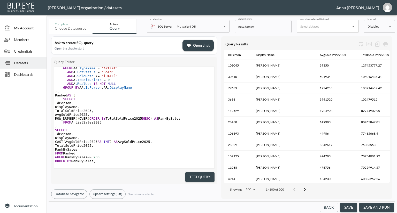
scroll to position [0, 28]
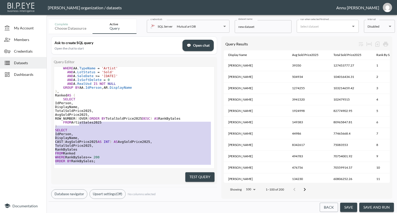
type textarea ";WITH ArtistSales2025 AS ( SELECT AA.IdPerson, AR.DisplayName, SUM(A.RealUsd) A…"
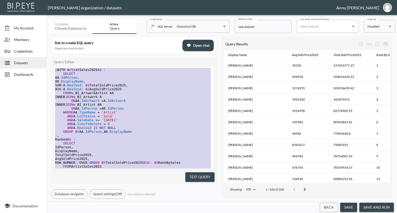
drag, startPoint x: 110, startPoint y: 158, endPoint x: 14, endPoint y: -11, distance: 194.5
click at [14, 0] on html "BI.P.EYE, Interactive Analytics Dashboards - app [PERSON_NAME] organization / d…" at bounding box center [198, 106] width 397 height 213
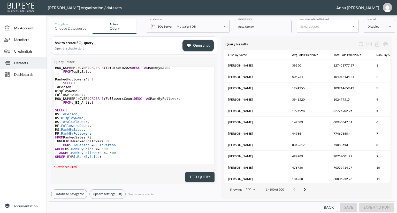
scroll to position [90, 0]
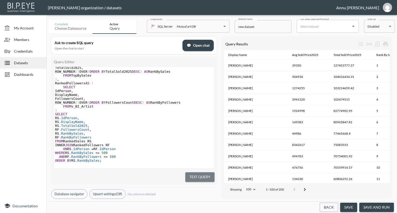
click at [201, 173] on button "Test Query" at bounding box center [199, 178] width 29 height 10
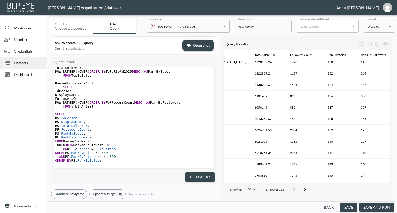
scroll to position [1019, 59]
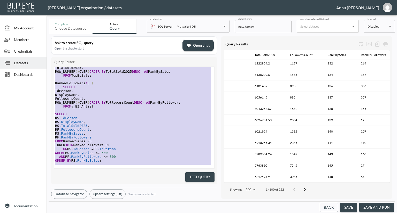
type textarea ";WITH TopBySales AS ( SELECT AA.IdPerson, AR.DisplayName, SUM(A.RealUsd) AS Tot…"
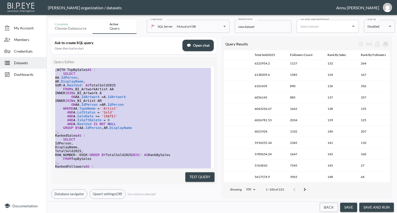
drag, startPoint x: 107, startPoint y: 154, endPoint x: 61, endPoint y: 20, distance: 141.8
click at [61, 20] on div "Complete Choose datasource Active Query credentials SQL Server Mutual art DB 82…" at bounding box center [222, 115] width 346 height 196
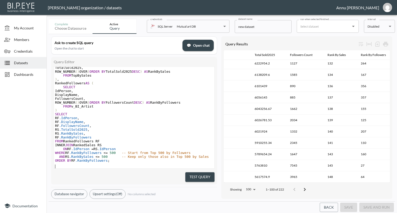
scroll to position [75, 0]
click at [201, 176] on button "Test Query" at bounding box center [199, 178] width 29 height 10
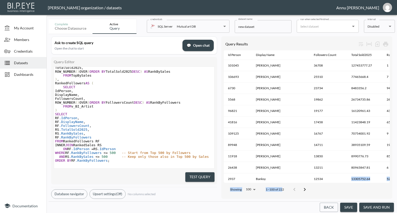
drag, startPoint x: 283, startPoint y: 180, endPoint x: 314, endPoint y: 180, distance: 30.5
click at [314, 180] on div "Query Results Id Person Display Name Followers Count Total Sold2025 Rank By Sal…" at bounding box center [306, 117] width 171 height 163
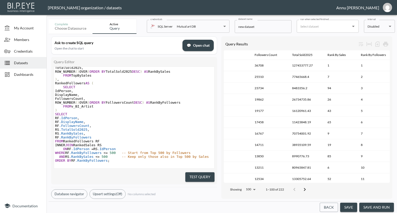
click at [331, 192] on div "Showing 100 100 1–100 of 222" at bounding box center [307, 189] width 166 height 13
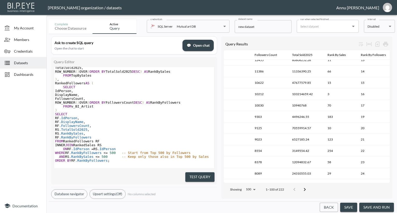
scroll to position [78, 59]
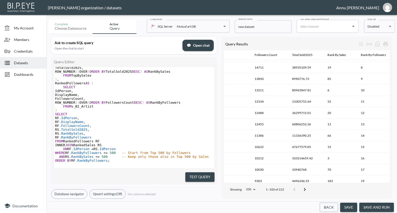
click at [110, 151] on span "500" at bounding box center [113, 153] width 6 height 4
type textarea "2"
type textarea "100"
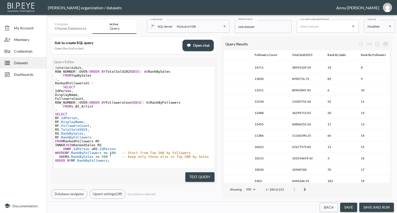
scroll to position [0, 5]
click at [102, 155] on span "500" at bounding box center [105, 157] width 6 height 4
type textarea "1"
drag, startPoint x: 196, startPoint y: 175, endPoint x: 208, endPoint y: 165, distance: 16.3
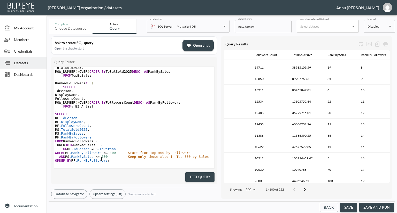
click at [196, 175] on button "Test Query" at bounding box center [199, 178] width 29 height 10
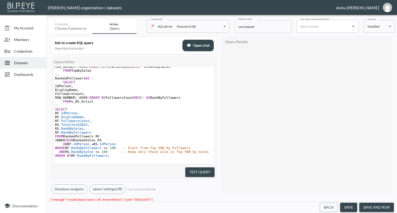
scroll to position [80, 0]
click at [203, 173] on button "Test Query" at bounding box center [199, 173] width 29 height 10
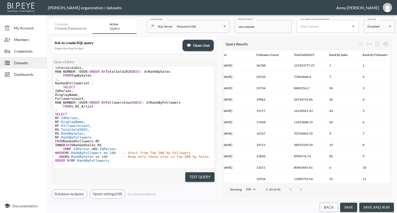
scroll to position [75, 0]
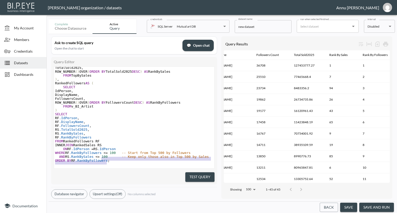
type textarea ";WITH TopBySales AS ( SELECT AA.[PERSON_NAME], SUM(A.RealUsd) AS TotalSold2025 …"
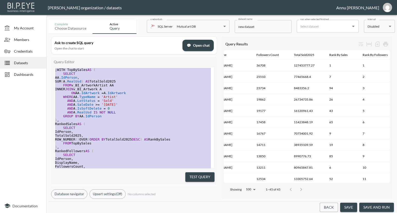
drag, startPoint x: 108, startPoint y: 154, endPoint x: 22, endPoint y: -22, distance: 196.8
click at [22, 0] on html "BI.P.EYE, Interactive Analytics Dashboards - app [PERSON_NAME] organization / d…" at bounding box center [198, 106] width 397 height 213
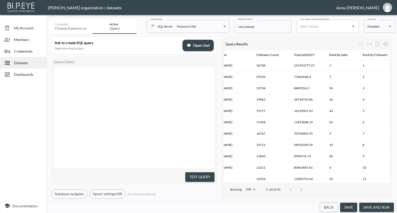
scroll to position [125, 0]
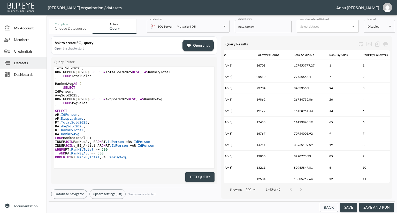
paste textarea "RT.TotalSold2025,"
type textarea "RT.TotalSold2025,"
click at [142, 121] on pre "RT .TotalSold2025 ," at bounding box center [134, 123] width 160 height 4
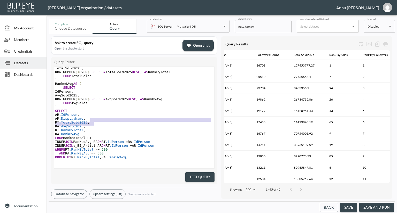
scroll to position [212, 0]
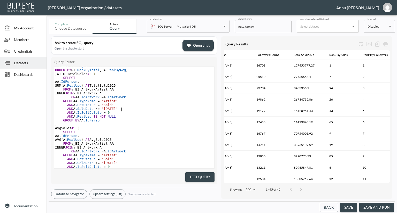
click at [149, 108] on pre "AND A .SaleDate >= '2[DATE]" at bounding box center [134, 109] width 160 height 4
click at [192, 174] on button "Test Query" at bounding box center [199, 178] width 29 height 10
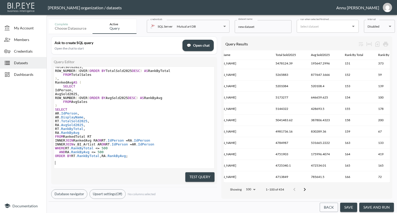
scroll to position [0, 0]
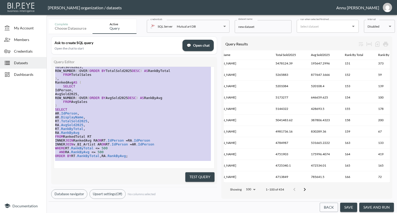
type textarea ";WITH TotalSales AS ( SELECT AA.[PERSON_NAME], SUM(A.RealUsd) AS TotalSold2025 …"
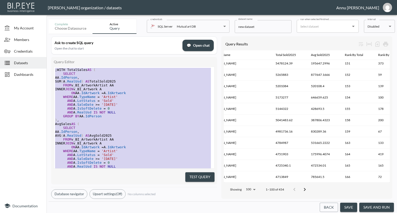
drag, startPoint x: 129, startPoint y: 154, endPoint x: 61, endPoint y: -9, distance: 177.0
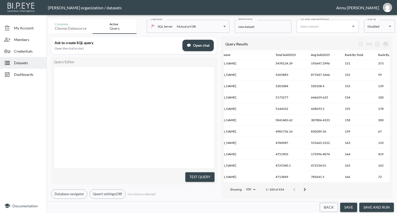
scroll to position [133, 0]
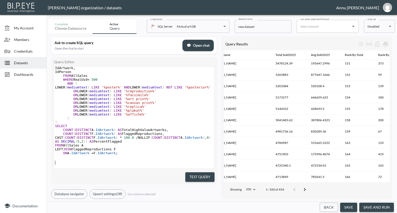
drag, startPoint x: 195, startPoint y: 171, endPoint x: 202, endPoint y: 143, distance: 28.9
click at [195, 173] on button "Test Query" at bounding box center [199, 178] width 29 height 10
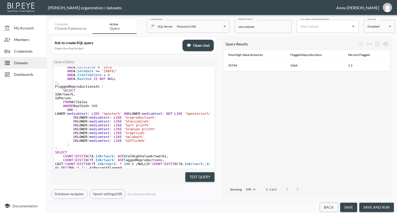
scroll to position [137, 0]
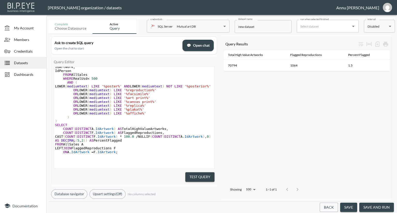
type textarea "ON A.IdArtwork = F.IdArtwork;"
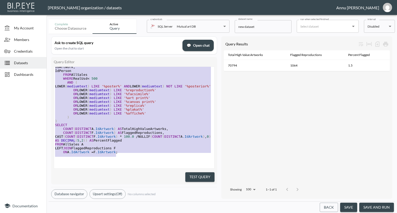
scroll to position [40, 0]
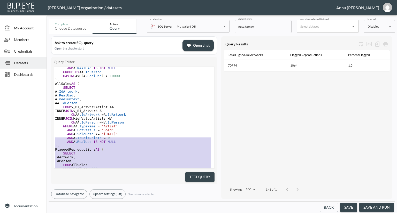
type textarea ";WITH HighValueArtists AS ( SELECT AA.IdPerson FROM v_BI_ArtworkArtist AA INNER…"
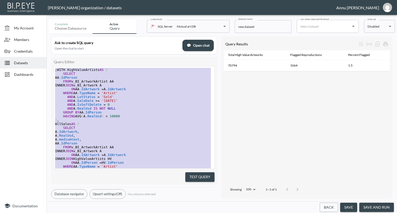
drag, startPoint x: 121, startPoint y: 151, endPoint x: 46, endPoint y: 29, distance: 142.8
click at [46, 29] on div "My Account Members Credentials Datasets Dashboards Documentation Complete Choos…" at bounding box center [198, 106] width 397 height 213
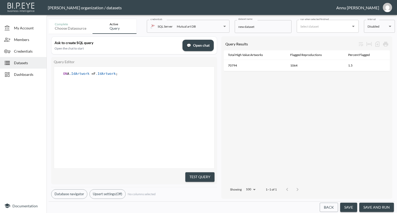
type textarea "ON A.IdArtwork = F.IdArtwork;"
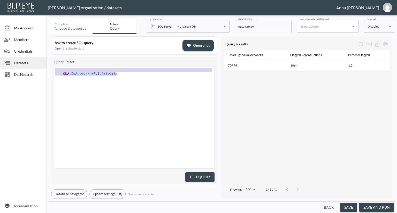
drag, startPoint x: 122, startPoint y: 75, endPoint x: 22, endPoint y: 71, distance: 100.1
click at [22, 71] on div "My Account Members Credentials Datasets Dashboards Documentation Complete Choos…" at bounding box center [198, 106] width 397 height 213
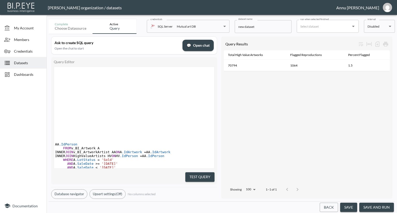
scroll to position [121, 0]
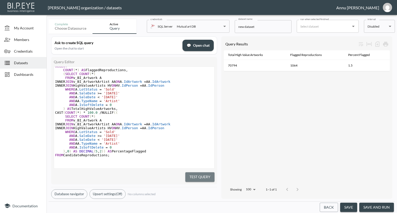
drag, startPoint x: 191, startPoint y: 176, endPoint x: 234, endPoint y: 183, distance: 42.6
click at [192, 176] on button "Test Query" at bounding box center [199, 178] width 29 height 10
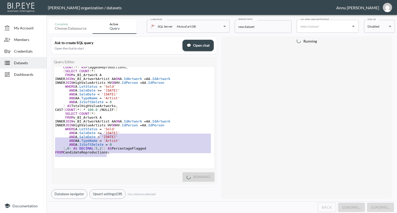
scroll to position [21, 0]
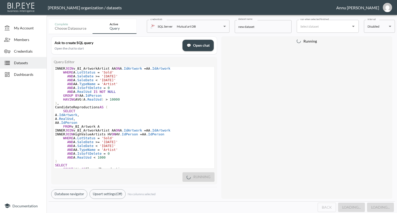
type textarea ";WITH HighValueArtists AS ( SELECT AA.[PERSON_NAME], AVG(A.RealUsd) AS AvgPrice…"
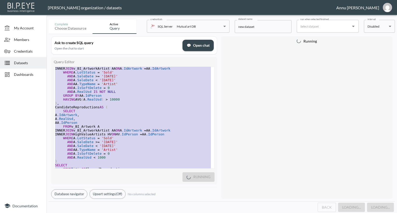
scroll to position [0, 0]
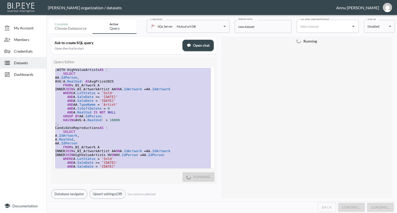
drag, startPoint x: 117, startPoint y: 150, endPoint x: 58, endPoint y: -17, distance: 177.7
click at [58, 0] on html "BI.P.EYE, Interactive Analytics Dashboards - app [PERSON_NAME] organization / d…" at bounding box center [198, 106] width 397 height 213
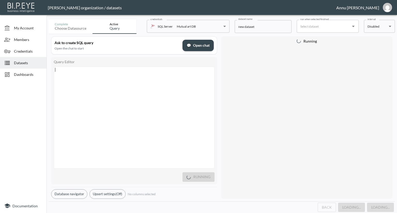
click at [20, 63] on span "Datasets" at bounding box center [28, 62] width 28 height 5
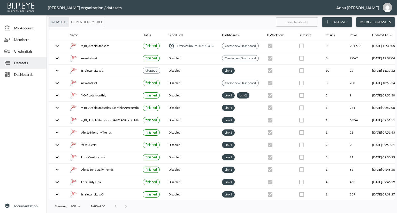
click at [342, 22] on button "Dataset" at bounding box center [337, 22] width 30 height 10
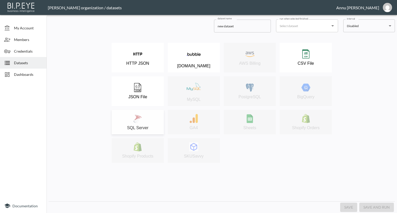
click at [143, 117] on div "SQL Server" at bounding box center [137, 122] width 47 height 16
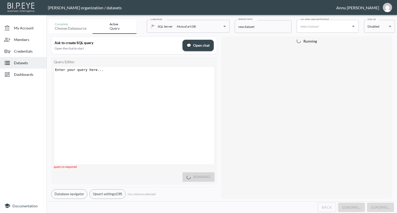
click at [120, 82] on div "Enter your query here... xxxxxxxxxx ​" at bounding box center [140, 122] width 173 height 111
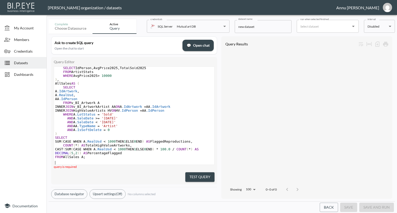
scroll to position [71, 0]
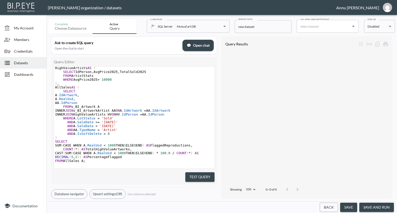
click at [204, 174] on button "Test Query" at bounding box center [199, 178] width 29 height 10
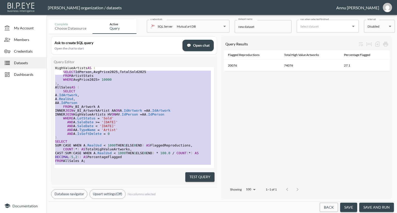
type textarea "-- Step 1: Pre-calculate artist-level averages for 2025 ;WITH ArtistStats AS ( …"
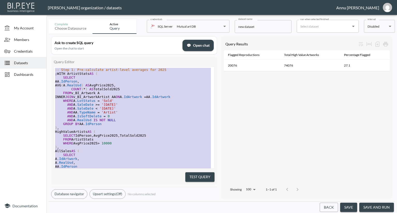
drag, startPoint x: 93, startPoint y: 141, endPoint x: 48, endPoint y: -8, distance: 156.1
click at [48, 0] on html "BI.P.EYE, Interactive Analytics Dashboards - app [PERSON_NAME] organization / d…" at bounding box center [198, 106] width 397 height 213
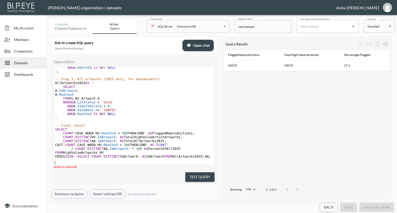
scroll to position [110, 0]
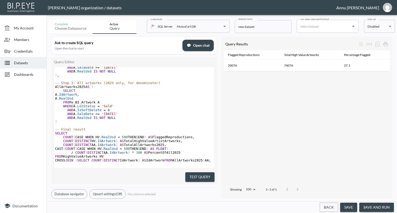
drag, startPoint x: 196, startPoint y: 177, endPoint x: 200, endPoint y: 156, distance: 20.8
click at [196, 176] on button "Test Query" at bounding box center [199, 178] width 29 height 10
drag, startPoint x: 250, startPoint y: 71, endPoint x: 306, endPoint y: 76, distance: 56.3
click at [306, 76] on div "Flagged Reproductions Total High Value Artist Artworks Total All Artworks2025 P…" at bounding box center [307, 116] width 166 height 133
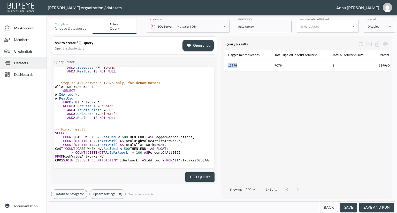
click at [266, 80] on div "Flagged Reproductions Total High Value Artist Artworks Total All Artworks2025 P…" at bounding box center [307, 116] width 166 height 133
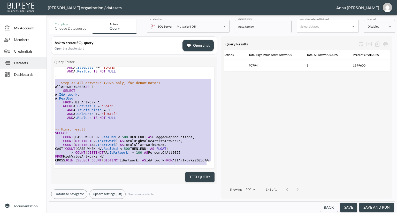
type textarea "-- Step 1: High-value artists (Avg Sold Price > 10,000 in [DATE]) WITH HighValu…"
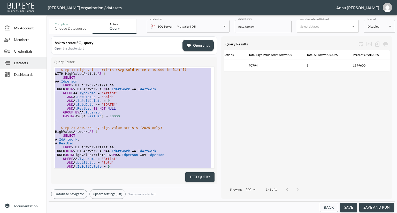
drag, startPoint x: 206, startPoint y: 156, endPoint x: 93, endPoint y: -22, distance: 211.2
click at [93, 0] on html "BI.P.EYE, Interactive Analytics Dashboards - app [PERSON_NAME] organization / d…" at bounding box center [198, 106] width 397 height 213
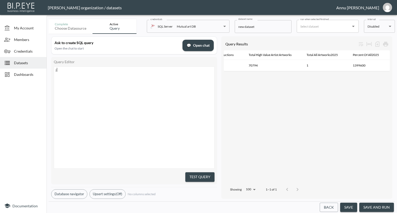
type textarea ";"
drag, startPoint x: 59, startPoint y: 70, endPoint x: 51, endPoint y: 71, distance: 8.0
click at [51, 71] on div "Ask to create SQL query Open the chat to start 💬 Open chat Query Editor ; x ; ​…" at bounding box center [222, 118] width 346 height 168
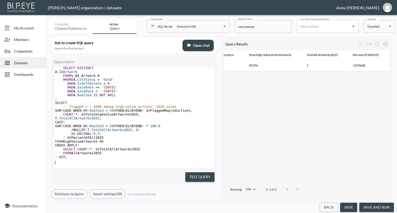
click at [208, 176] on button "Test Query" at bounding box center [199, 178] width 29 height 10
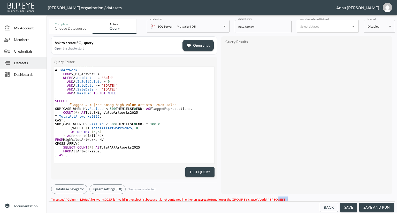
scroll to position [2, 0]
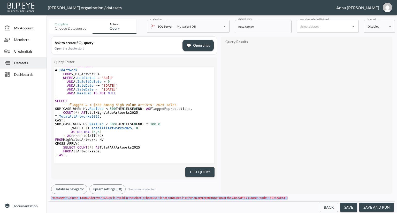
drag, startPoint x: 291, startPoint y: 197, endPoint x: 47, endPoint y: 198, distance: 243.9
click at [47, 198] on div "Complete Choose datasource Active Query credentials SQL Server Mutual art DB 82…" at bounding box center [222, 115] width 350 height 196
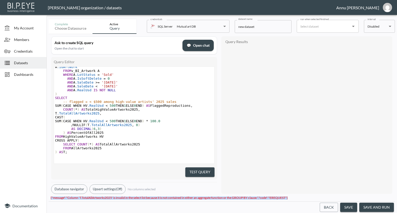
scroll to position [138, 0]
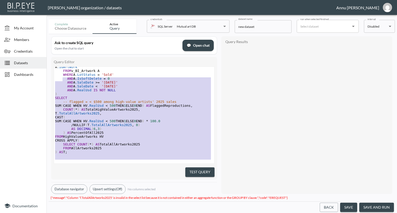
type textarea "-- % of ALL 2025 sold artworks (any artist) that are < $500 among high-value ar…"
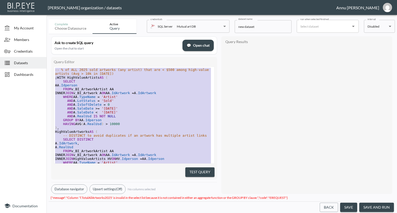
drag, startPoint x: 109, startPoint y: 154, endPoint x: 61, endPoint y: 14, distance: 147.2
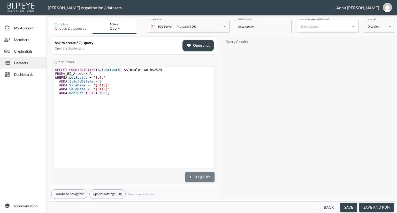
click at [200, 176] on button "Test Query" at bounding box center [199, 178] width 29 height 10
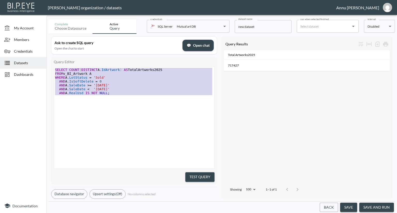
drag, startPoint x: 115, startPoint y: 101, endPoint x: 41, endPoint y: 56, distance: 86.4
click at [41, 56] on div "My Account Members Credentials Datasets Dashboards Documentation Complete Choos…" at bounding box center [198, 106] width 397 height 213
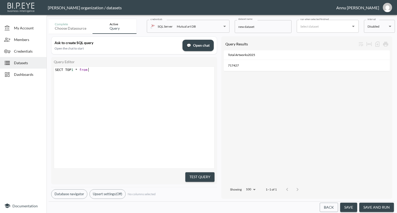
scroll to position [0, 34]
type textarea "SECT TOP 1 * from v_BI_Artwork"
click at [188, 176] on button "Test Query" at bounding box center [199, 178] width 29 height 10
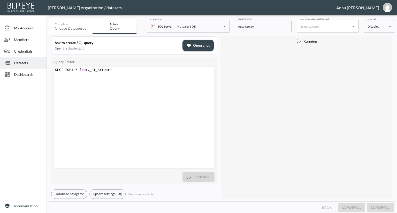
scroll to position [0, 0]
click at [170, 160] on div "x ​ SECT TOP 1 * from v_BI_Artwork ​" at bounding box center [140, 124] width 173 height 115
click at [59, 70] on span "SECT TOP 1 * from v_BI_Artwork" at bounding box center [83, 70] width 57 height 4
type textarea ";="
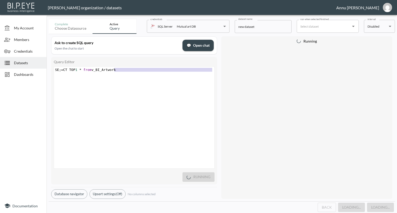
drag, startPoint x: 128, startPoint y: 71, endPoint x: 45, endPoint y: 71, distance: 83.5
click at [45, 72] on div "My Account Members Credentials Datasets Dashboards Documentation Complete Choos…" at bounding box center [198, 106] width 397 height 213
type textarea "SE;=CT TOP 1 * from v_BI_Artwork"
click at [38, 62] on span "Datasets" at bounding box center [28, 62] width 28 height 5
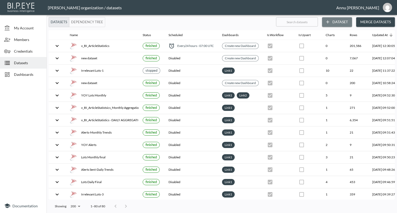
click at [344, 20] on button "Dataset" at bounding box center [337, 22] width 30 height 10
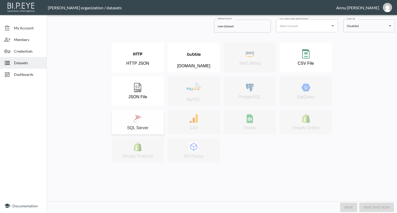
click at [146, 120] on div "SQL Server" at bounding box center [137, 122] width 47 height 16
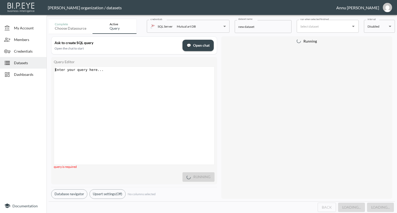
click at [92, 69] on pre "​" at bounding box center [134, 70] width 161 height 4
paste textarea "l"
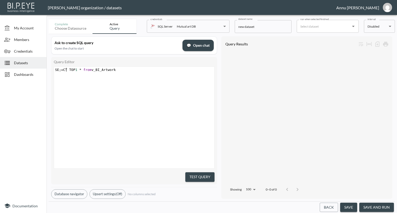
click at [67, 69] on span "SE ; = CT TOP 1 * from v_BI_Artwork" at bounding box center [85, 70] width 61 height 4
type textarea "lect"
type textarea "LE"
click at [62, 73] on li "SELECT" at bounding box center [62, 74] width 13 height 4
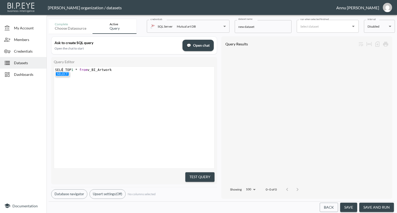
click at [62, 73] on li "SELECT" at bounding box center [62, 74] width 13 height 4
click at [202, 176] on button "Test Query" at bounding box center [199, 178] width 29 height 10
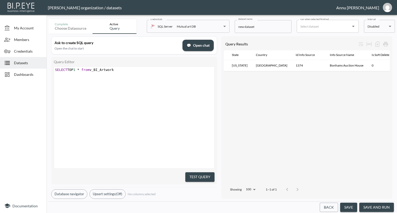
scroll to position [0, 503]
type textarea "SELECT TOP 1 * from v_BI_Artwork"
drag, startPoint x: 129, startPoint y: 72, endPoint x: 22, endPoint y: 68, distance: 107.8
click at [22, 68] on div "My Account Members Credentials Datasets Dashboards Documentation Complete Choos…" at bounding box center [198, 106] width 397 height 213
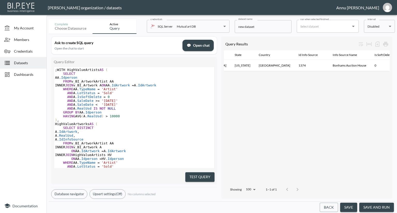
scroll to position [83, 0]
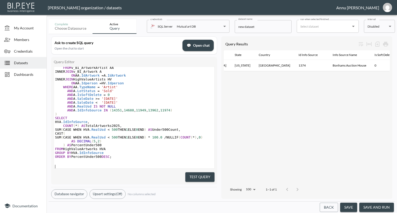
click at [192, 176] on button "Test Query" at bounding box center [199, 178] width 29 height 10
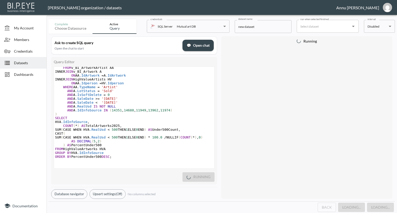
scroll to position [82, 0]
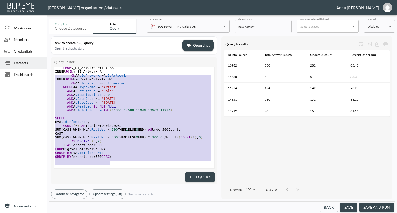
type textarea ";WITH HighValueArtists AS ( SELECT AA.Idperson FROM v_BI_ArtworkArtist AA INNER…"
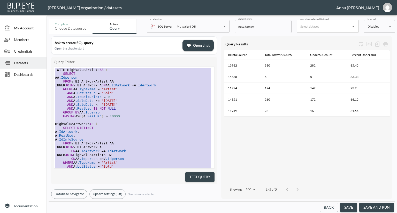
drag, startPoint x: 122, startPoint y: 157, endPoint x: 32, endPoint y: 10, distance: 172.7
click at [32, 10] on div "[PERSON_NAME] organization / datasets [PERSON_NAME] My Account Members Credenti…" at bounding box center [198, 106] width 397 height 213
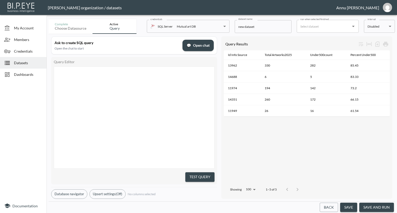
scroll to position [82, 0]
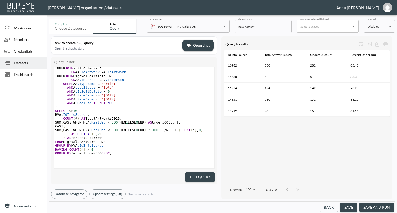
click at [203, 173] on button "Test Query" at bounding box center [199, 178] width 29 height 10
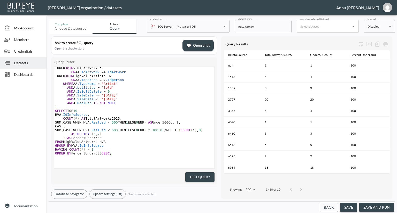
scroll to position [86, 0]
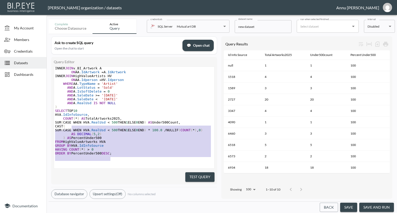
type textarea ";WITH HighValueArtists AS ( SELECT AA.Idperson FROM v_BI_ArtworkArtist AA INNER…"
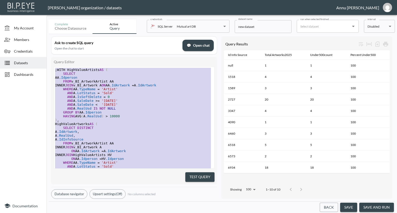
drag, startPoint x: 115, startPoint y: 153, endPoint x: 43, endPoint y: -13, distance: 181.1
click at [43, 0] on html "BI.P.EYE, Interactive Analytics Dashboards - app [PERSON_NAME] organization / d…" at bounding box center [198, 106] width 397 height 213
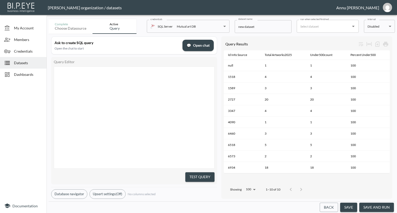
scroll to position [82, 0]
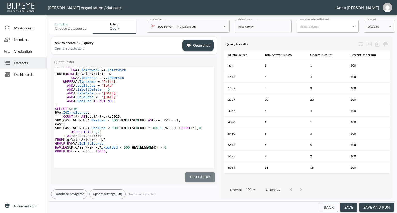
click at [213, 176] on button "Test Query" at bounding box center [199, 178] width 29 height 10
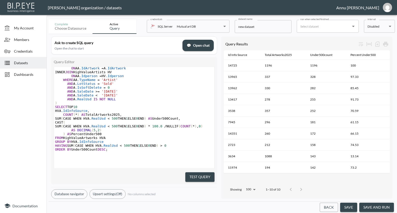
scroll to position [90, 0]
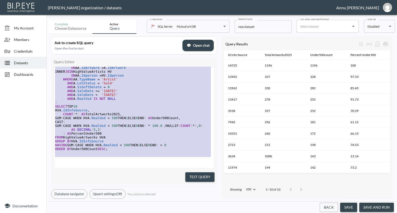
type textarea ";WITH HighValueArtists AS ( SELECT AA.Idperson FROM v_BI_ArtworkArtist AA INNER…"
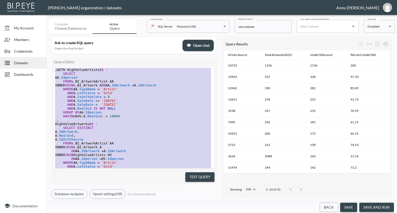
drag, startPoint x: 113, startPoint y: 152, endPoint x: 19, endPoint y: 29, distance: 154.4
click at [19, 29] on div "My Account Members Credentials Datasets Dashboards Documentation Complete Choos…" at bounding box center [198, 106] width 397 height 213
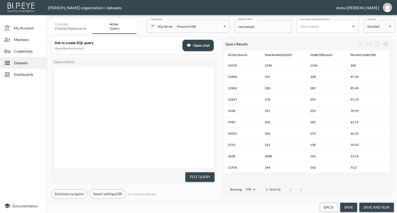
scroll to position [93, 0]
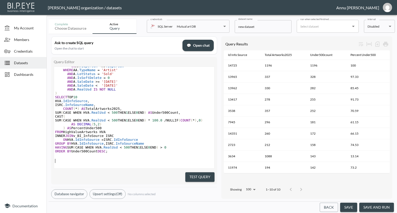
click at [193, 176] on button "Test Query" at bounding box center [199, 178] width 29 height 10
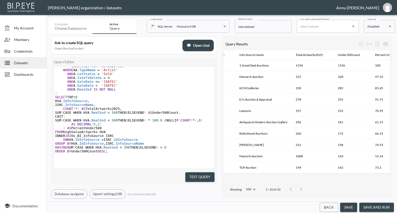
scroll to position [0, 24]
